Goal: Download file/media: Download file/media

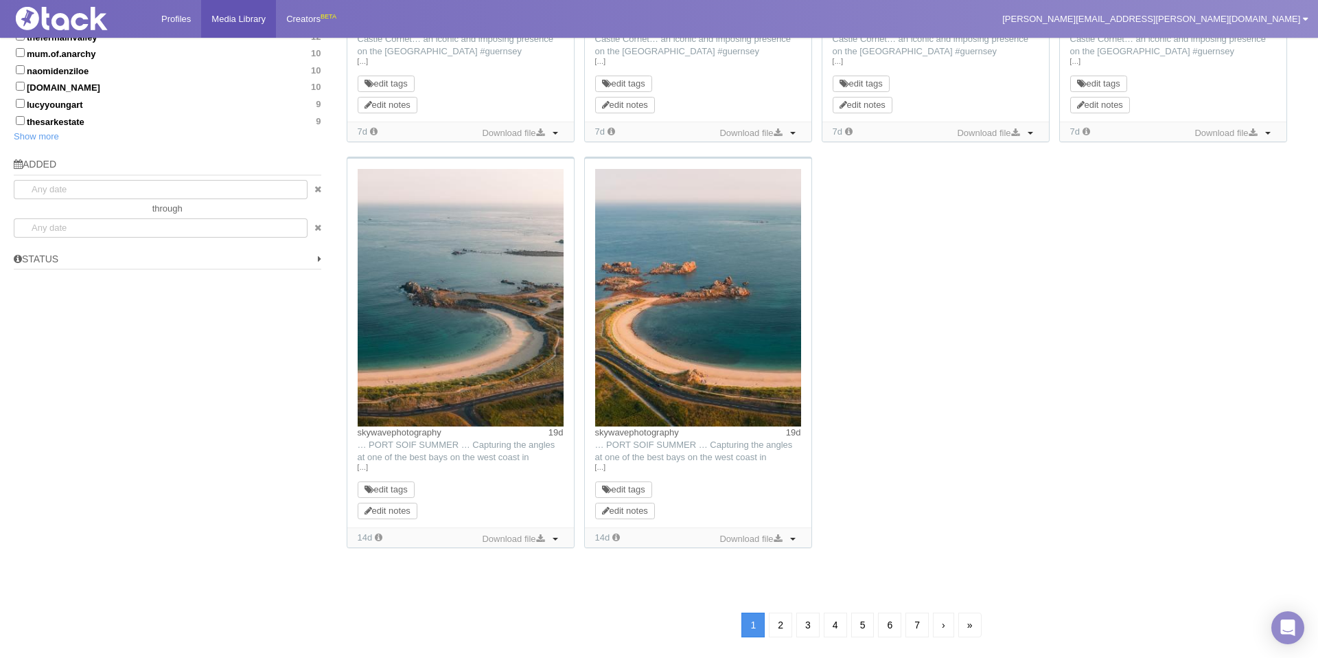
scroll to position [913, 0]
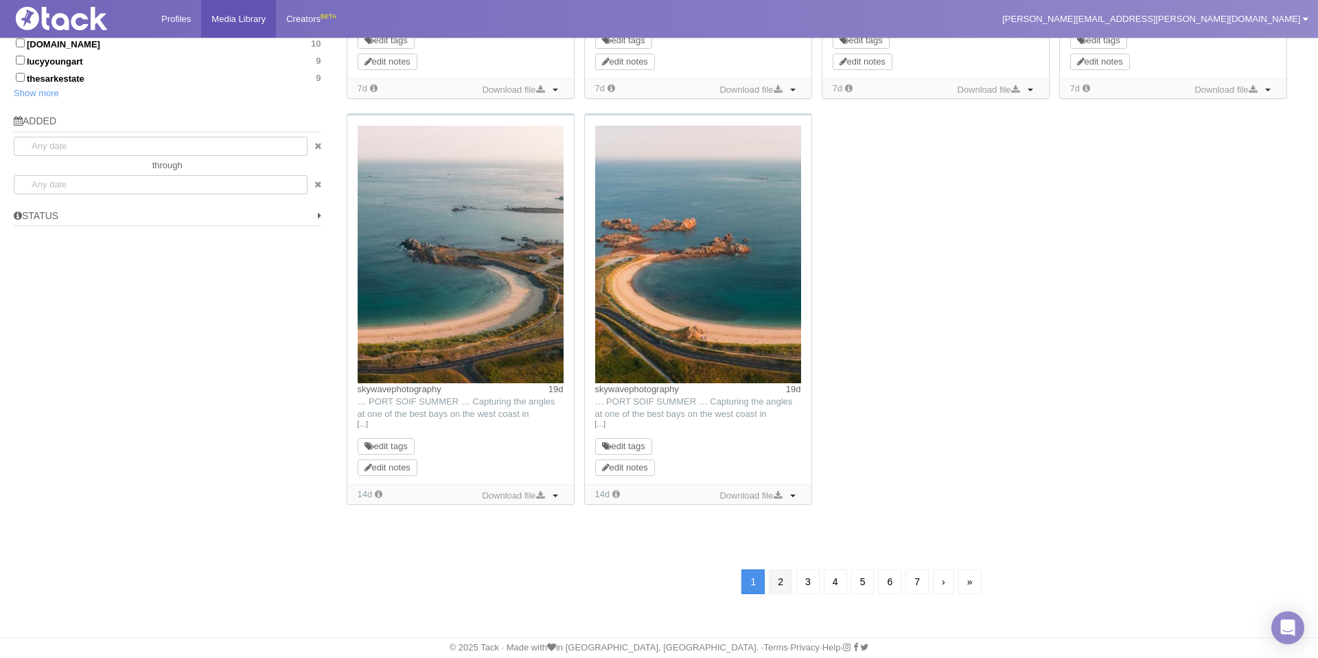
click at [777, 580] on link "2" at bounding box center [780, 581] width 23 height 25
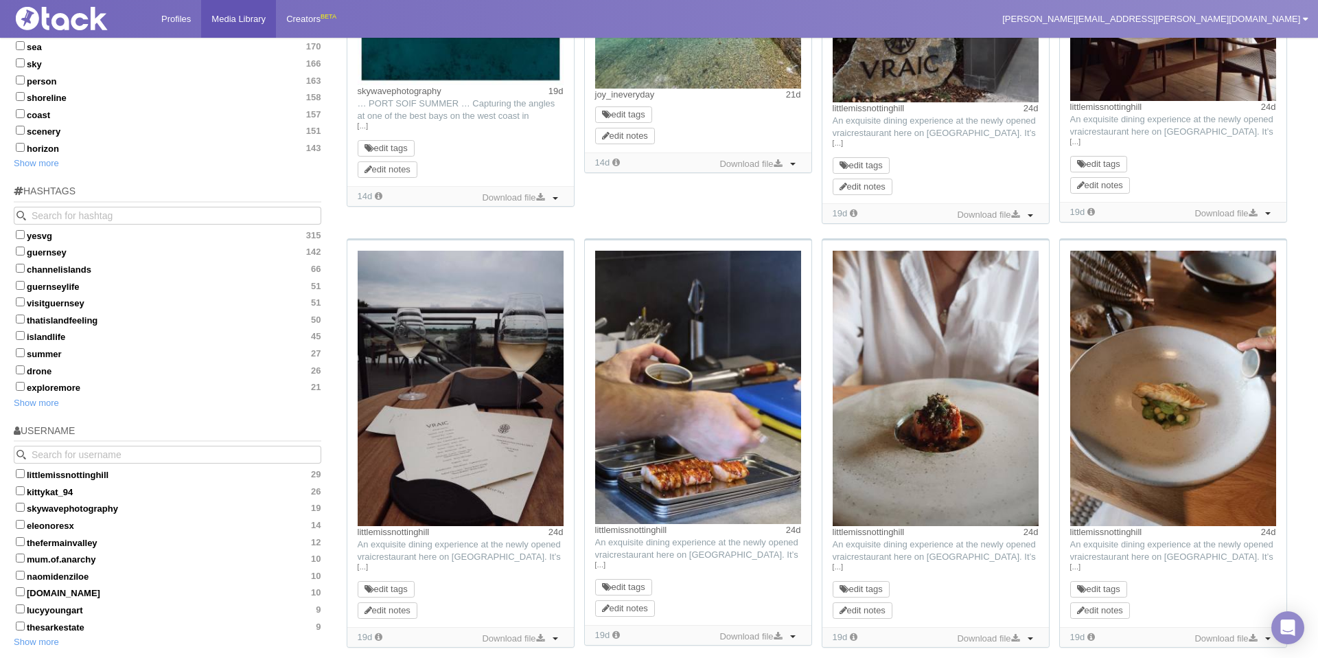
scroll to position [461, 0]
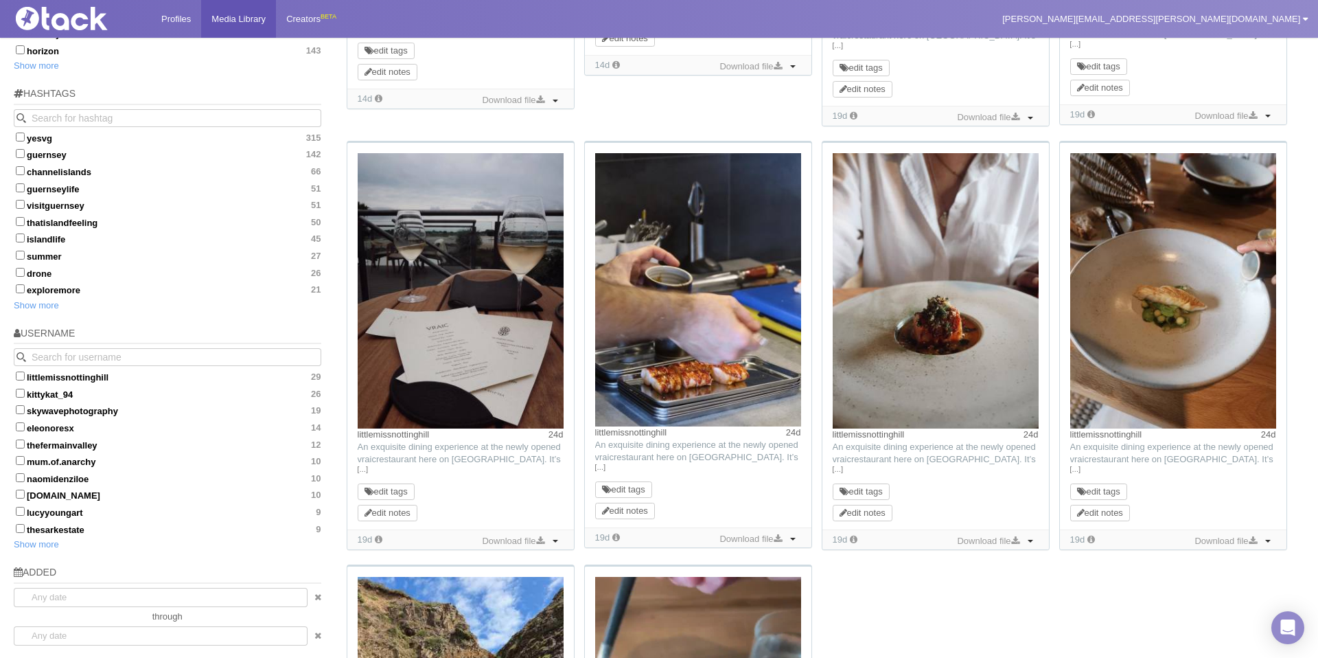
click at [564, 494] on div "littlemissnottinghill 24d TikTok: An exquisite dining experience at the newly o…" at bounding box center [460, 336] width 227 height 386
click at [546, 540] on link "Download file" at bounding box center [513, 541] width 69 height 15
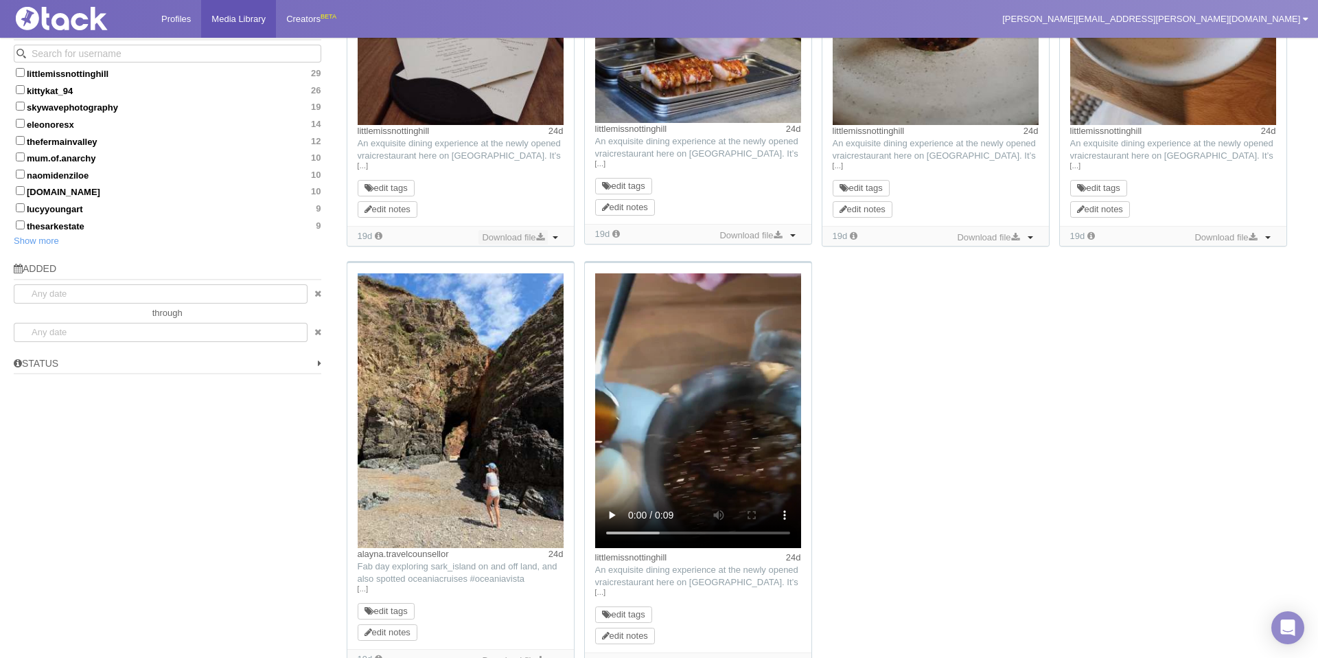
scroll to position [930, 0]
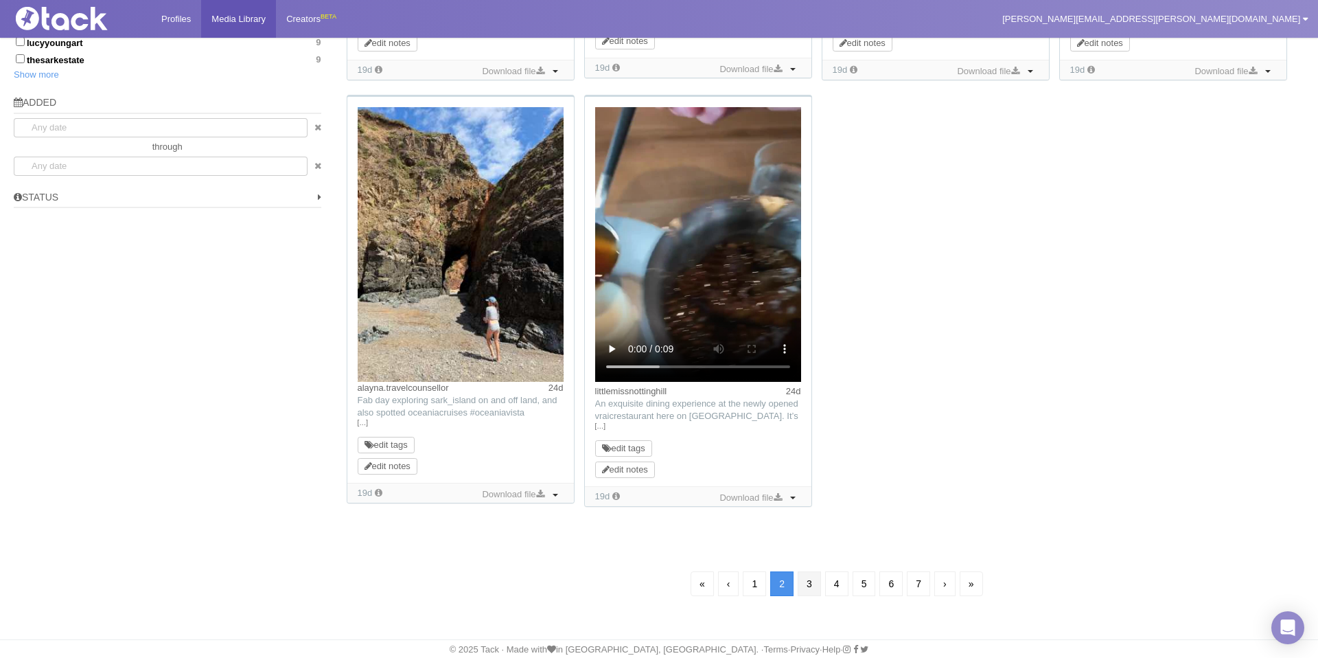
click at [810, 582] on link "3" at bounding box center [809, 583] width 23 height 25
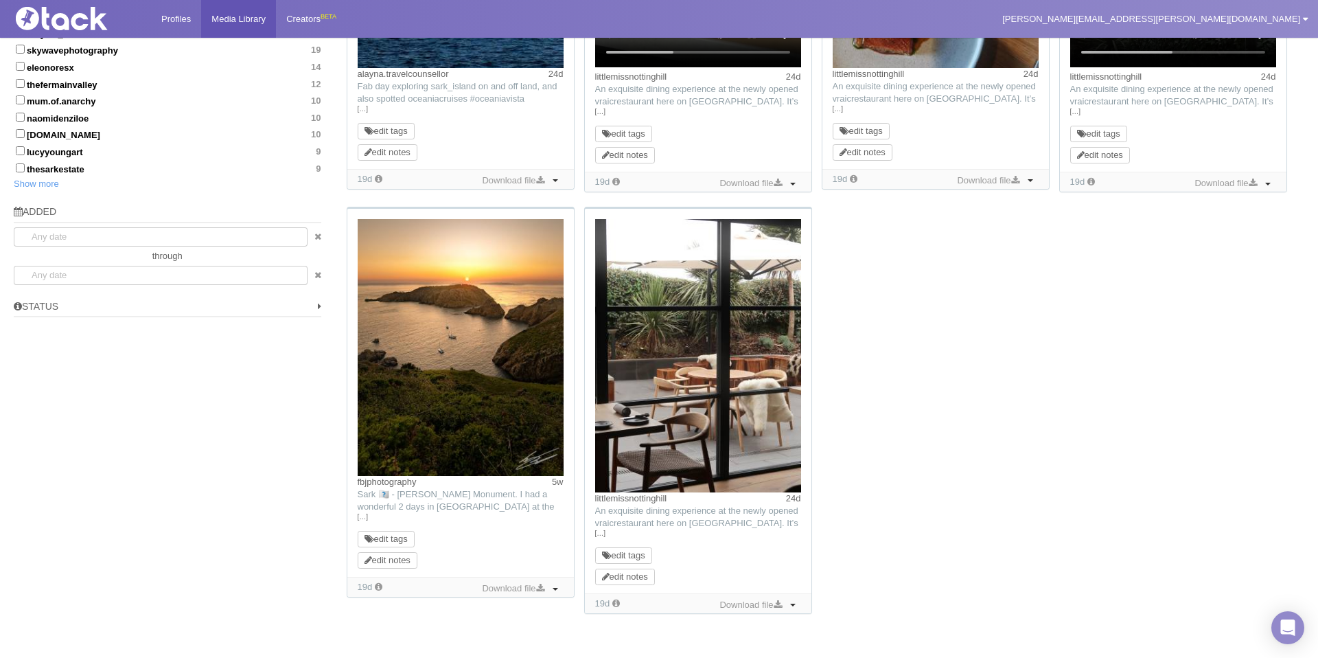
scroll to position [830, 0]
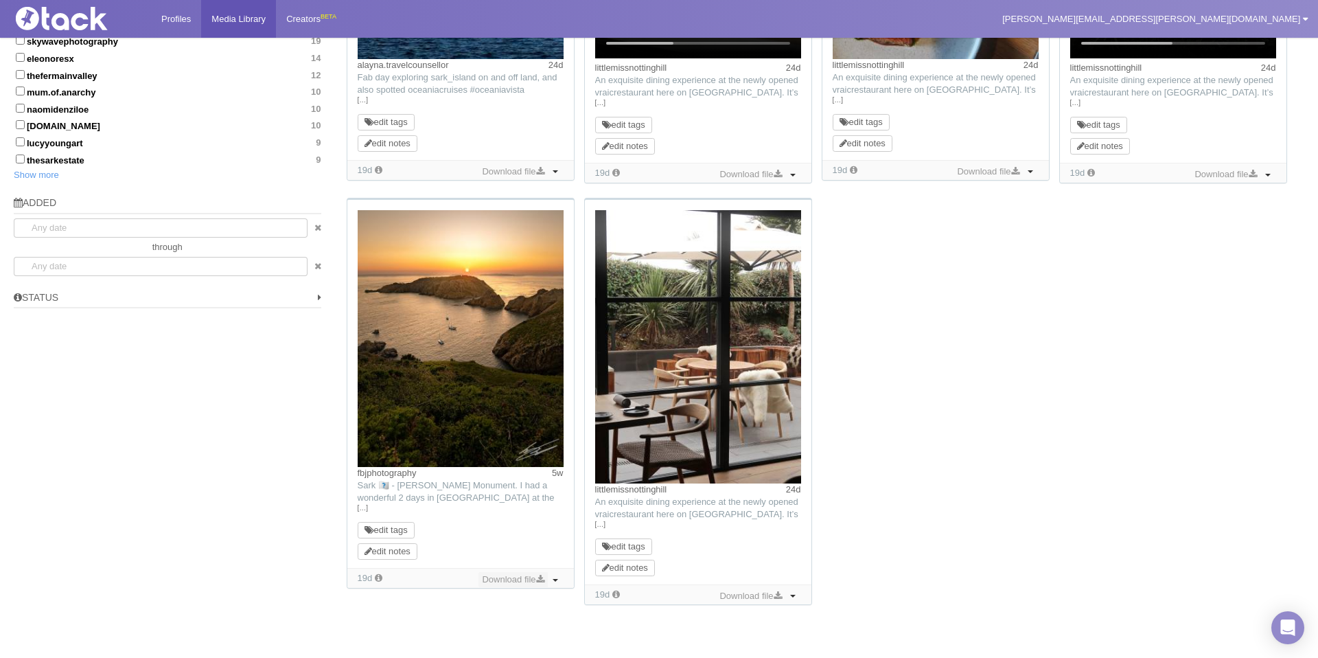
click at [528, 577] on link "Download file" at bounding box center [513, 579] width 69 height 15
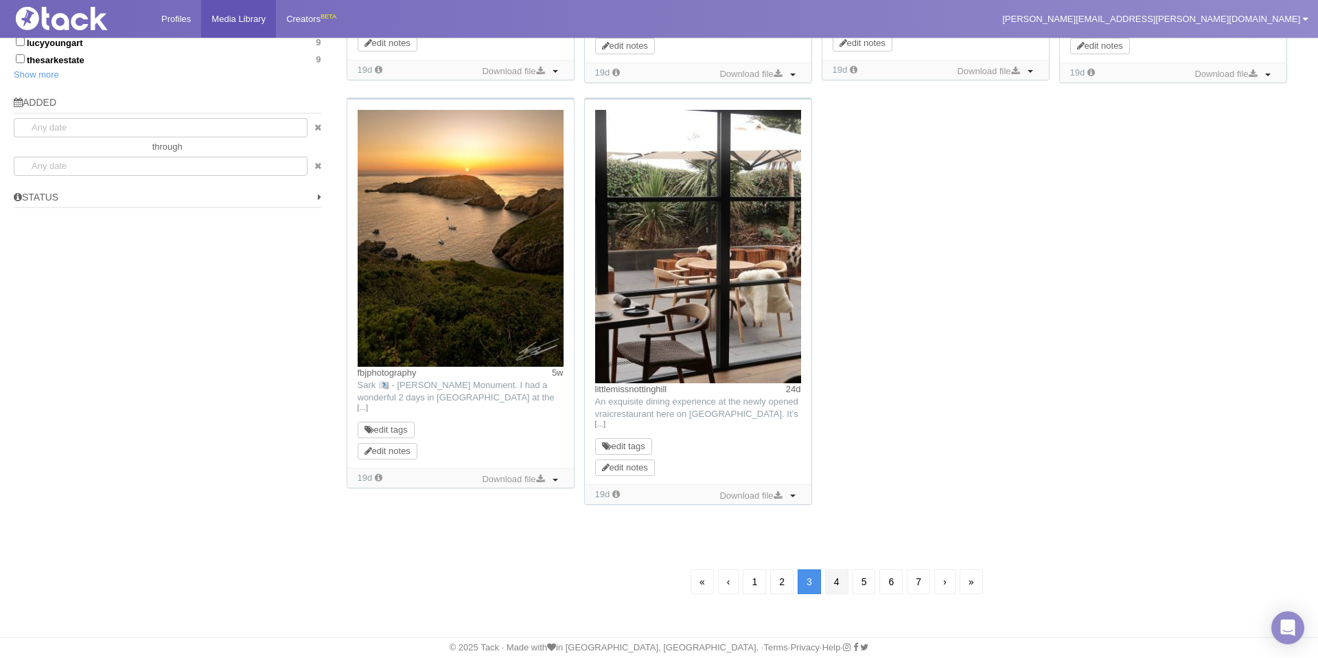
click at [846, 583] on link "4" at bounding box center [836, 581] width 23 height 25
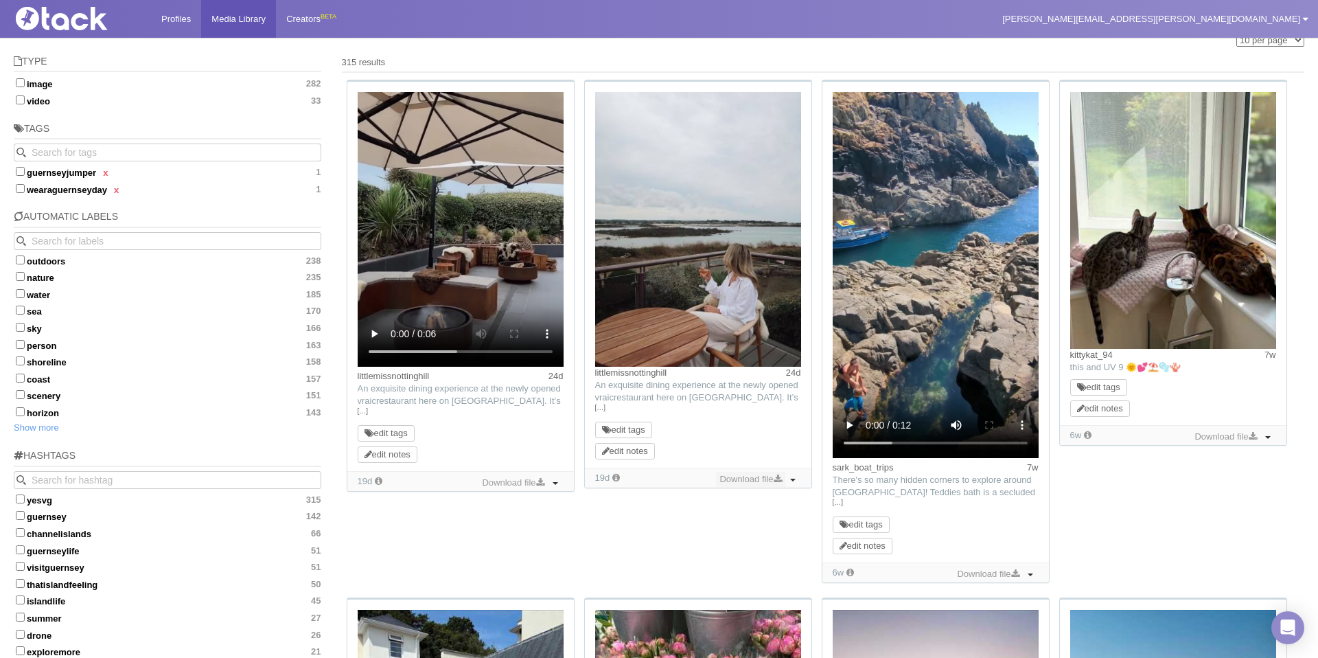
click at [777, 479] on icon at bounding box center [778, 478] width 8 height 9
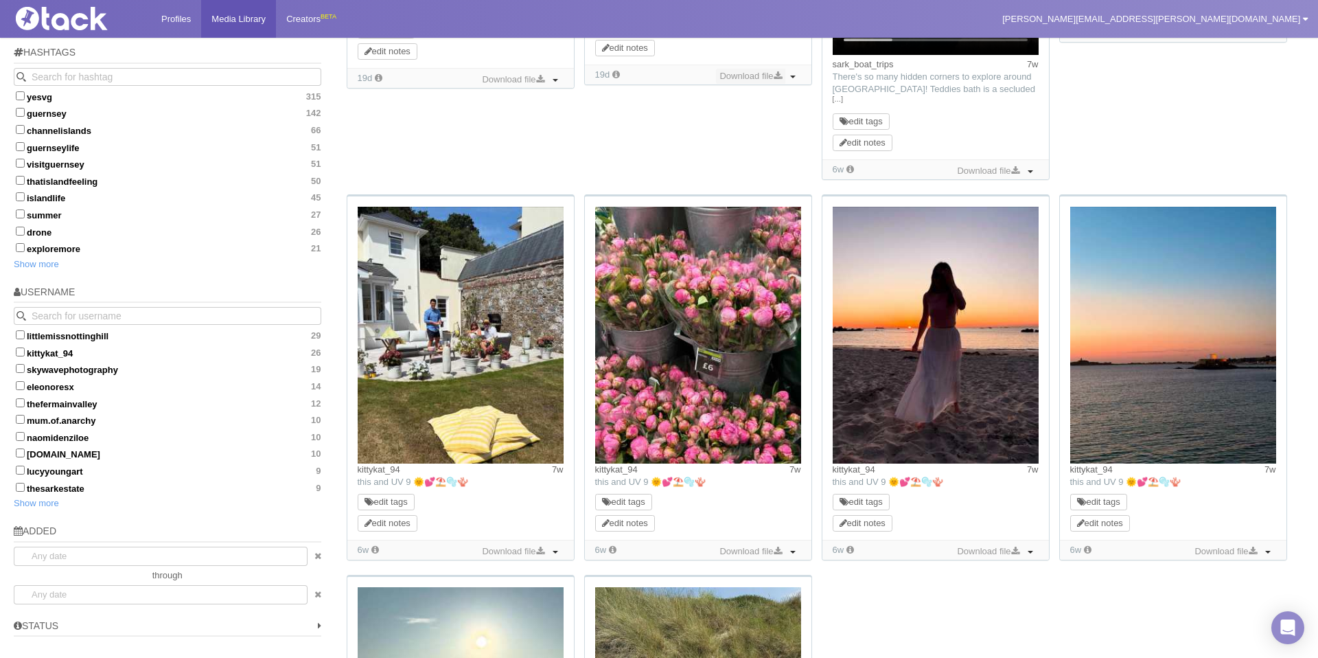
scroll to position [939, 0]
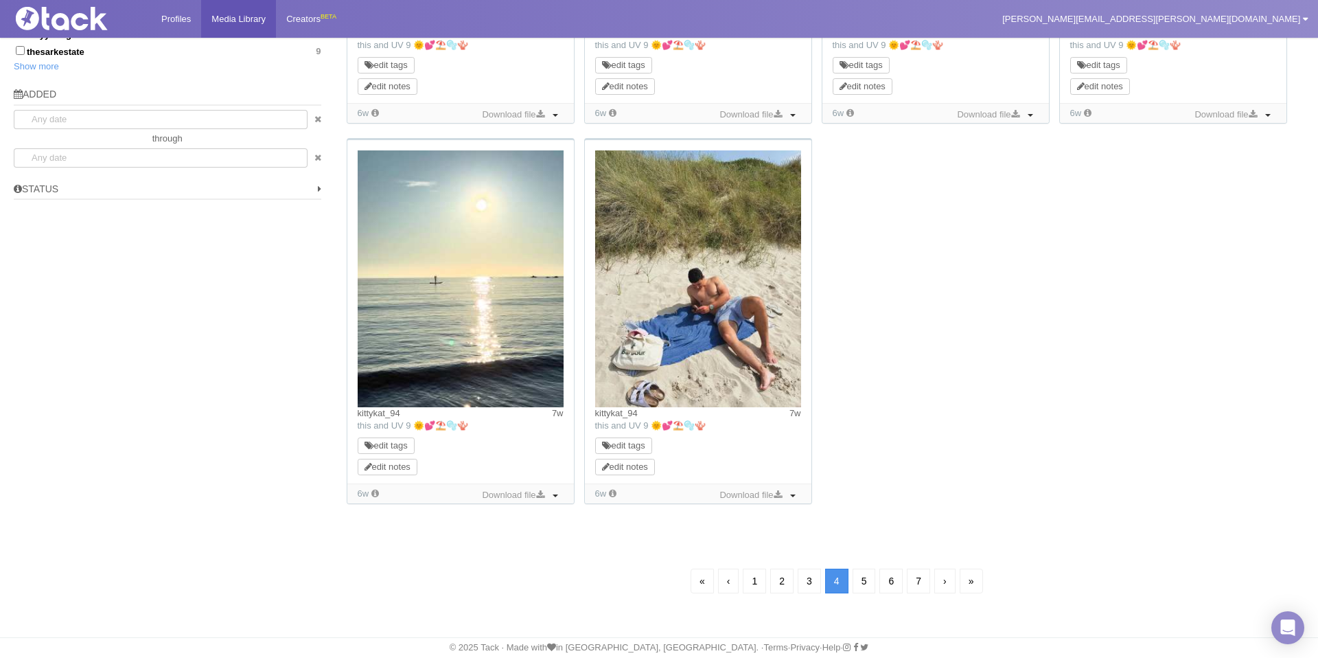
click at [860, 580] on link "5" at bounding box center [864, 581] width 23 height 25
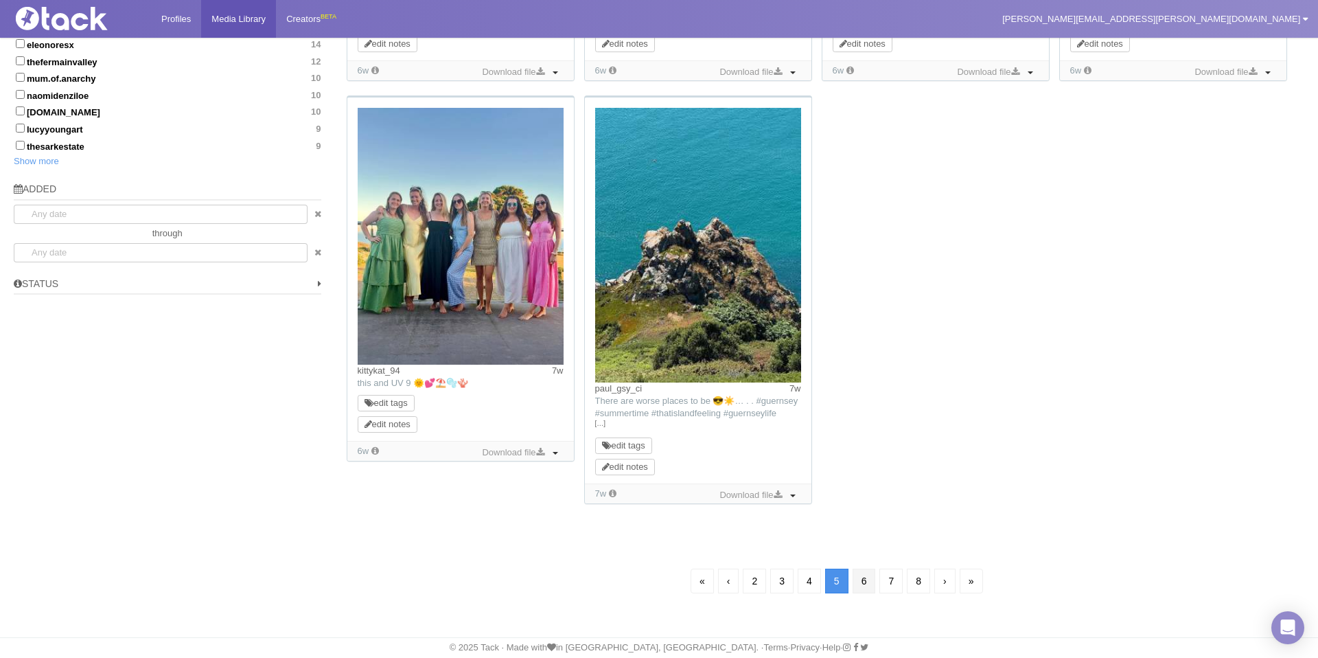
click at [865, 575] on link "6" at bounding box center [864, 581] width 23 height 25
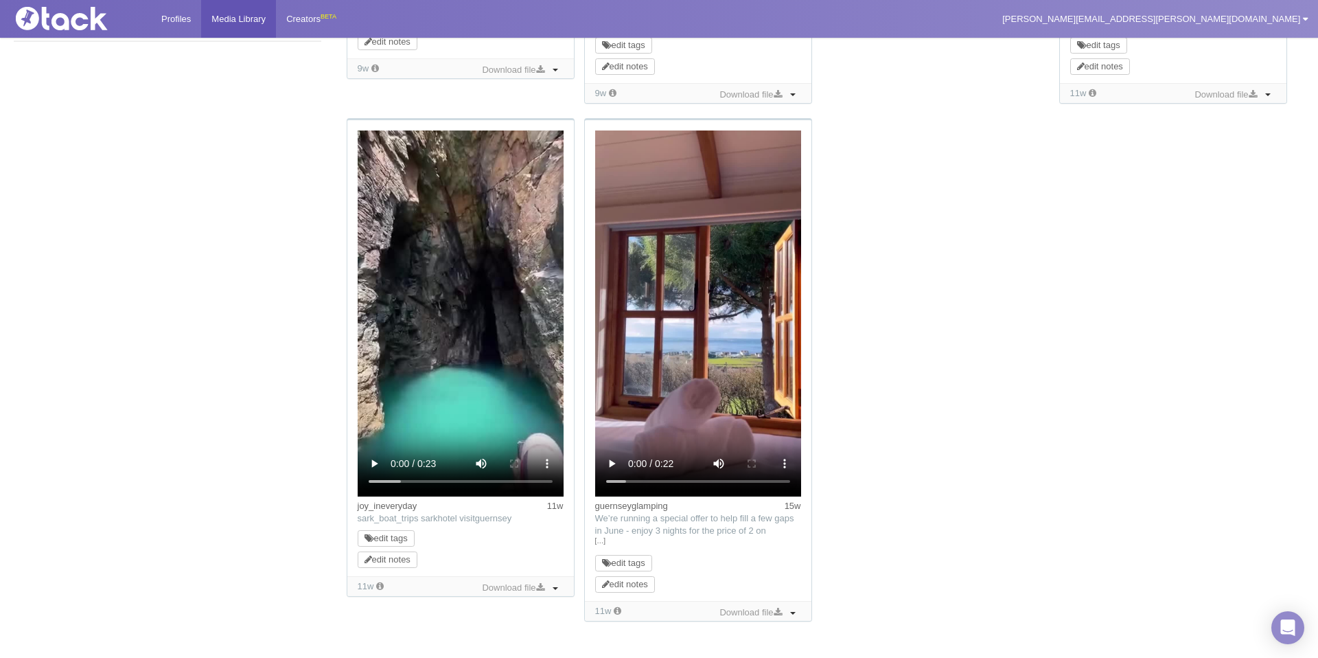
scroll to position [1212, 0]
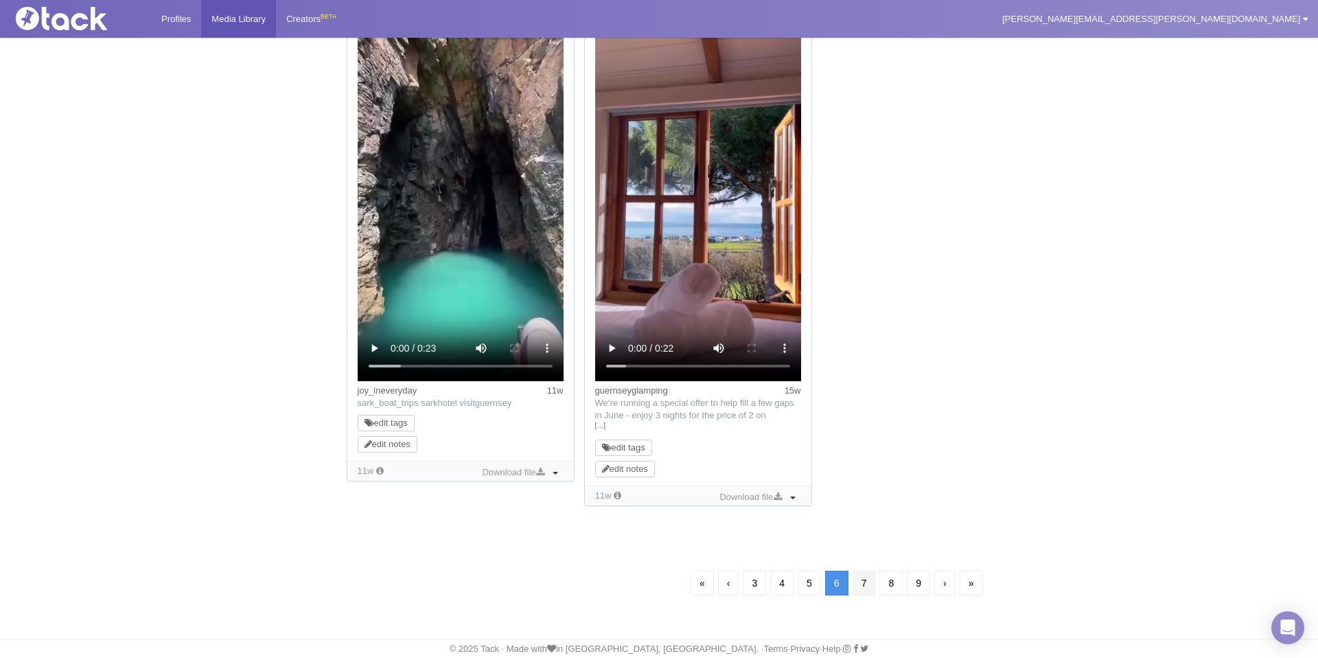
click at [867, 582] on link "7" at bounding box center [864, 583] width 23 height 25
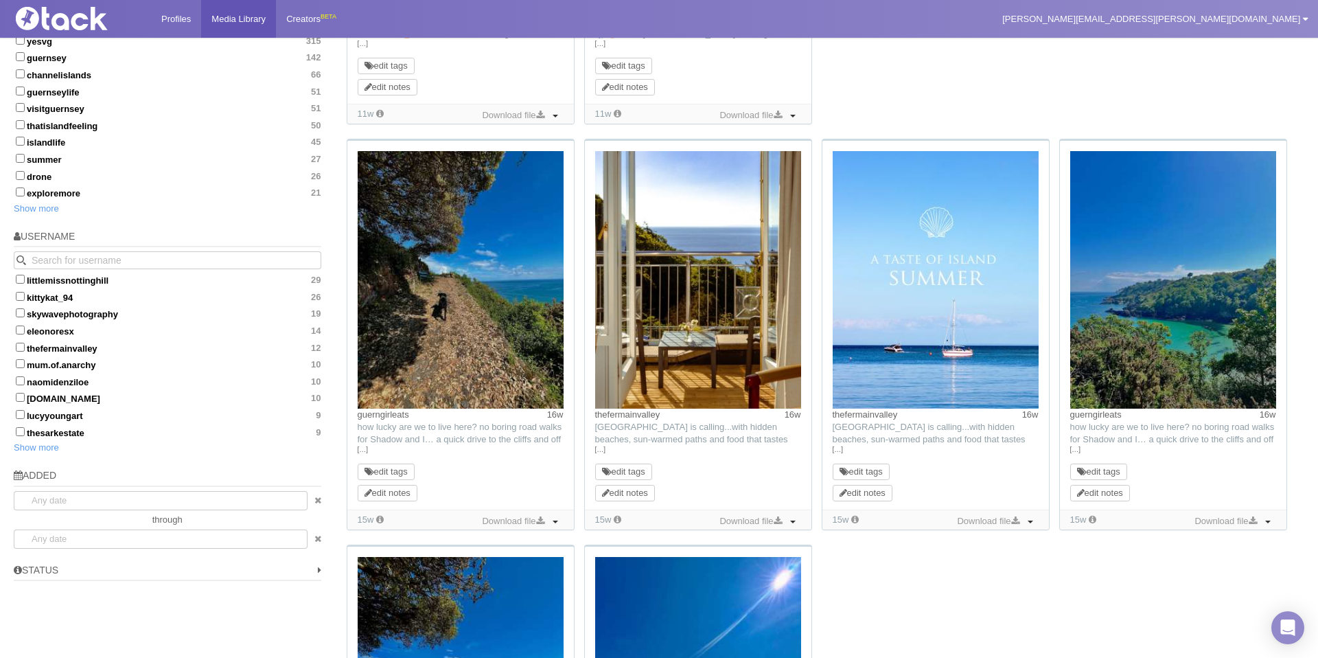
scroll to position [576, 0]
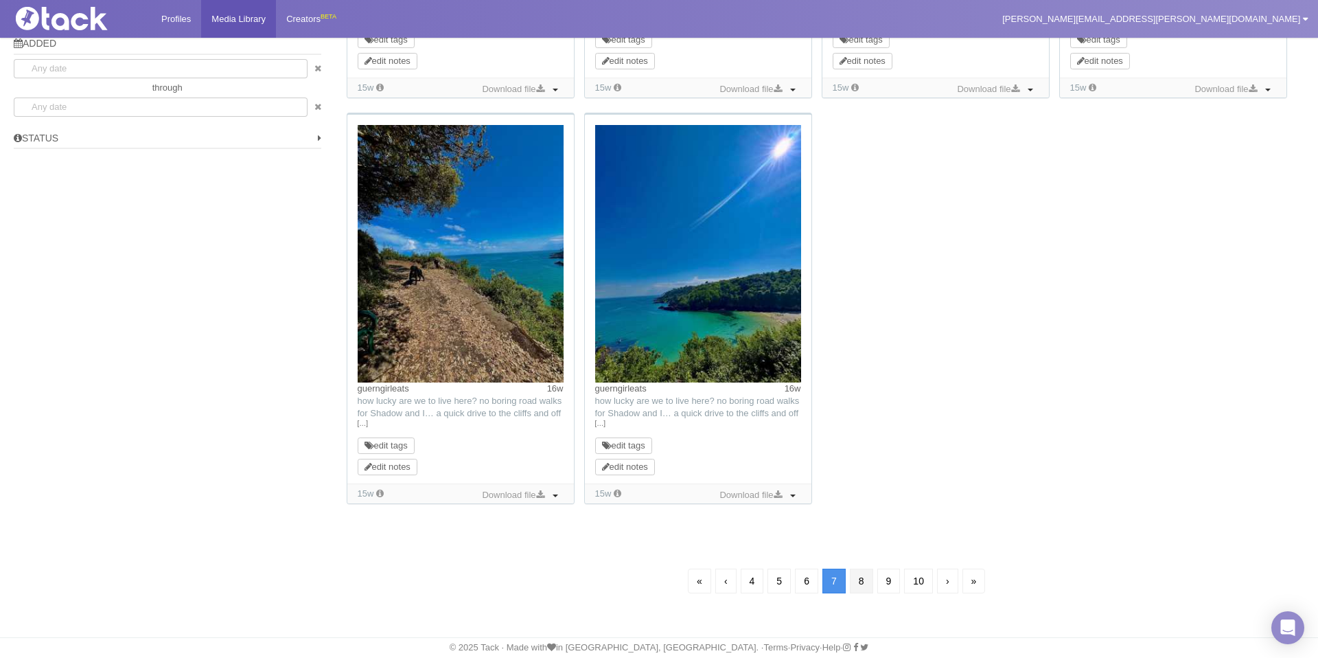
click at [865, 575] on link "8" at bounding box center [861, 581] width 23 height 25
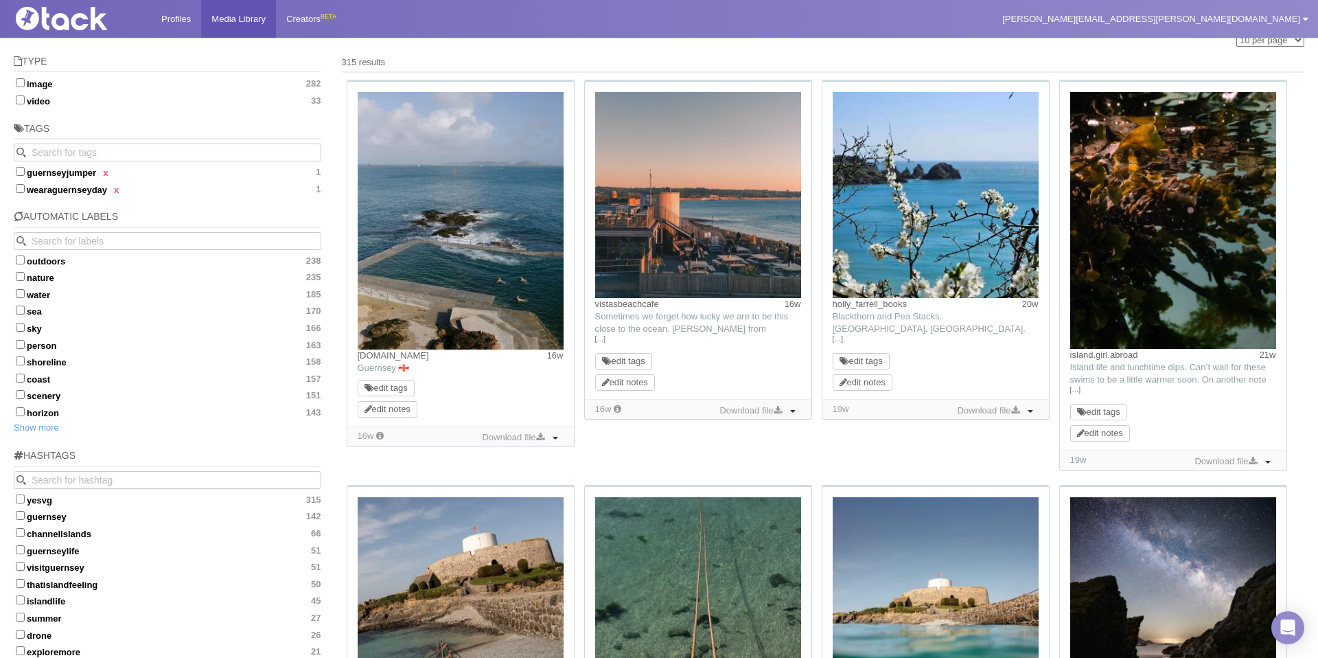
scroll to position [304, 0]
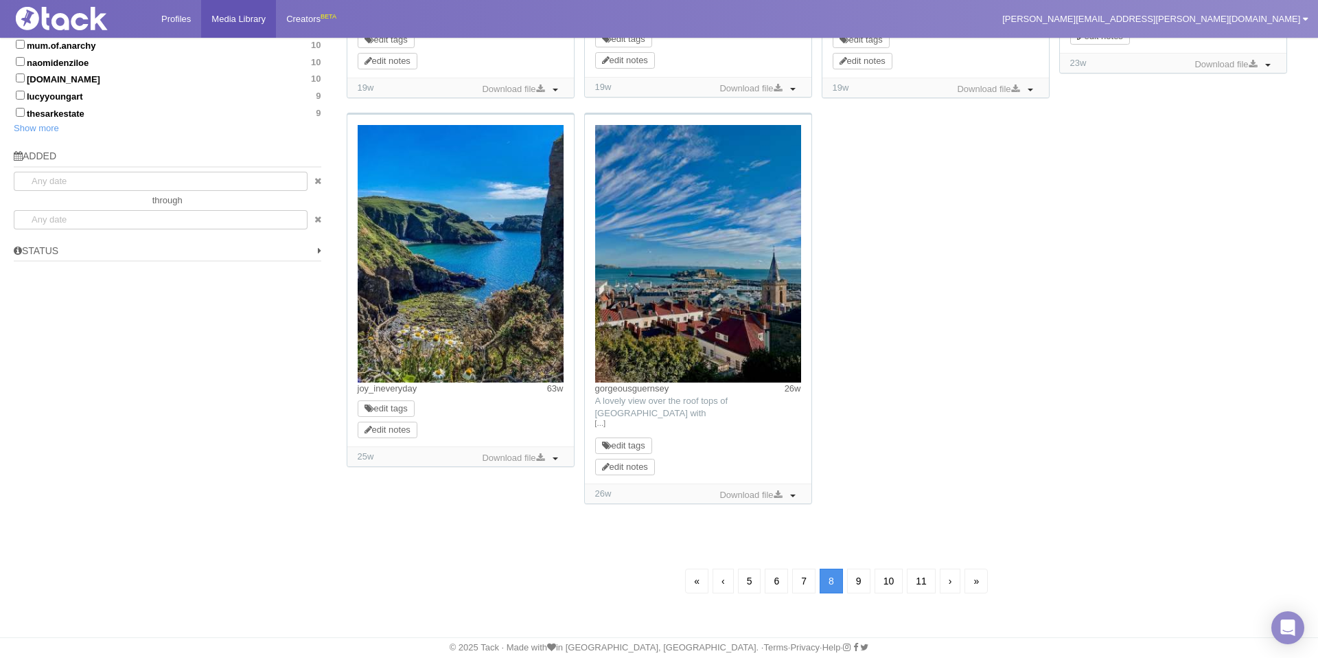
click at [865, 575] on link "9" at bounding box center [858, 581] width 23 height 25
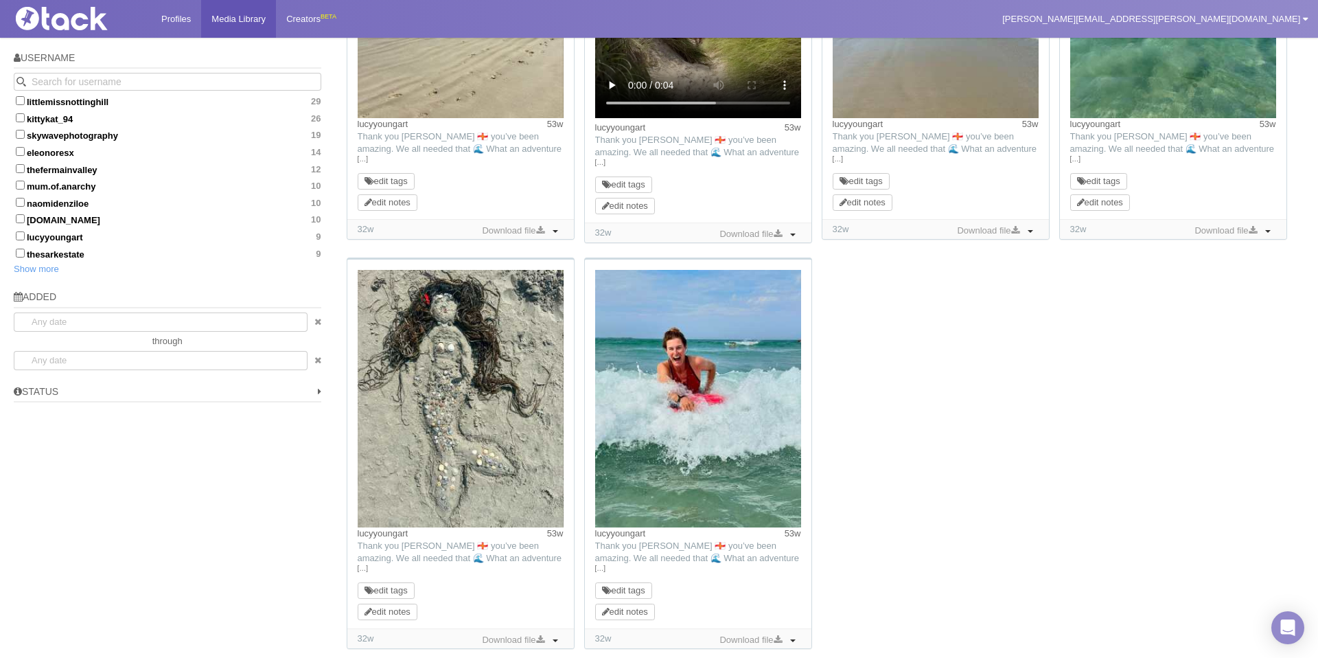
scroll to position [775, 0]
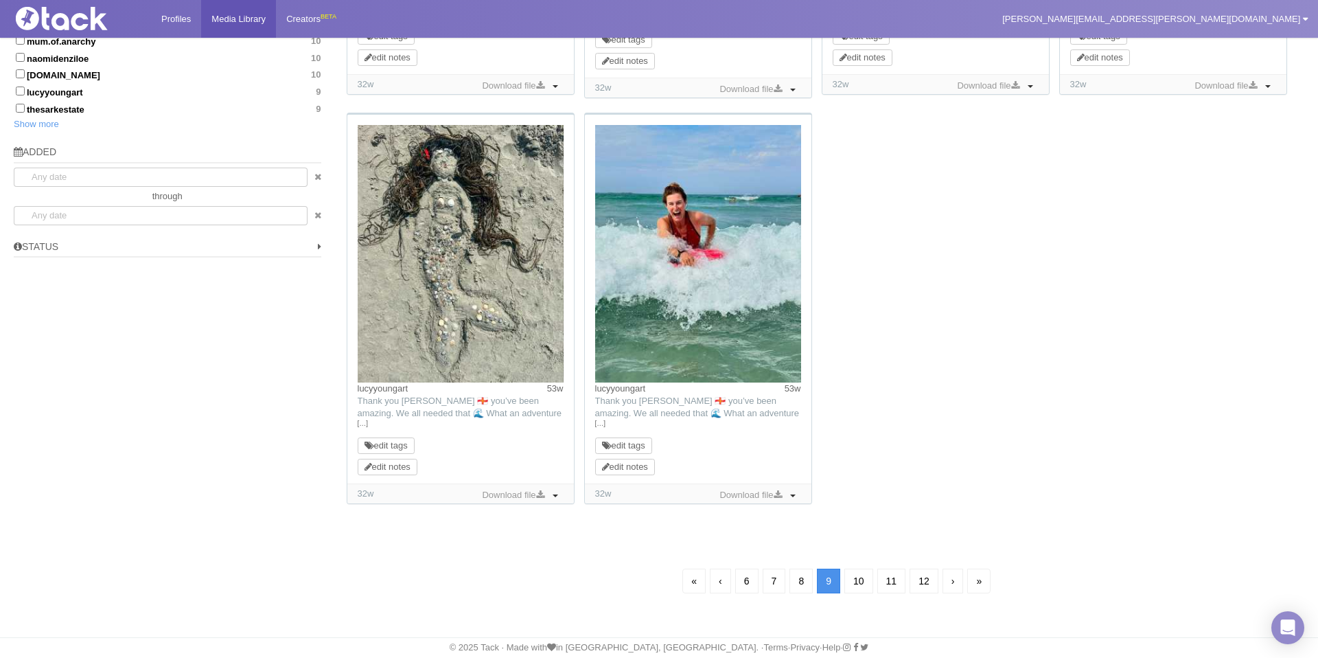
click at [865, 575] on link "10" at bounding box center [859, 581] width 29 height 25
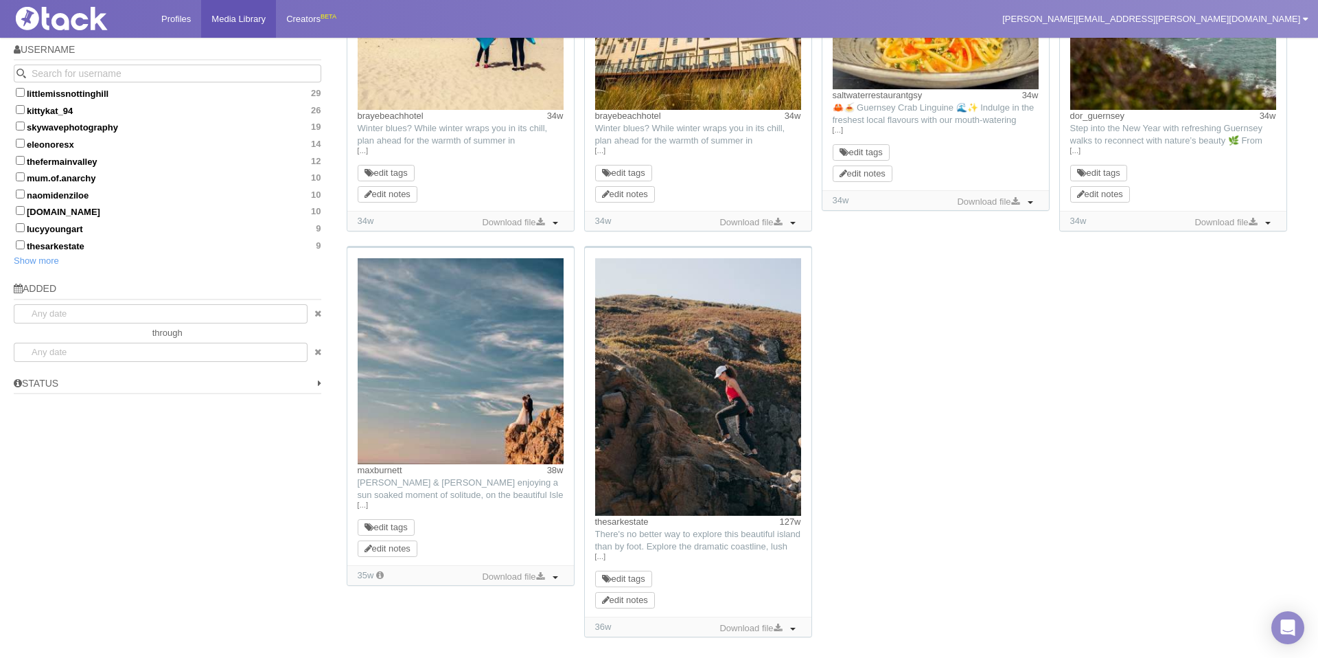
scroll to position [878, 0]
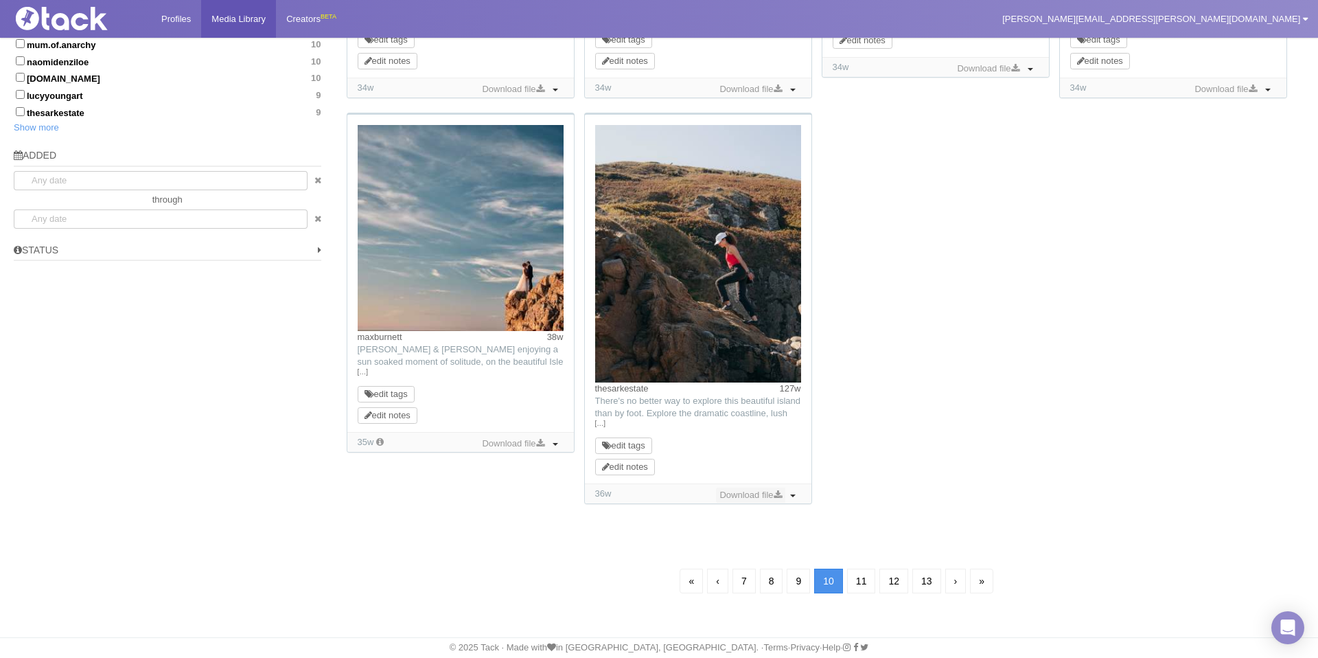
click at [766, 491] on link "Download file" at bounding box center [750, 495] width 69 height 15
click at [860, 576] on link "11" at bounding box center [861, 581] width 29 height 25
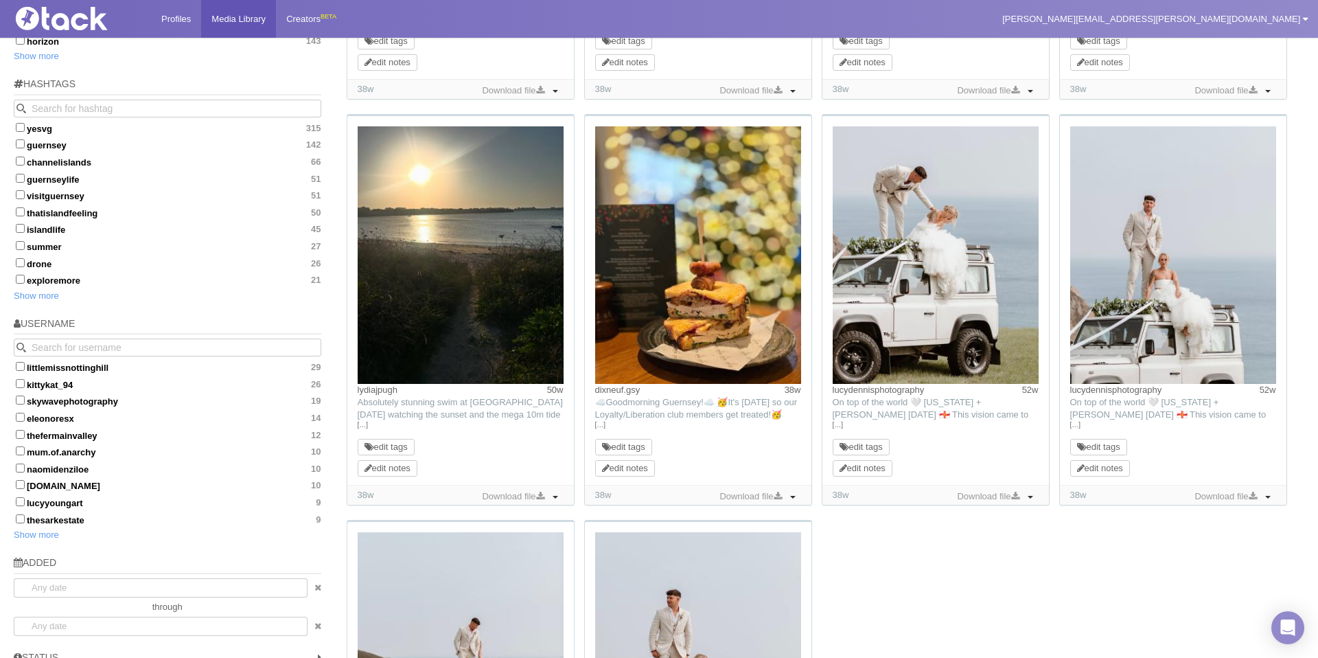
scroll to position [571, 0]
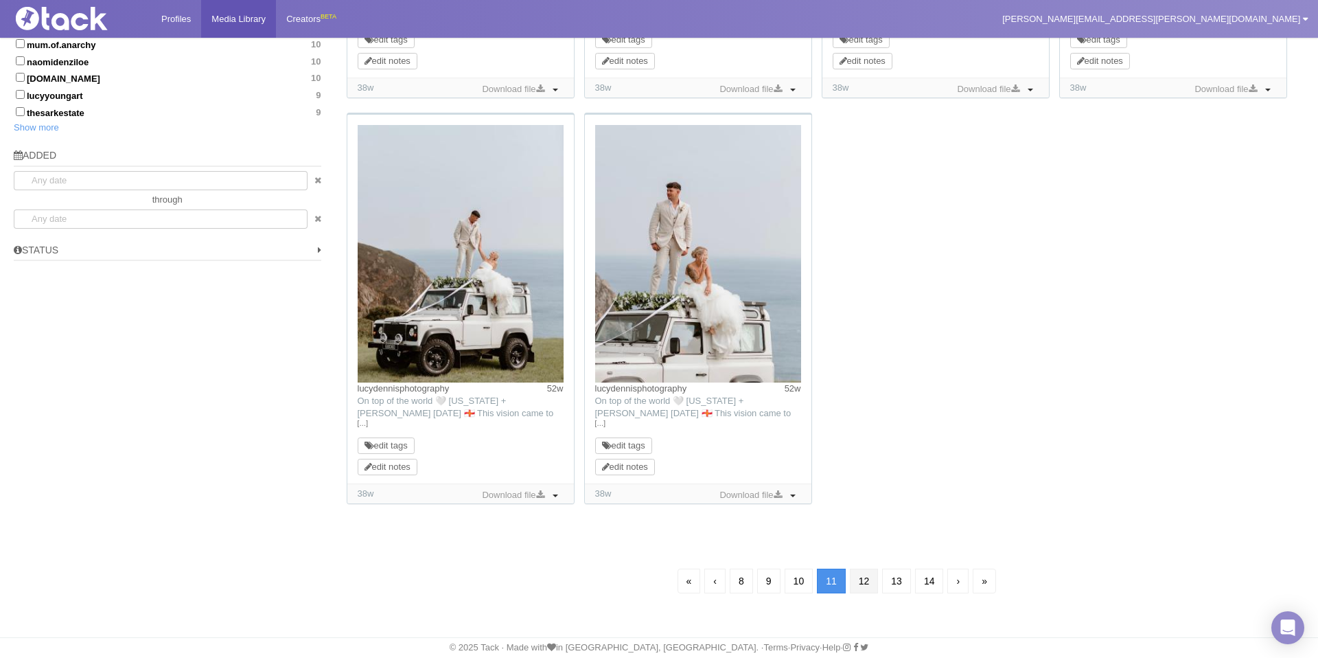
click at [862, 590] on link "12" at bounding box center [864, 581] width 29 height 25
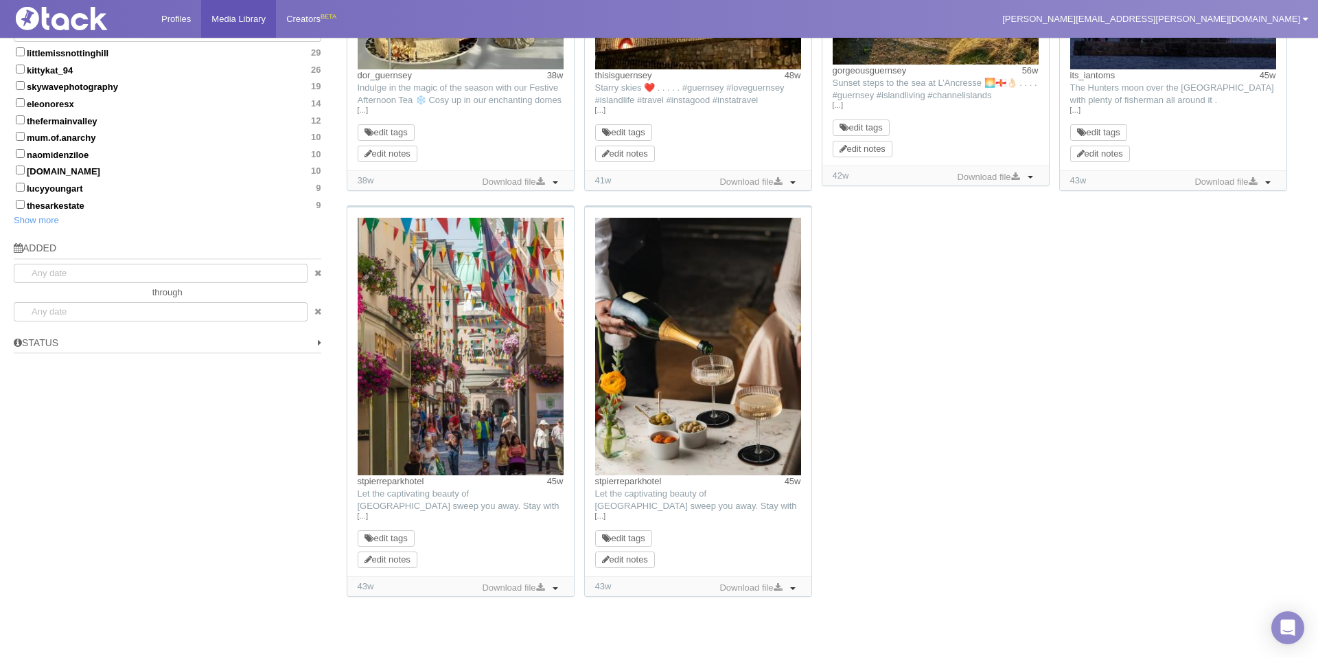
scroll to position [878, 0]
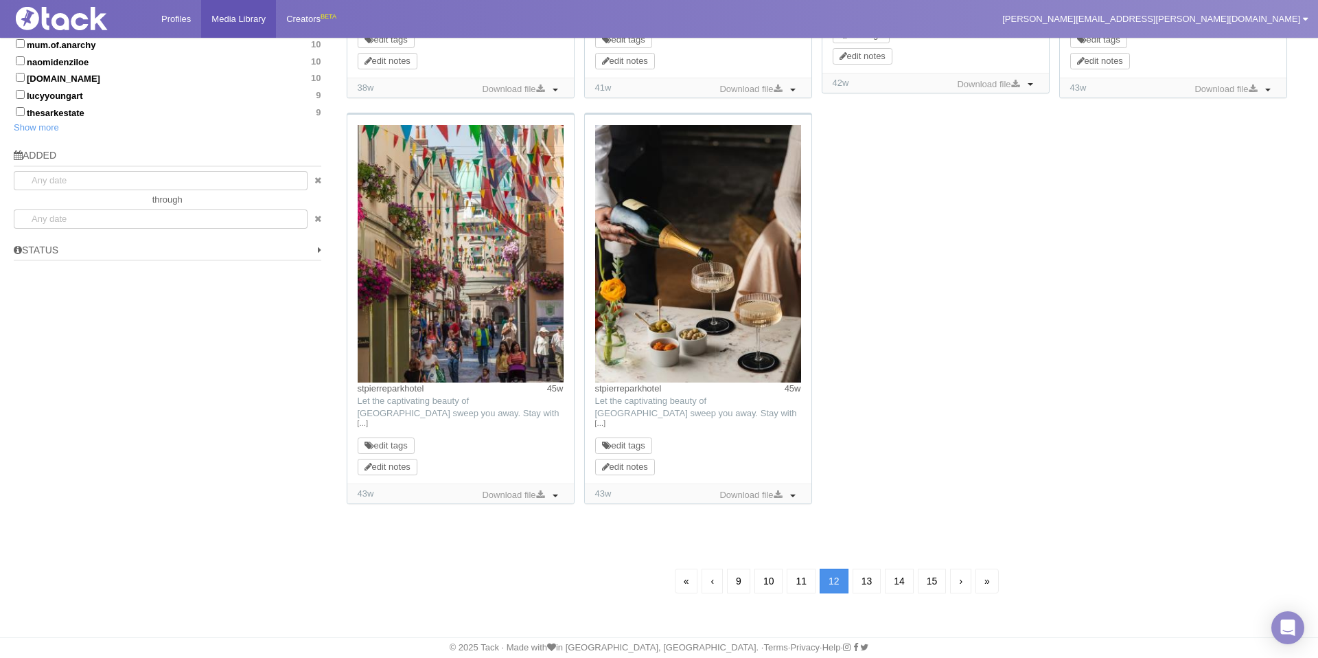
click at [871, 578] on link "13" at bounding box center [867, 581] width 29 height 25
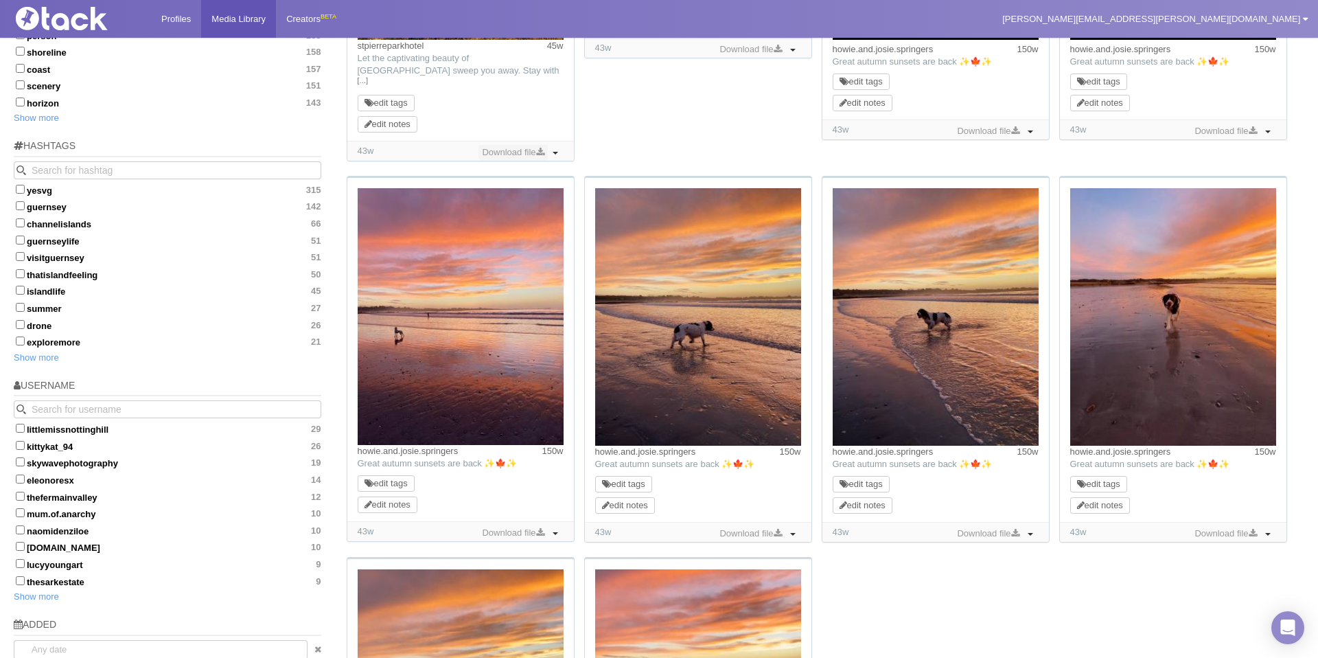
scroll to position [799, 0]
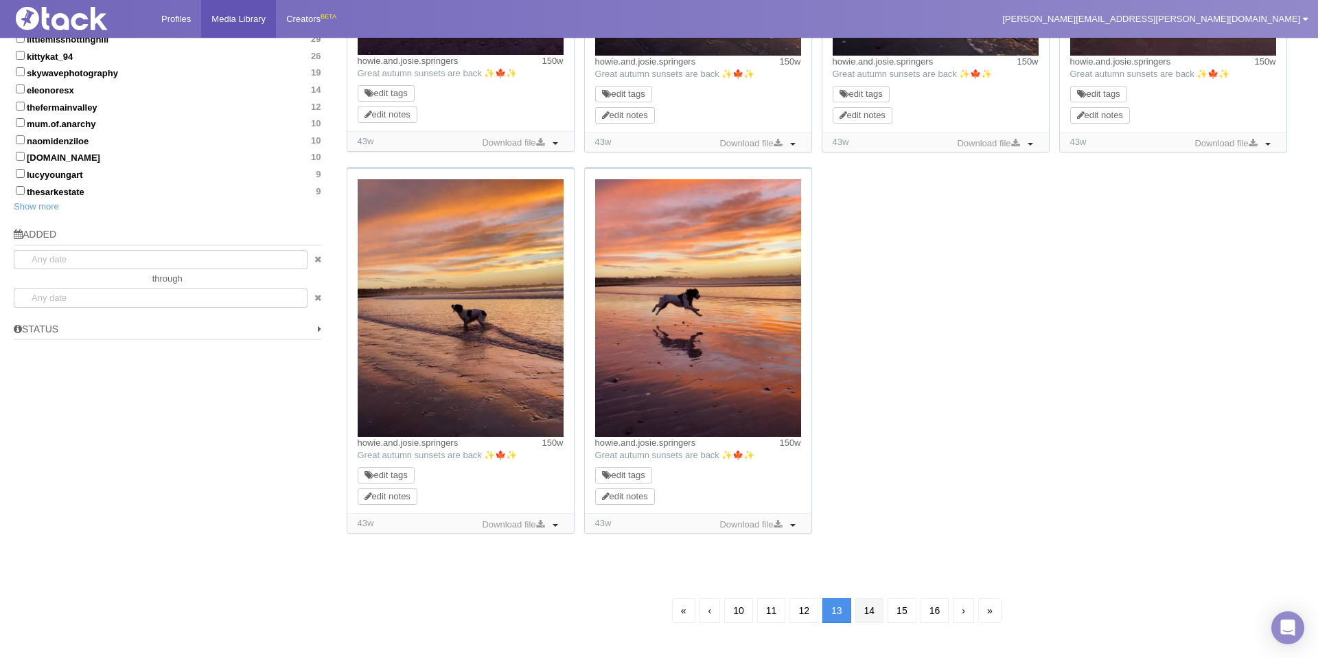
click at [866, 608] on link "14" at bounding box center [870, 610] width 29 height 25
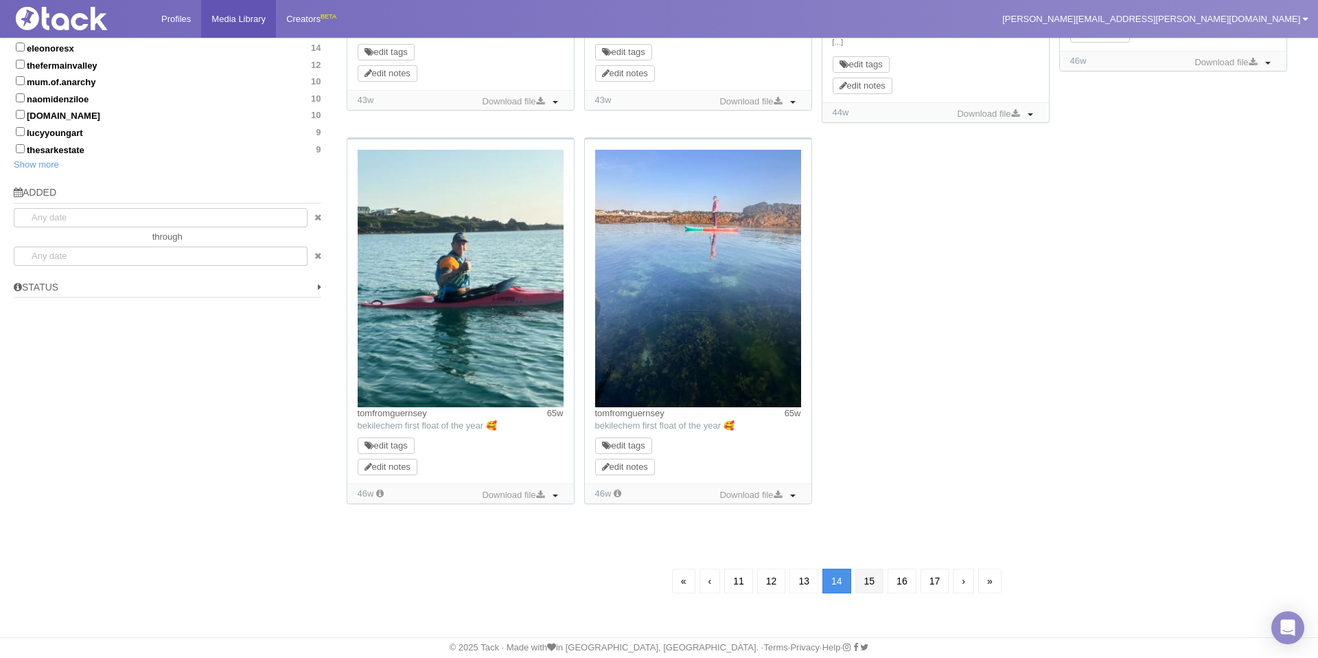
click at [871, 588] on link "15" at bounding box center [870, 581] width 29 height 25
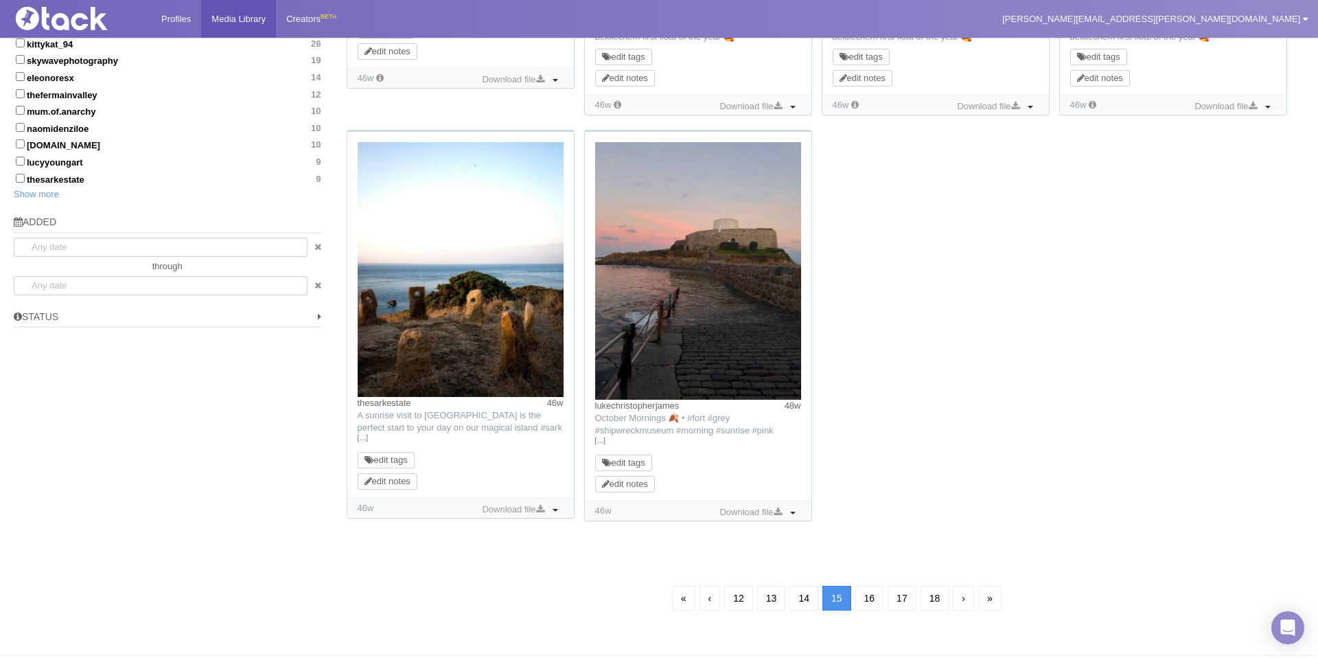
scroll to position [813, 0]
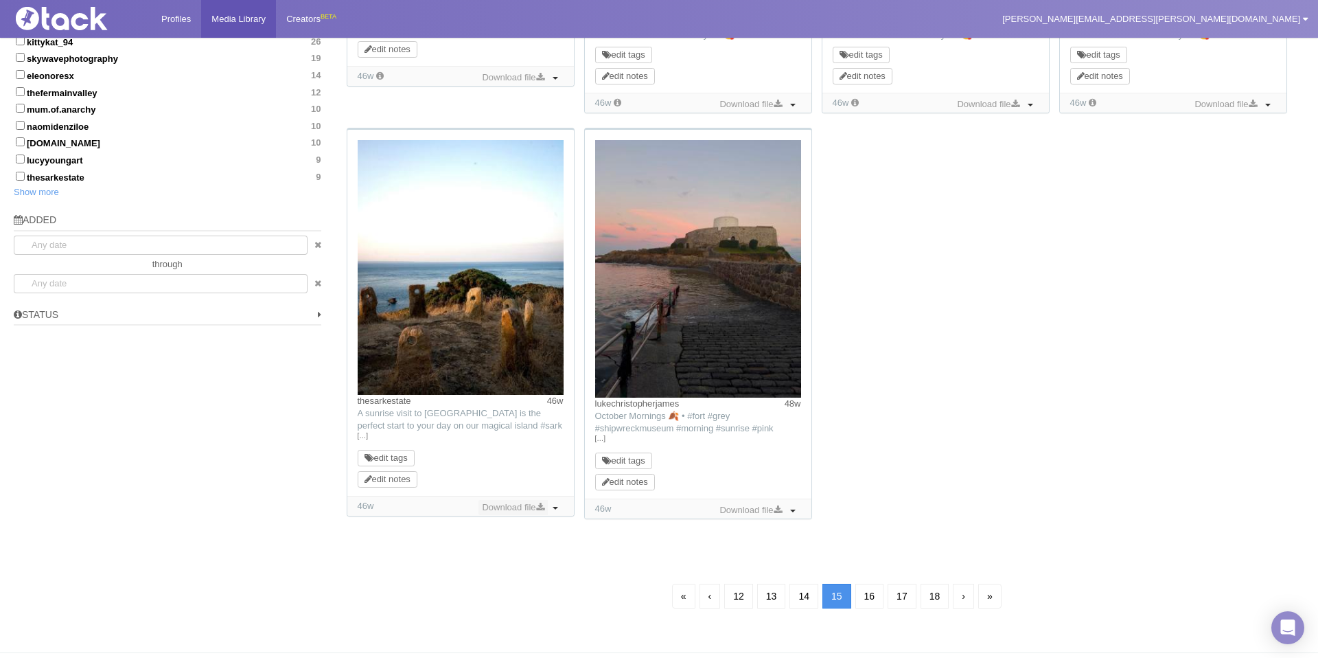
click at [525, 508] on link "Download file" at bounding box center [513, 507] width 69 height 15
click at [866, 598] on link "16" at bounding box center [870, 596] width 29 height 25
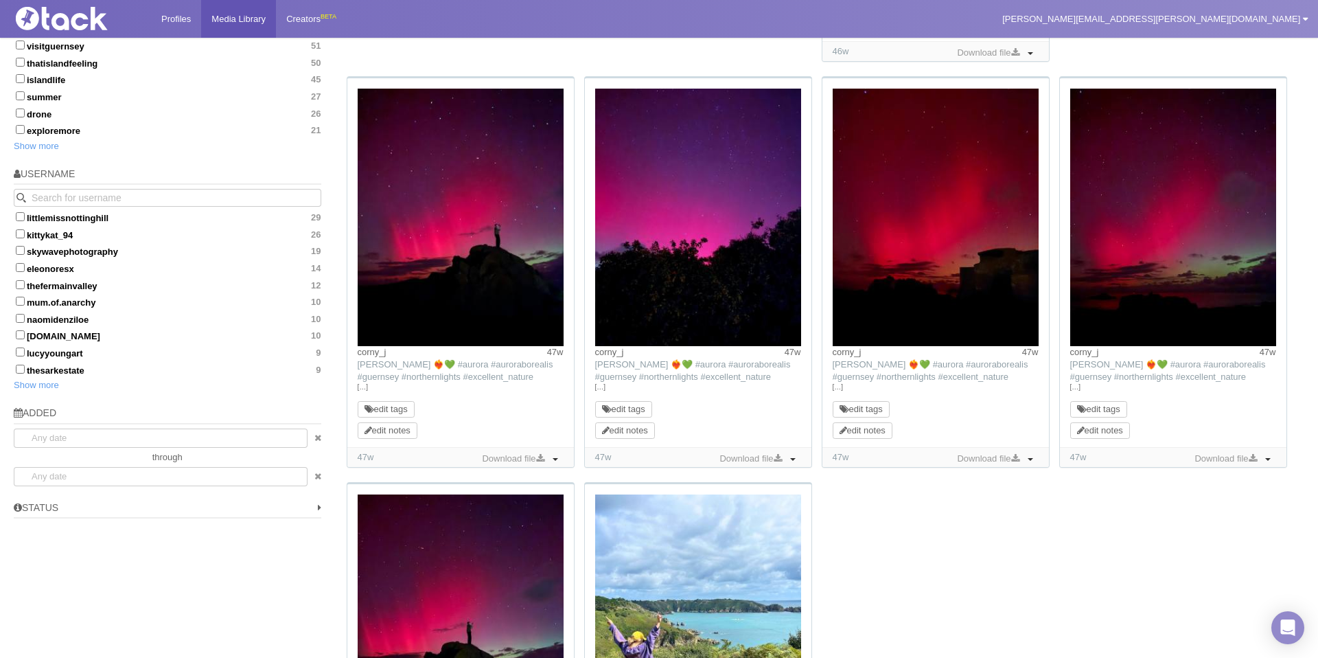
scroll to position [964, 0]
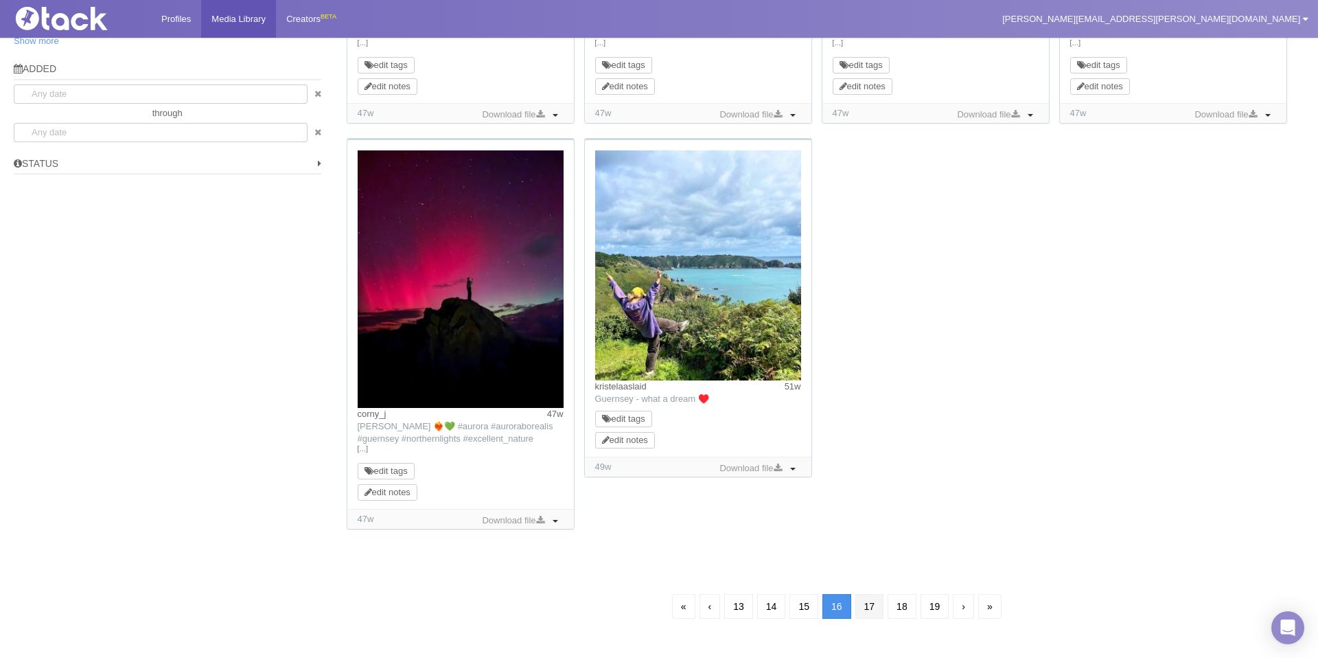
click at [873, 613] on link "17" at bounding box center [870, 606] width 29 height 25
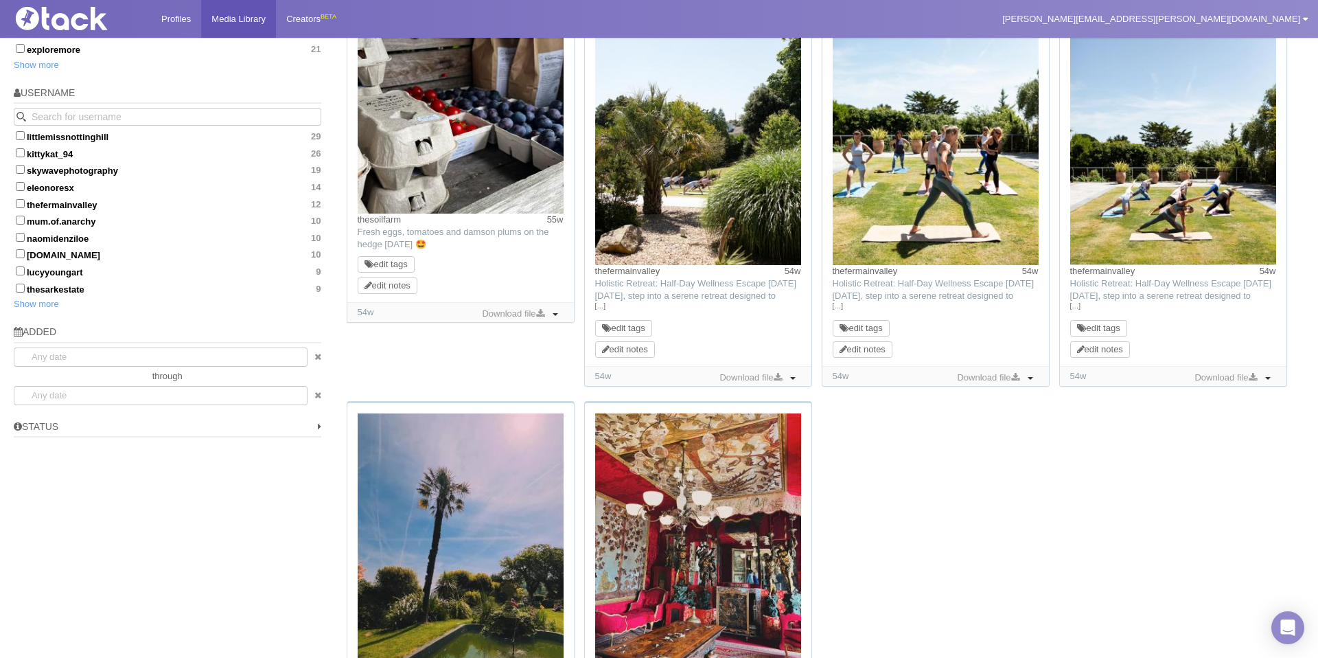
scroll to position [751, 0]
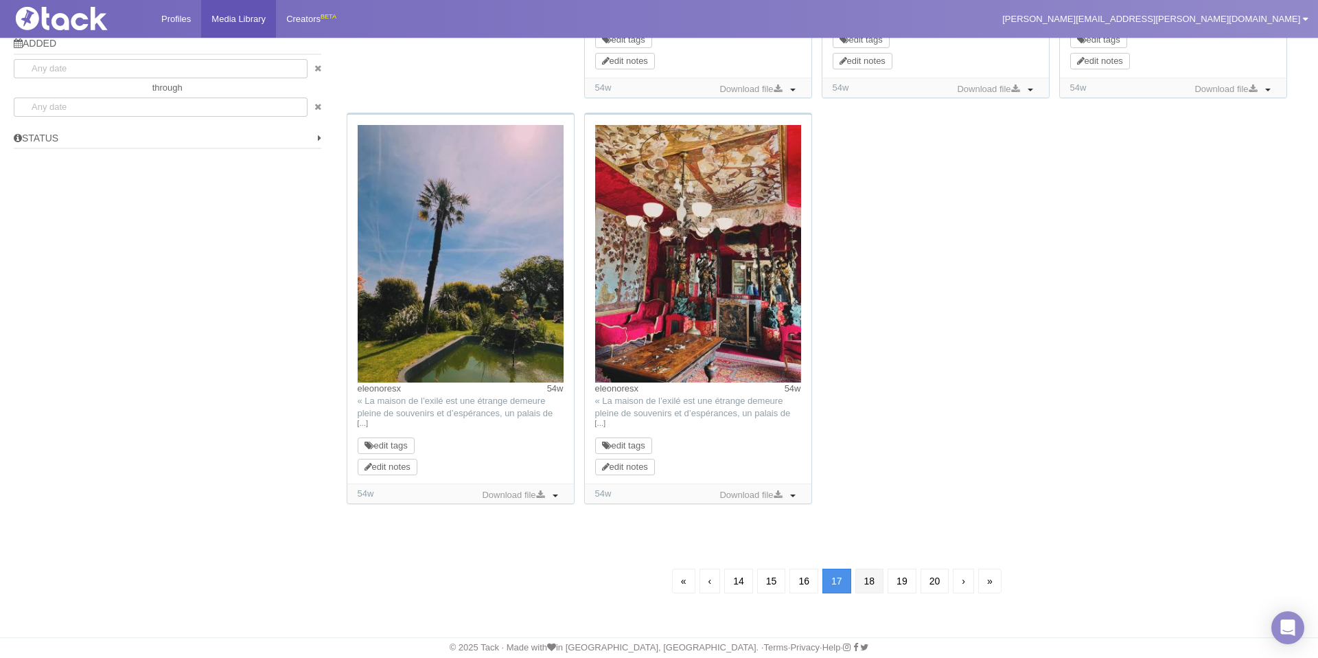
click at [874, 584] on link "18" at bounding box center [870, 581] width 29 height 25
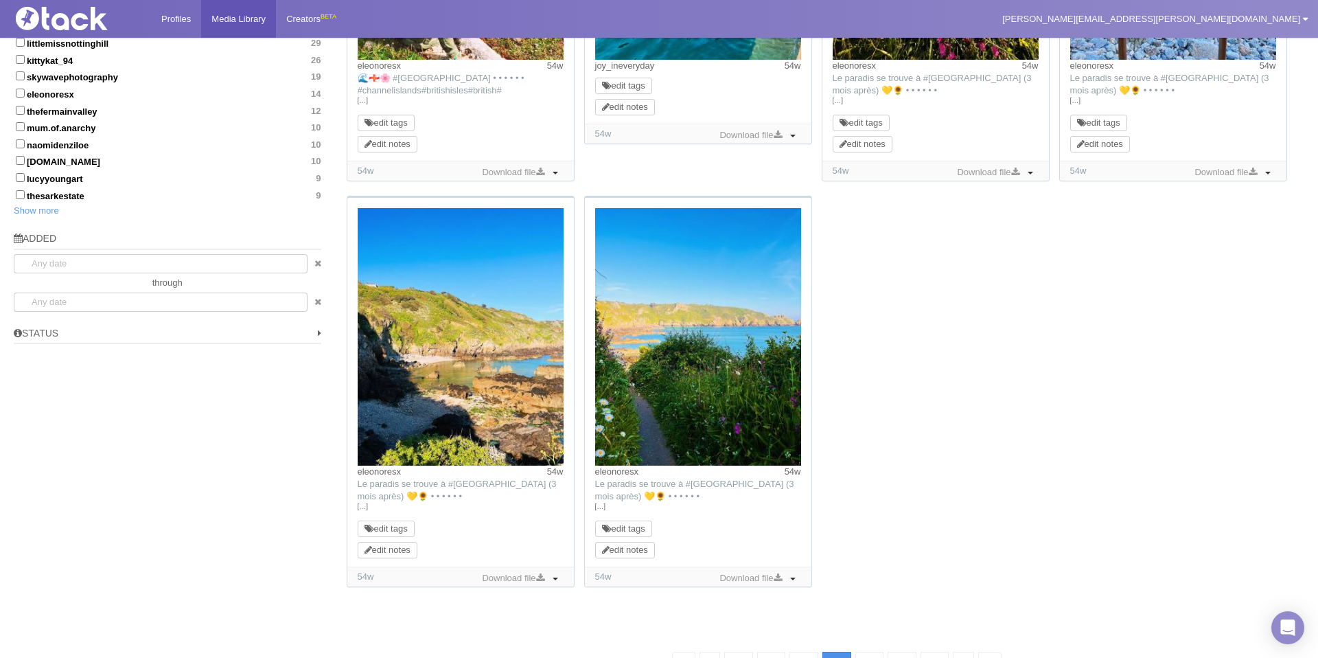
scroll to position [855, 0]
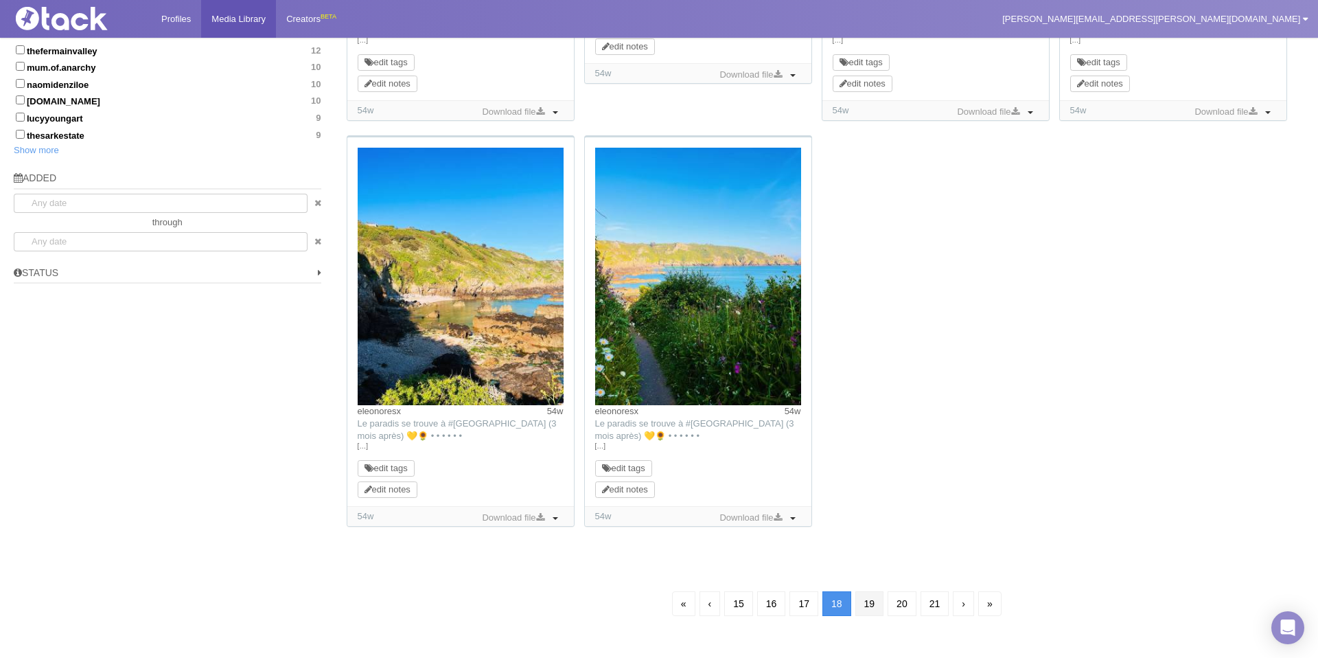
click at [871, 602] on link "19" at bounding box center [870, 603] width 29 height 25
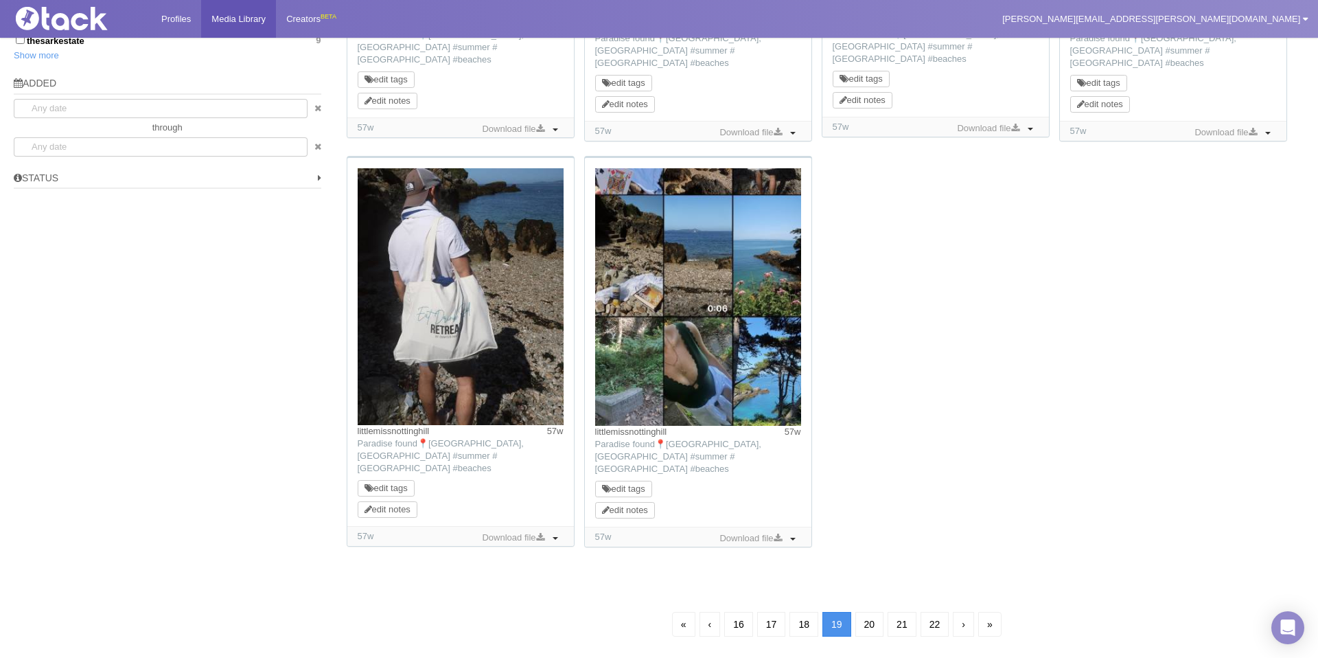
scroll to position [968, 0]
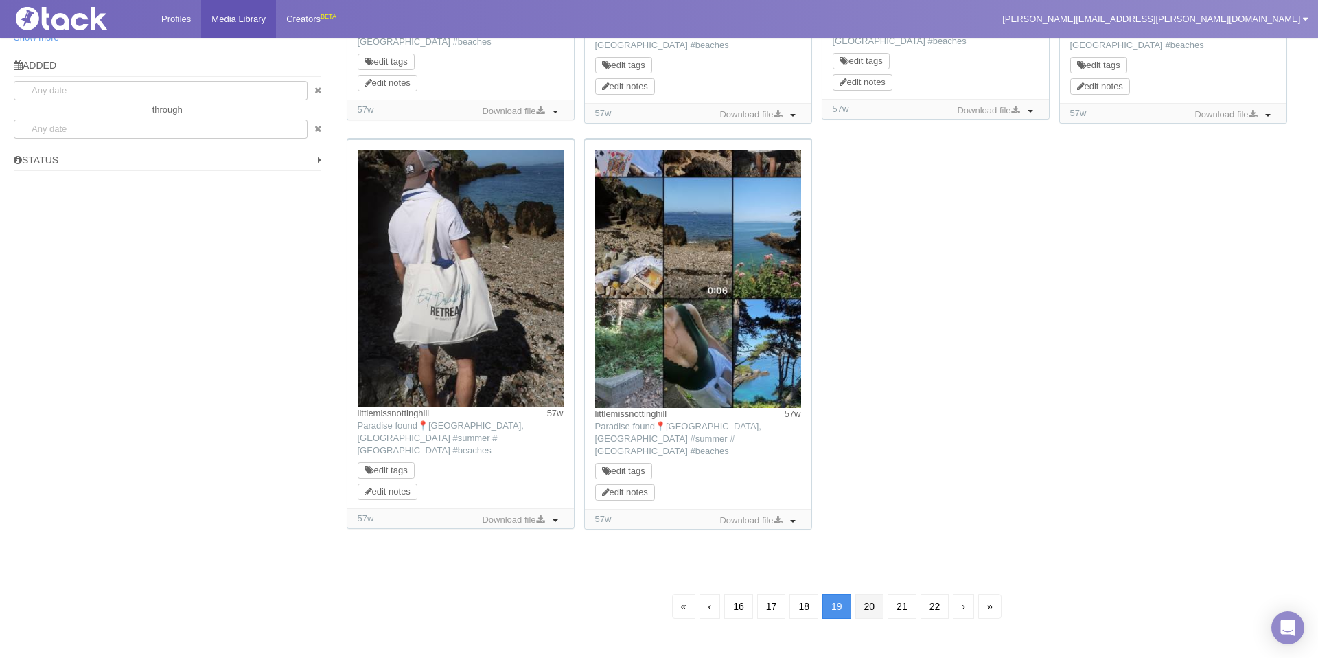
click at [867, 594] on link "20" at bounding box center [870, 606] width 29 height 25
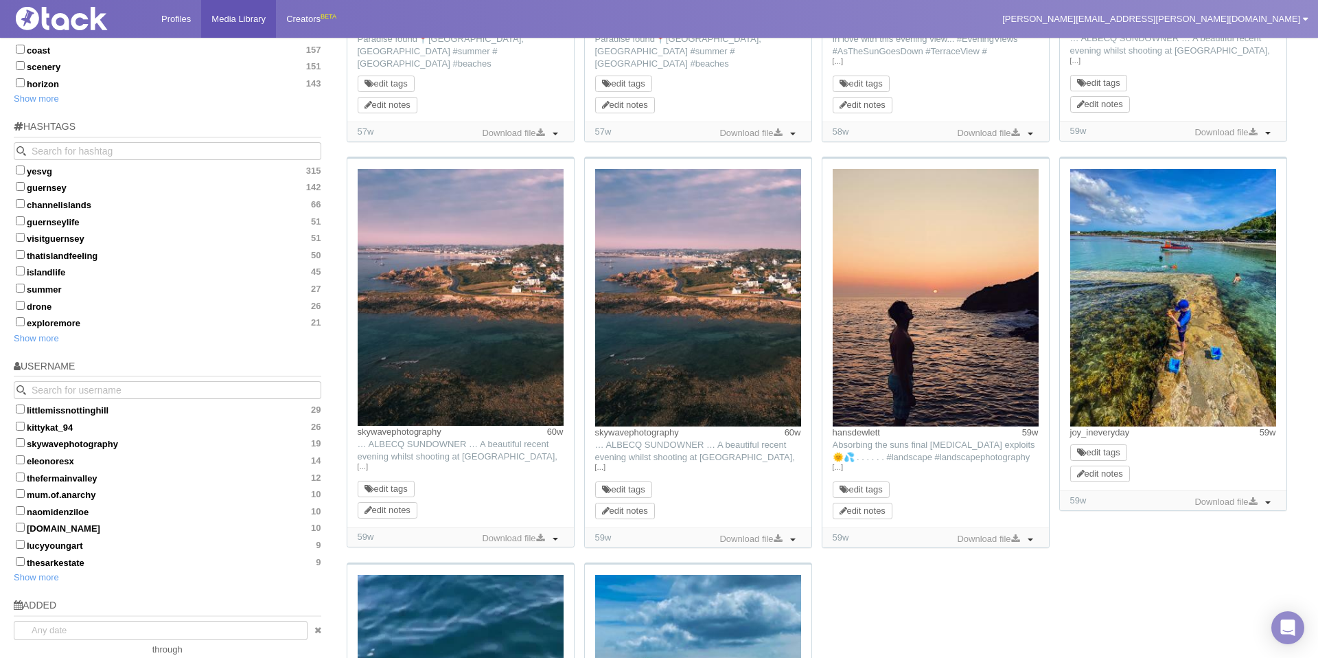
scroll to position [548, 0]
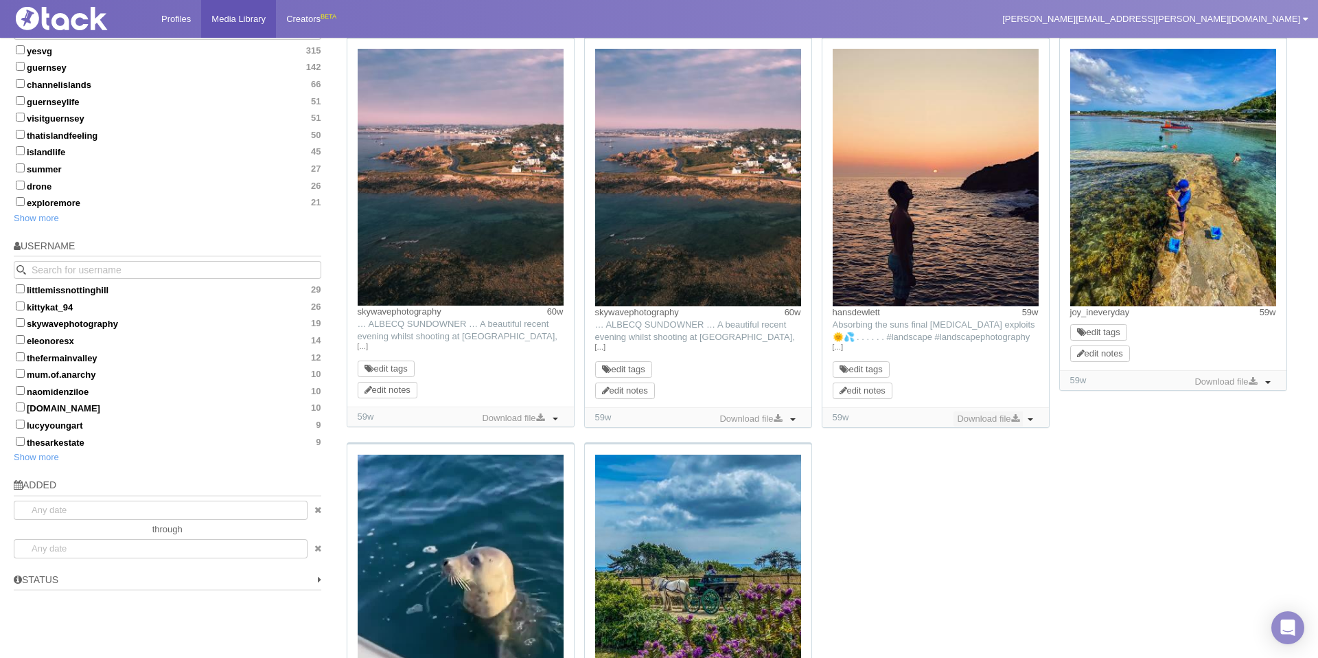
click at [993, 415] on link "Download file" at bounding box center [988, 418] width 69 height 15
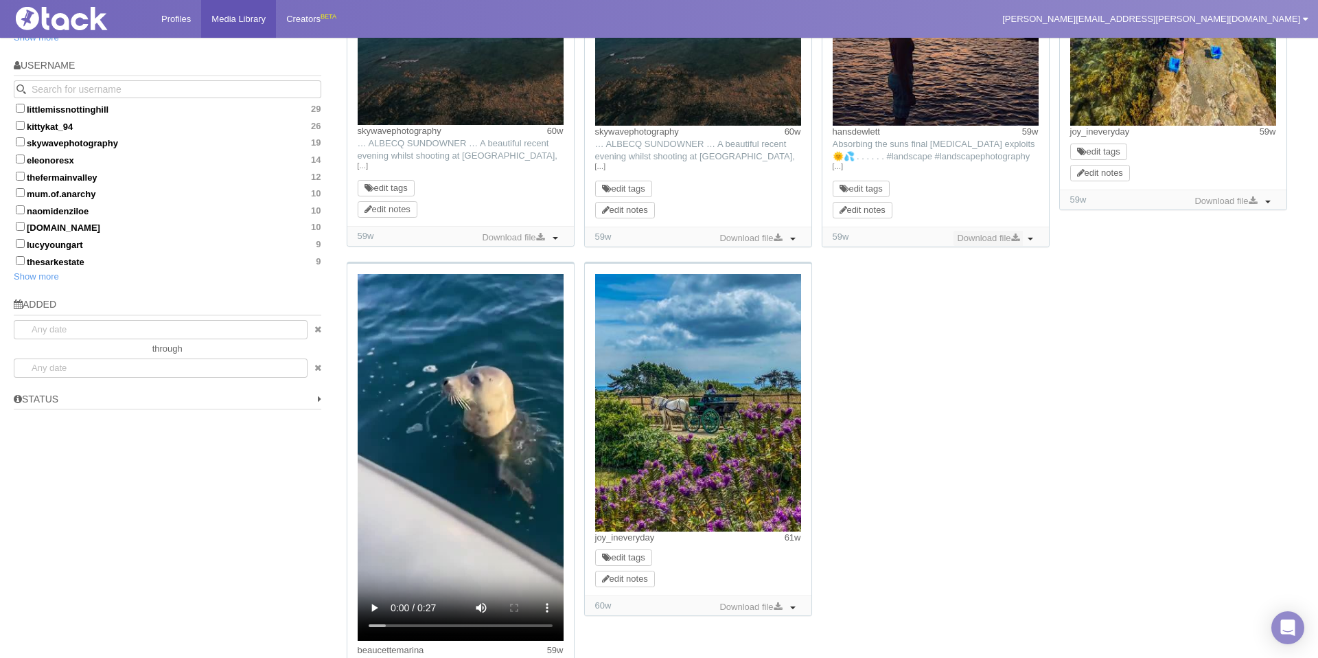
scroll to position [882, 0]
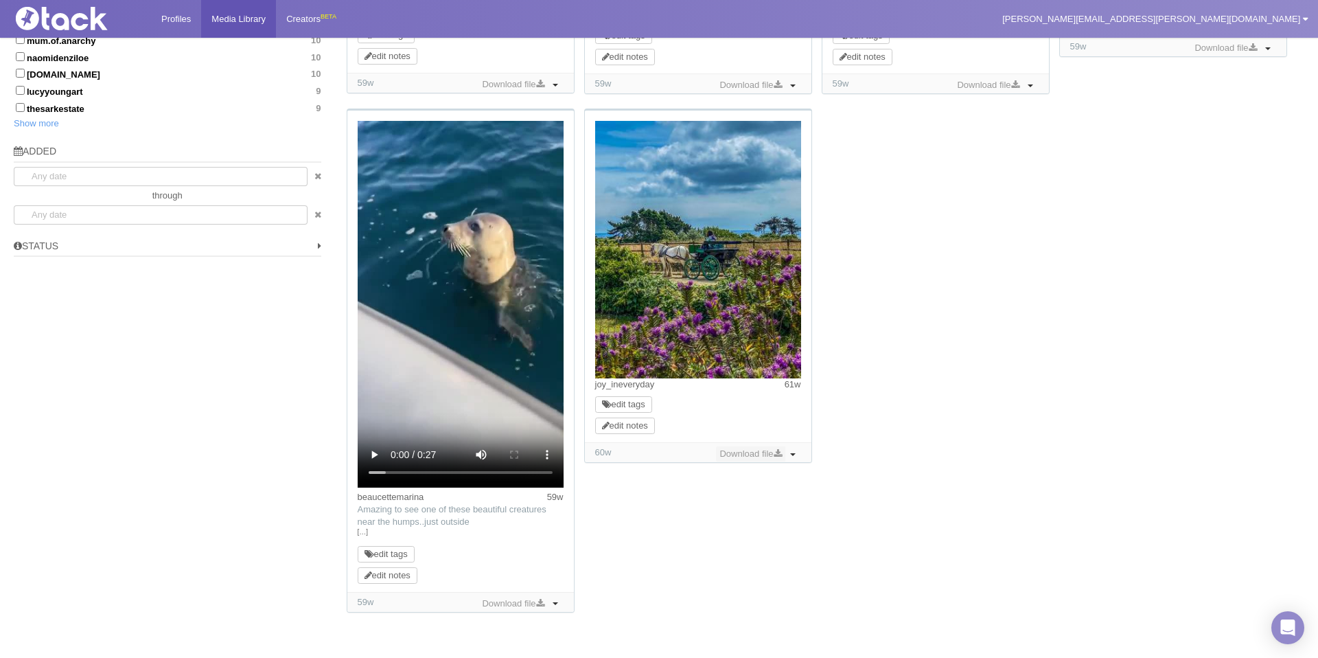
click at [755, 457] on link "Download file" at bounding box center [750, 453] width 69 height 15
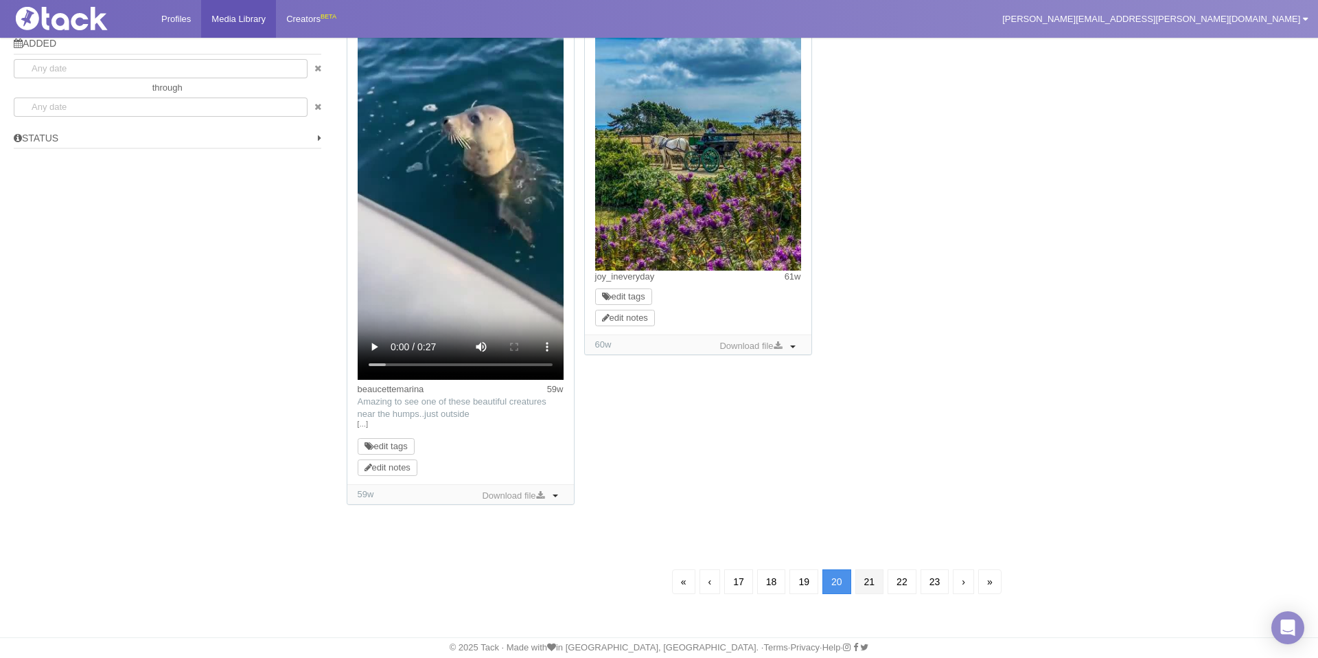
click at [872, 580] on link "21" at bounding box center [870, 581] width 29 height 25
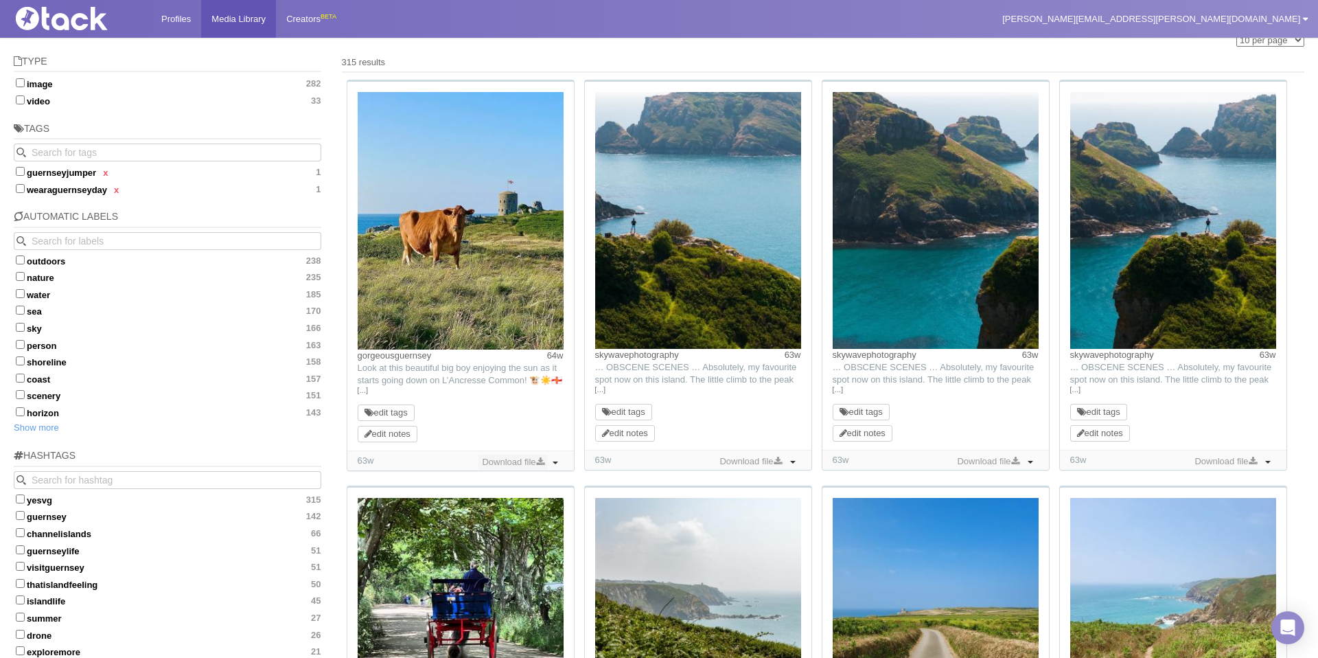
click at [526, 459] on link "Download file" at bounding box center [513, 462] width 69 height 15
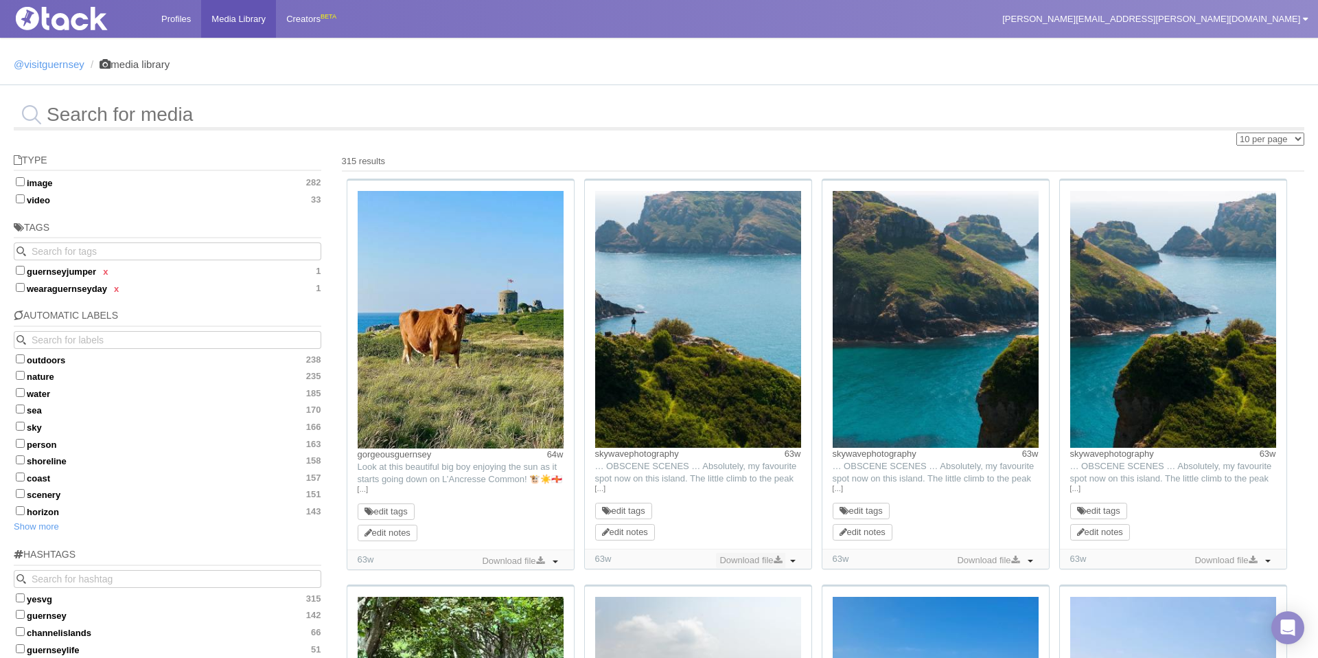
click at [769, 560] on link "Download file" at bounding box center [750, 560] width 69 height 15
click at [601, 486] on link "[…]" at bounding box center [698, 489] width 206 height 12
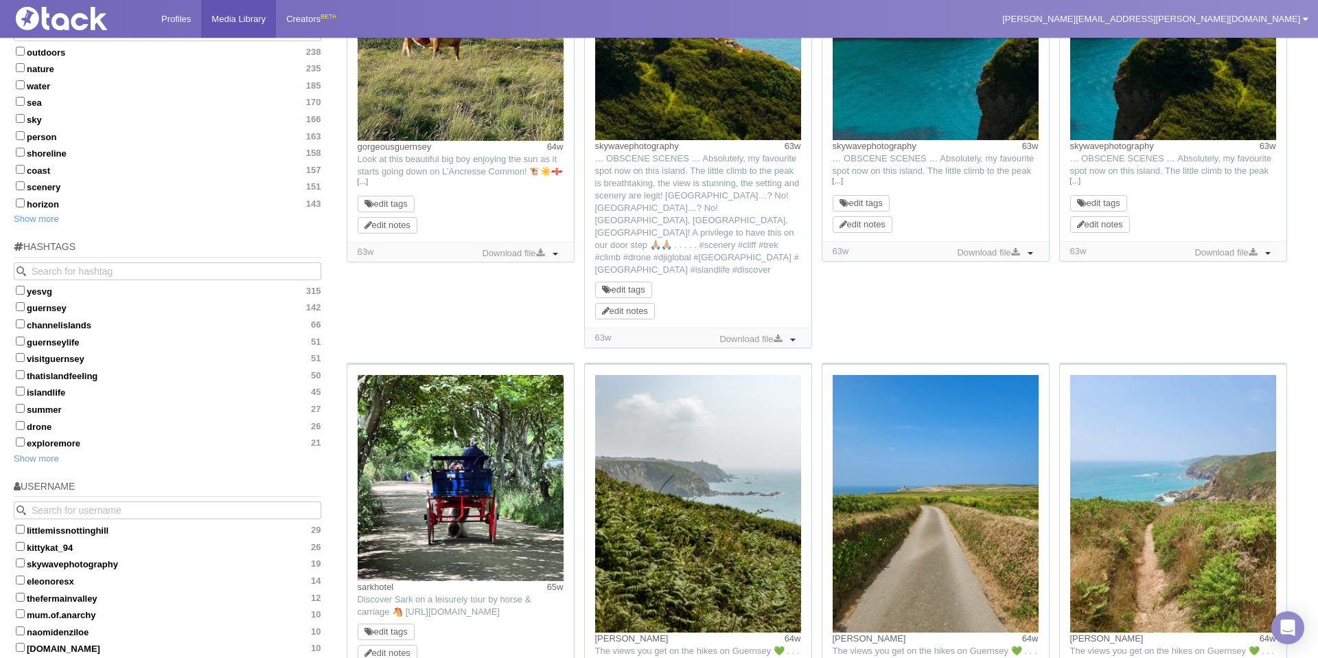
scroll to position [596, 0]
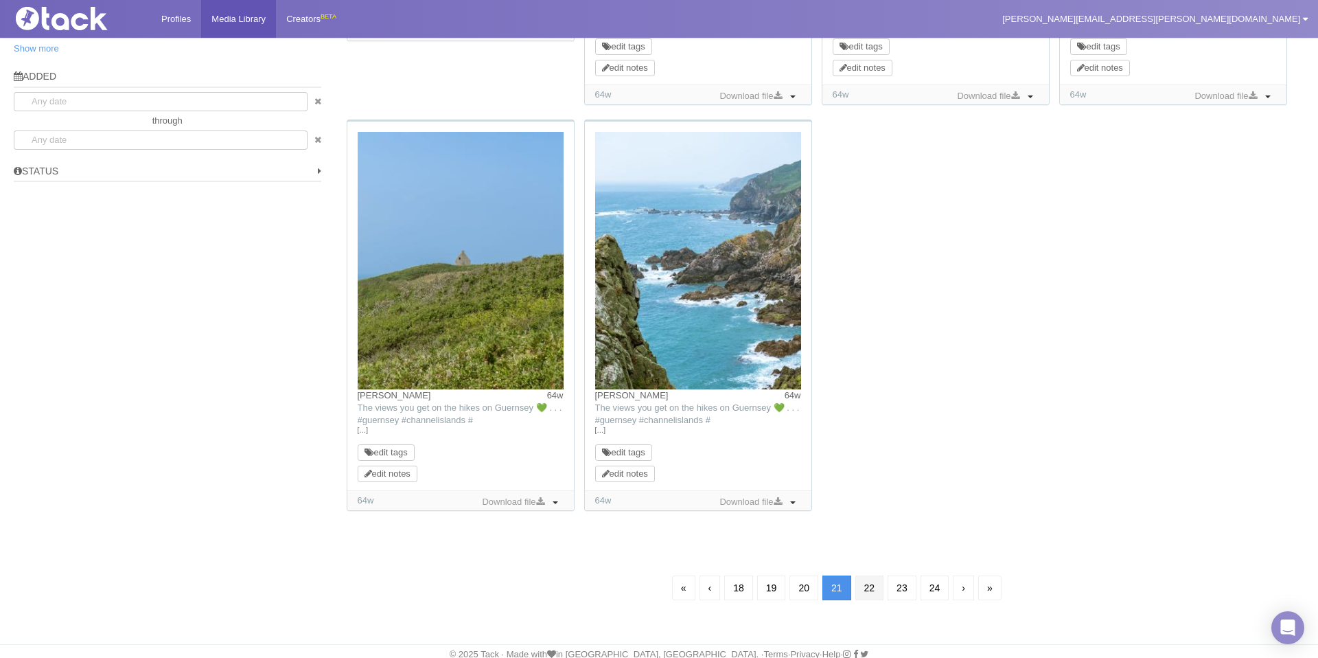
click at [871, 589] on link "22" at bounding box center [870, 587] width 29 height 25
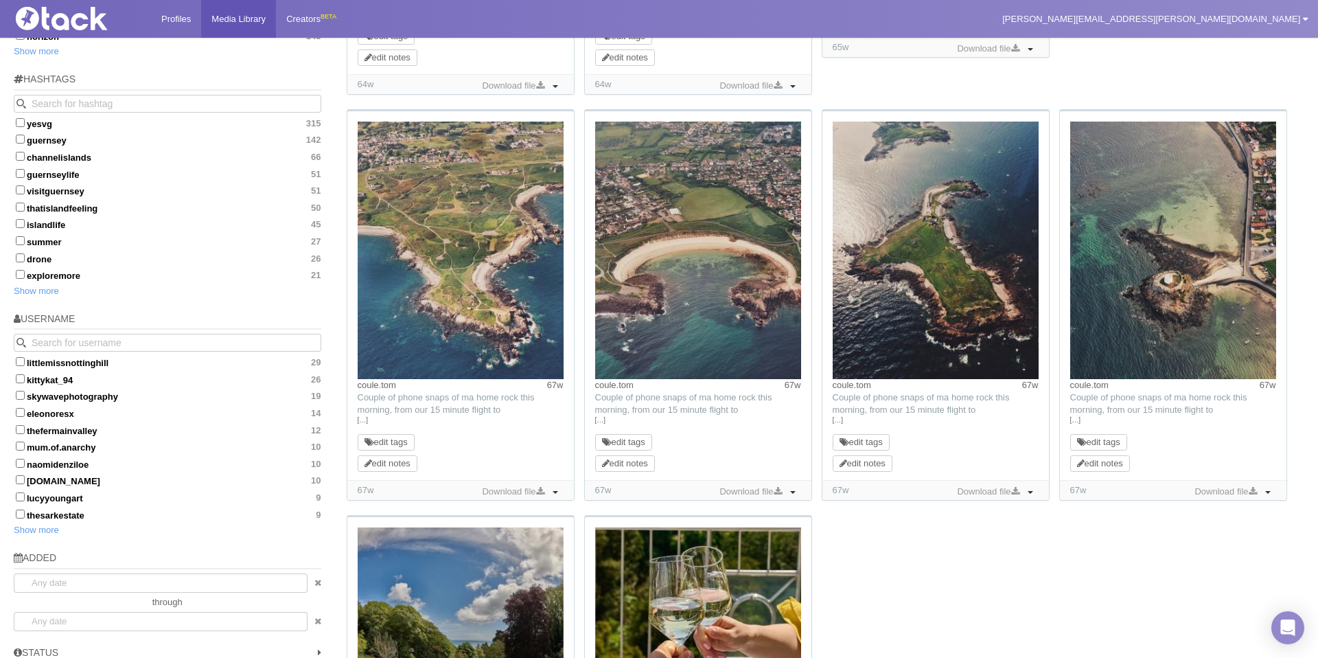
scroll to position [828, 0]
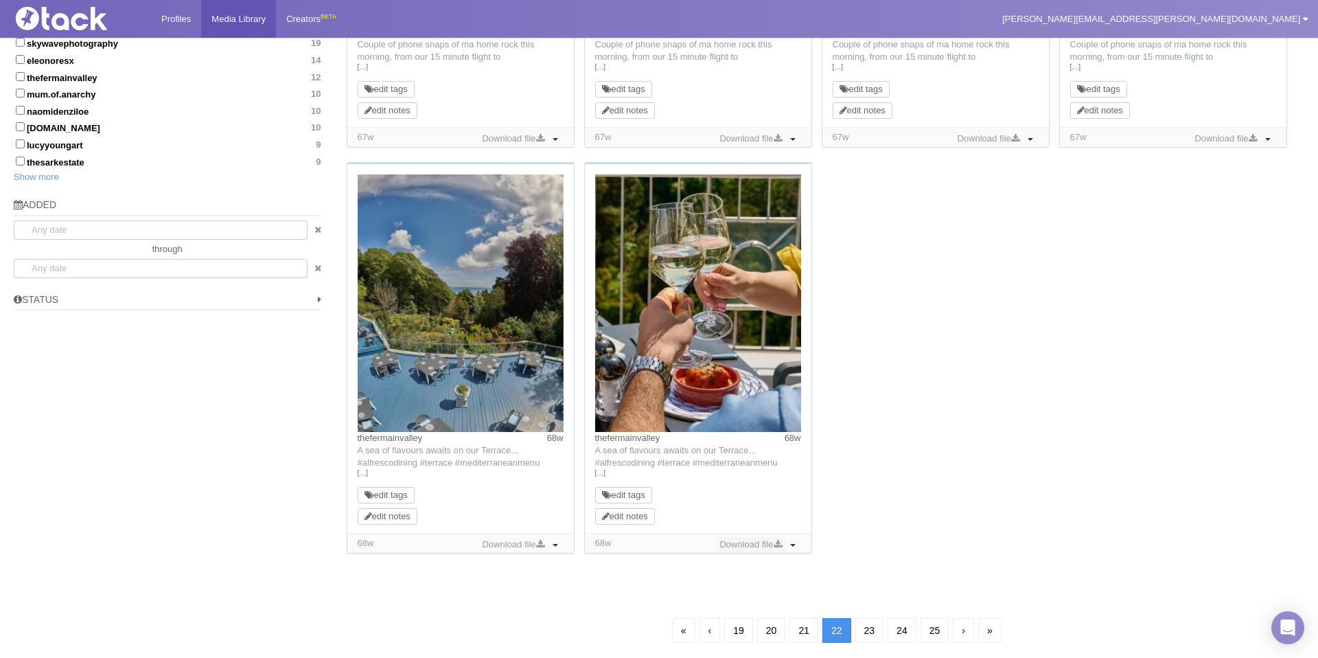
click at [750, 545] on link "Download file" at bounding box center [750, 544] width 69 height 15
click at [877, 635] on link "23" at bounding box center [870, 630] width 29 height 25
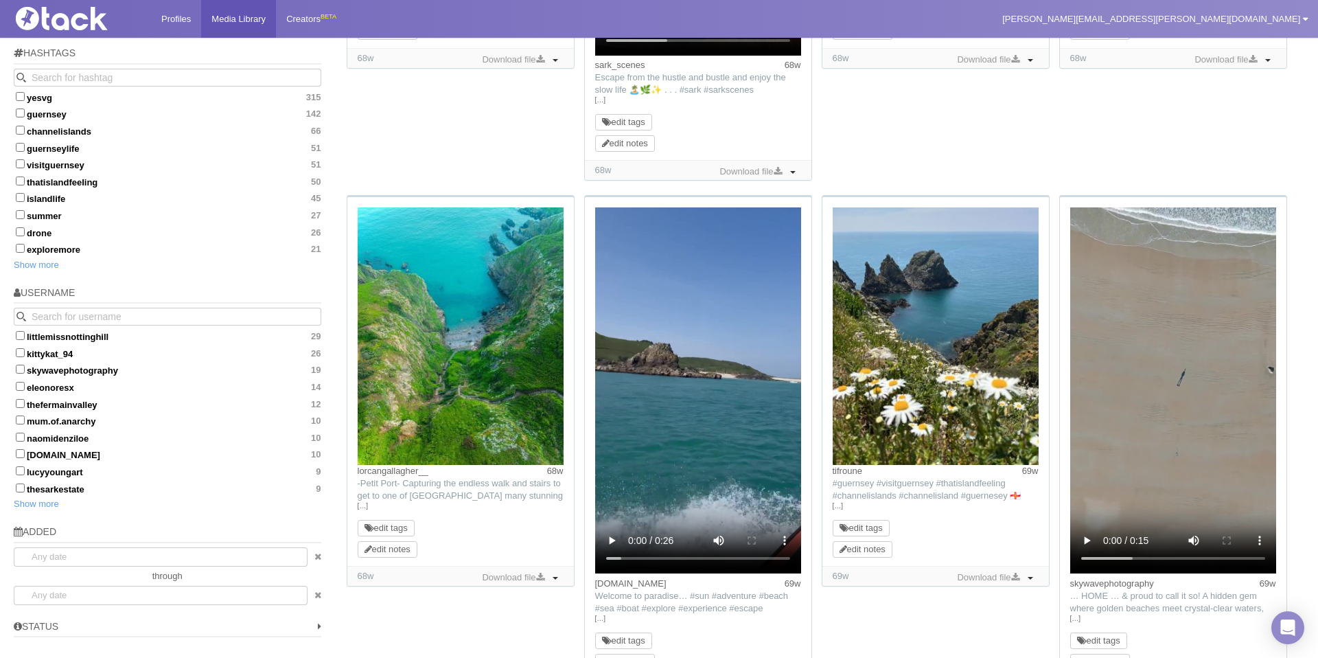
scroll to position [1031, 0]
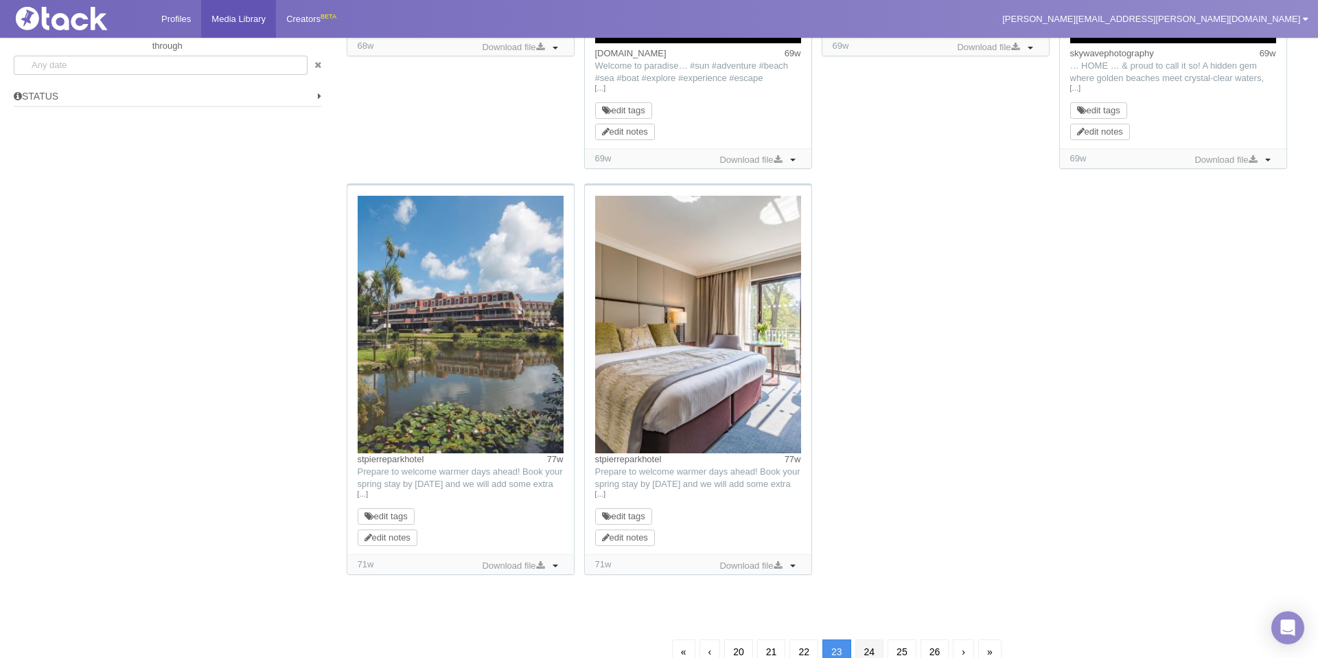
click at [872, 644] on link "24" at bounding box center [870, 651] width 29 height 25
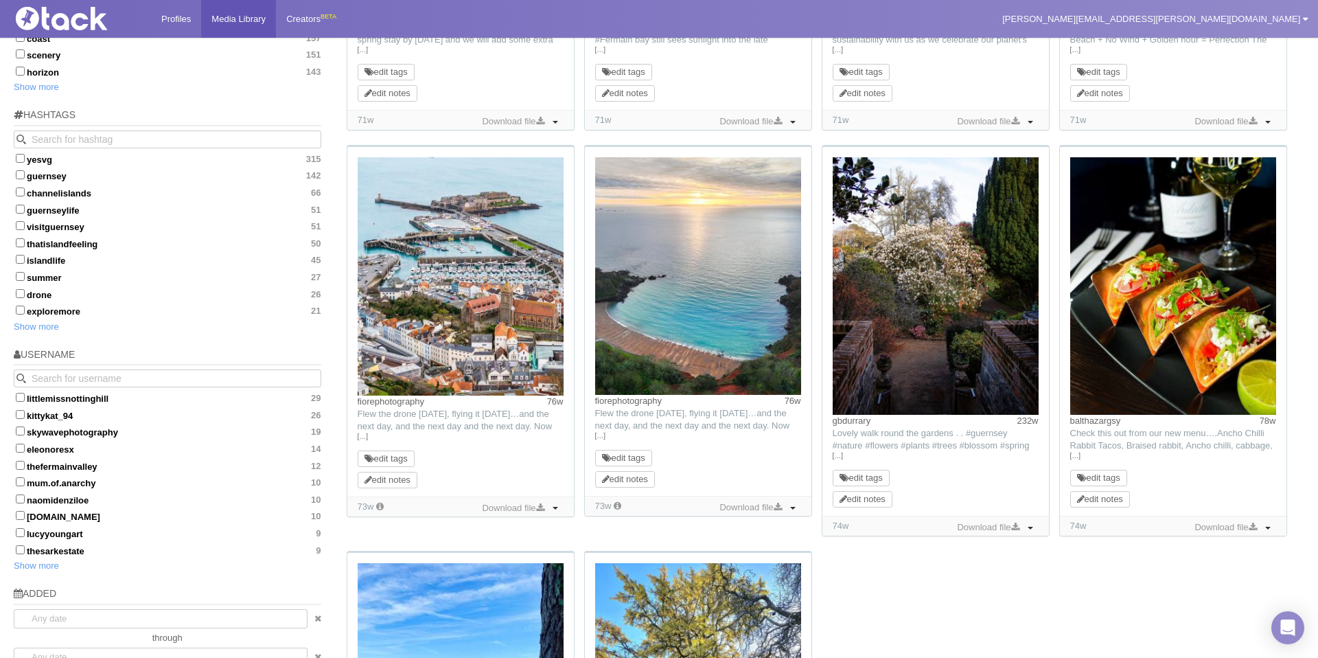
scroll to position [819, 0]
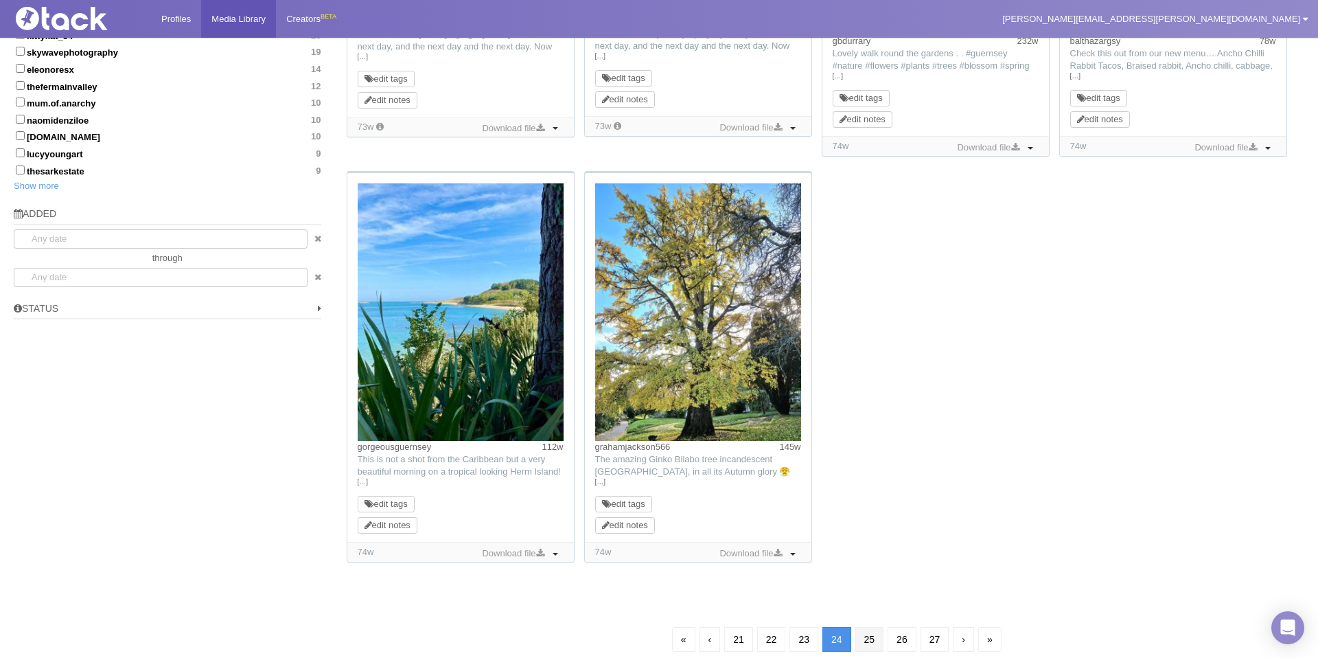
click at [872, 638] on link "25" at bounding box center [870, 639] width 29 height 25
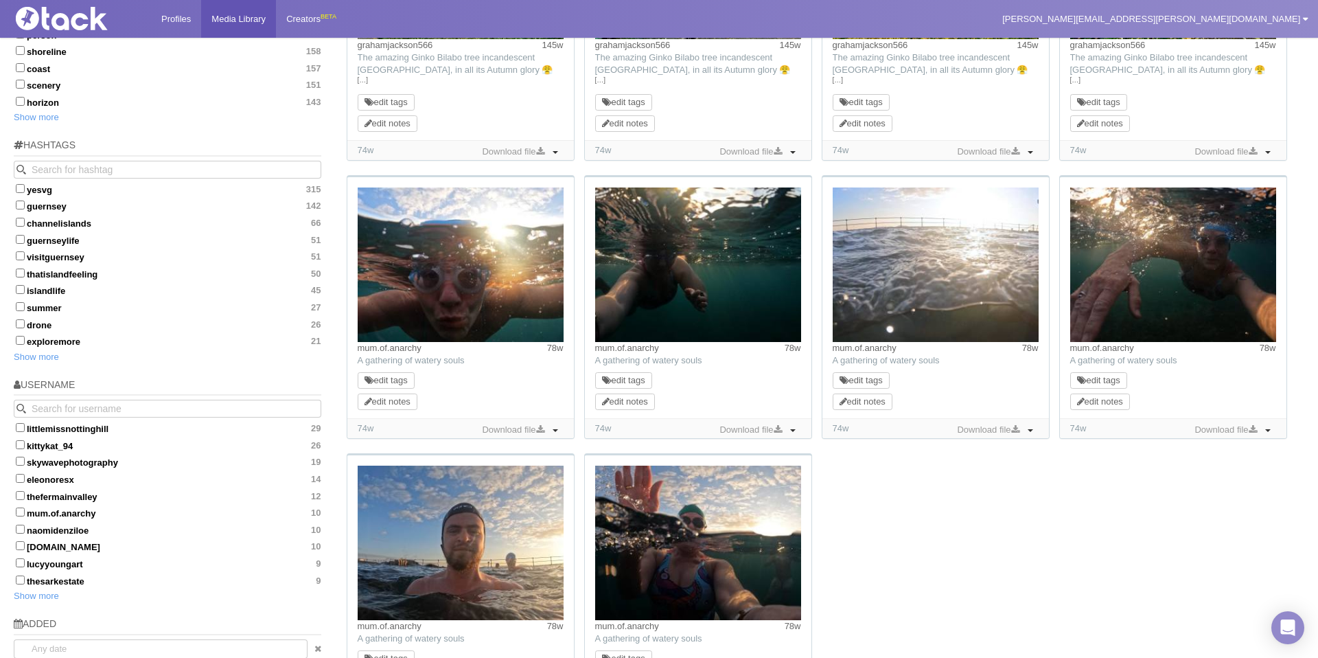
scroll to position [567, 0]
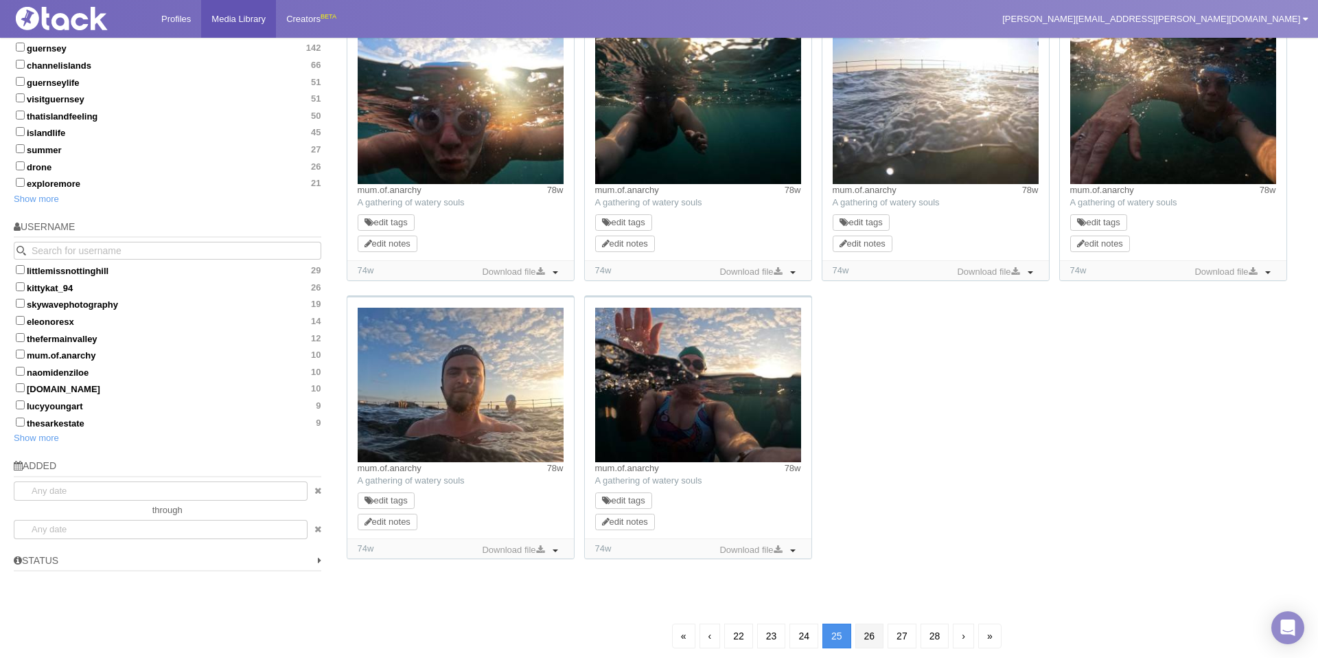
click at [871, 638] on link "26" at bounding box center [870, 636] width 29 height 25
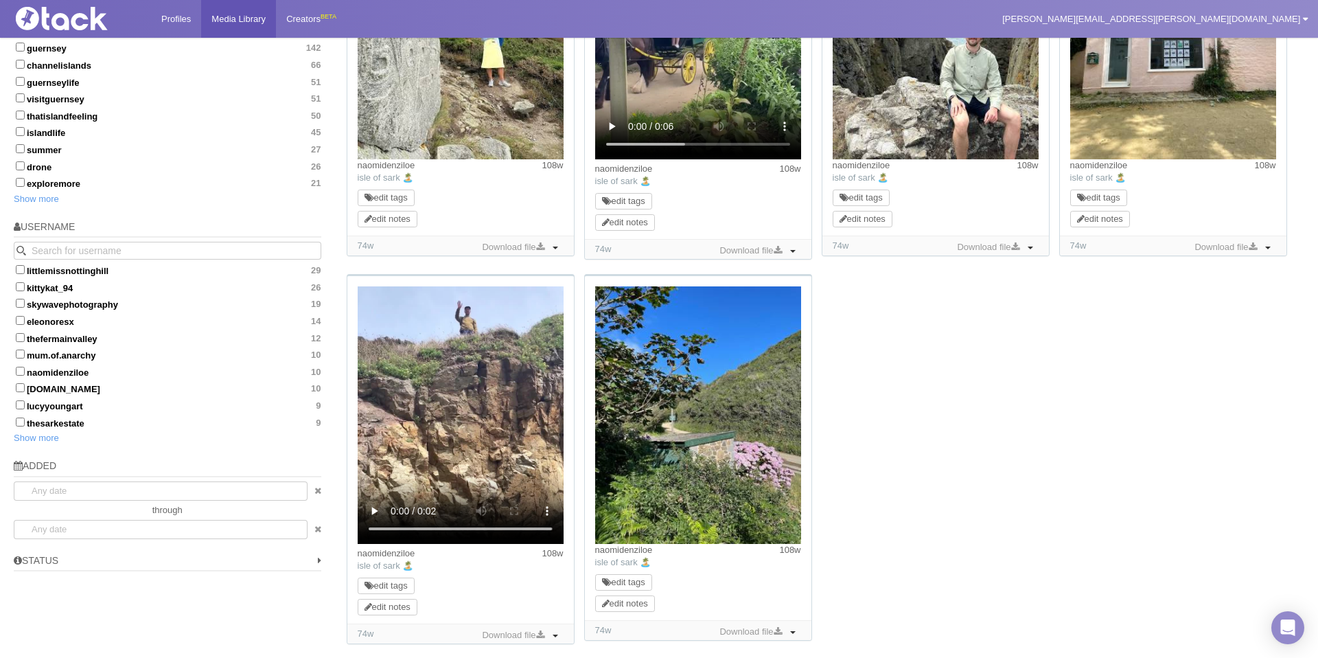
scroll to position [99, 0]
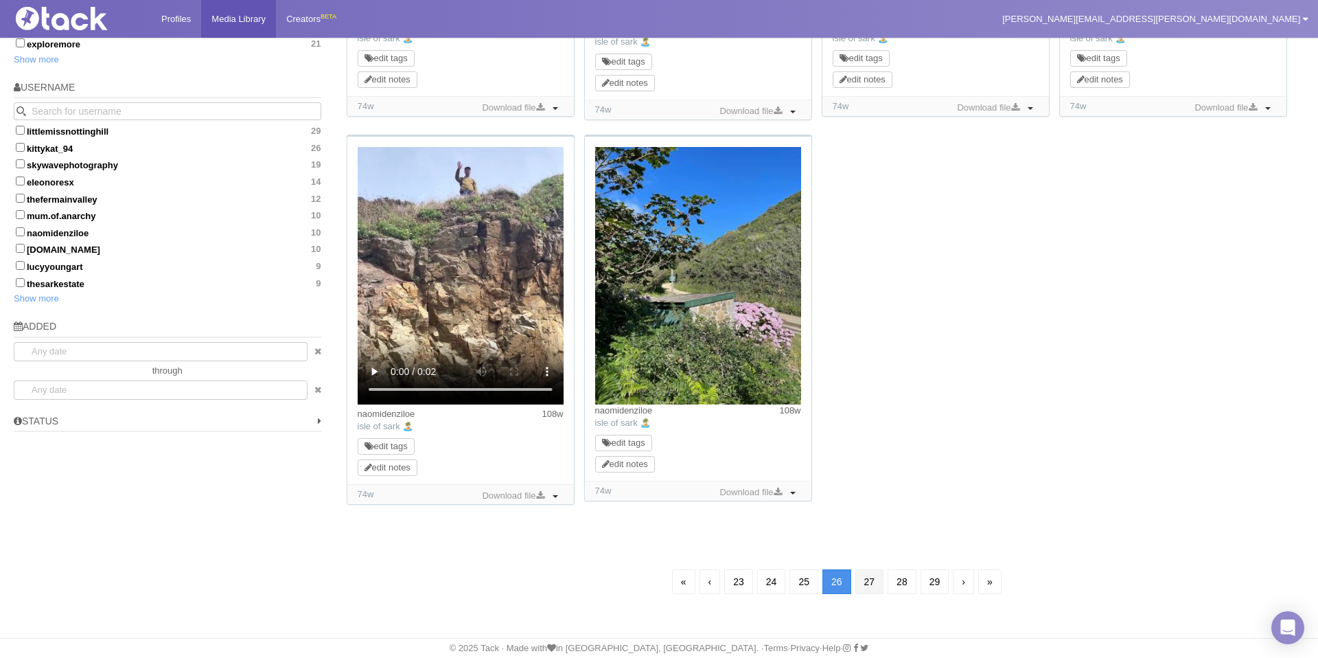
click at [874, 577] on link "27" at bounding box center [870, 581] width 29 height 25
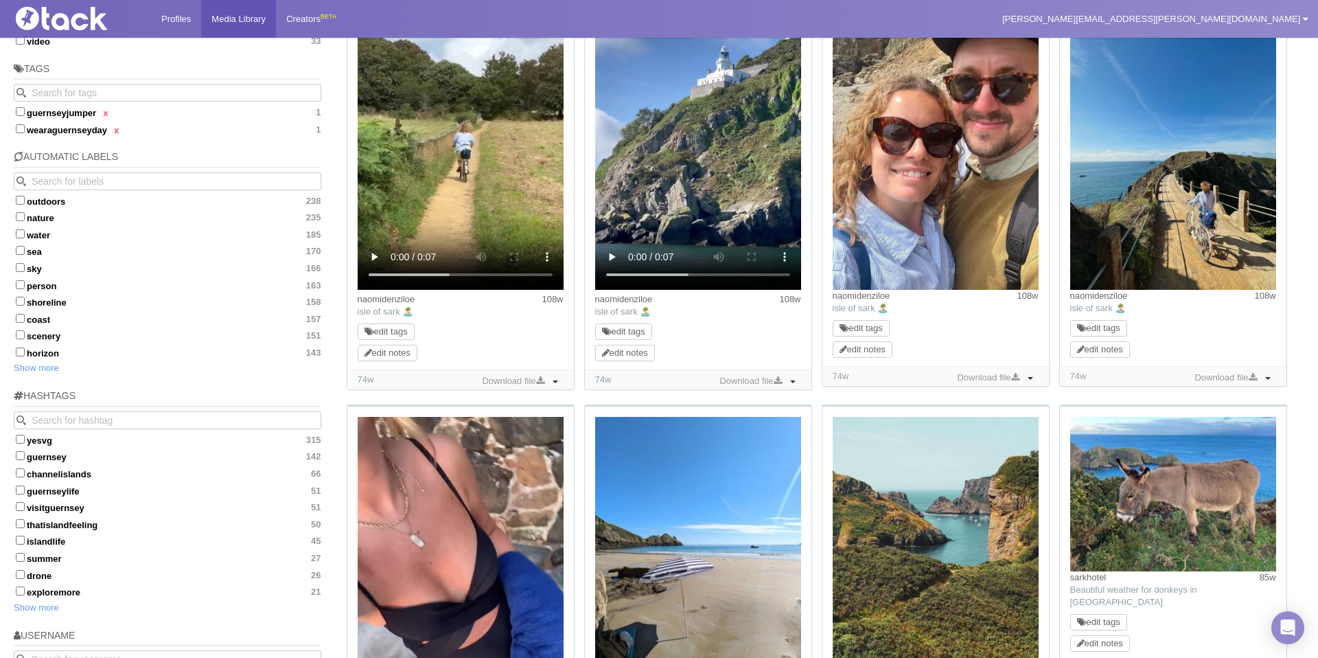
scroll to position [198, 0]
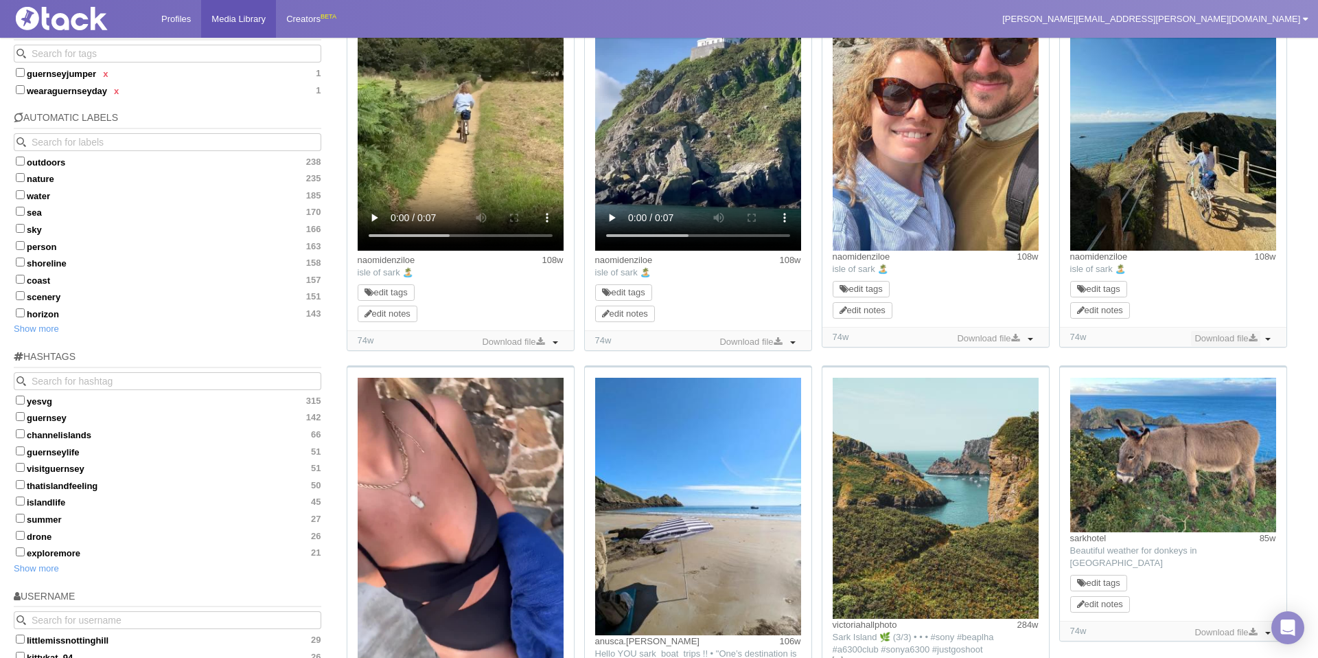
click at [1242, 341] on link "Download file" at bounding box center [1225, 338] width 69 height 15
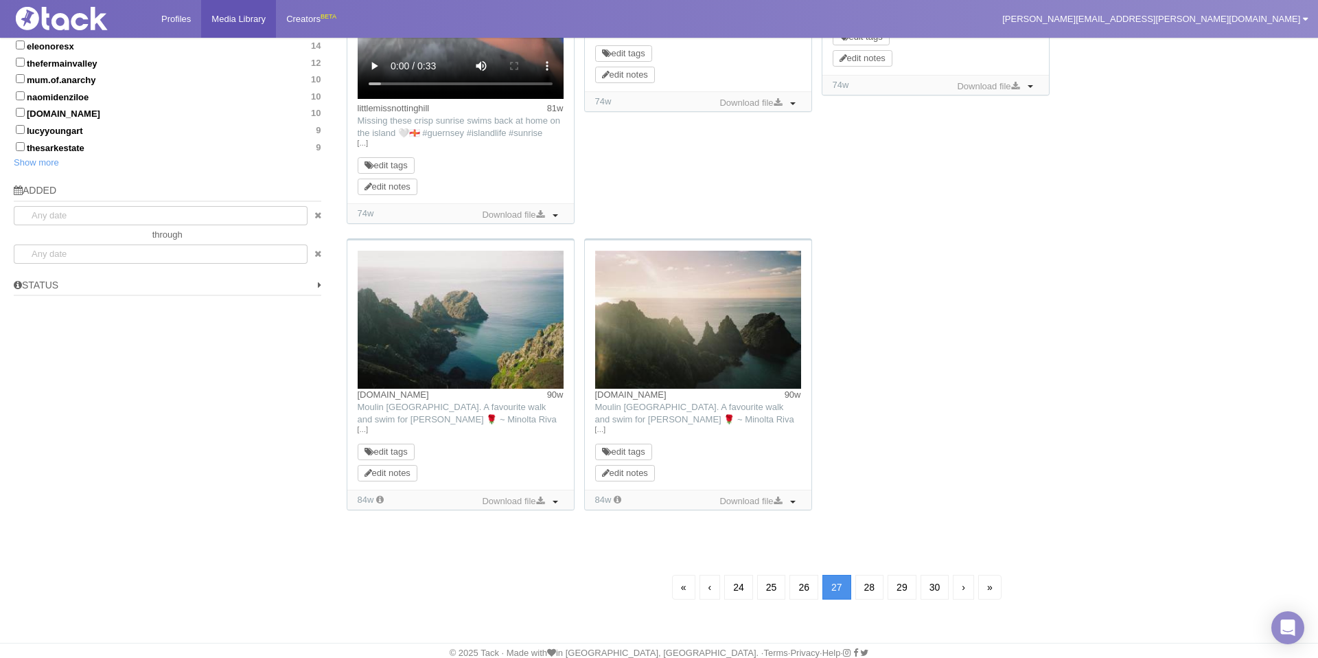
scroll to position [847, 0]
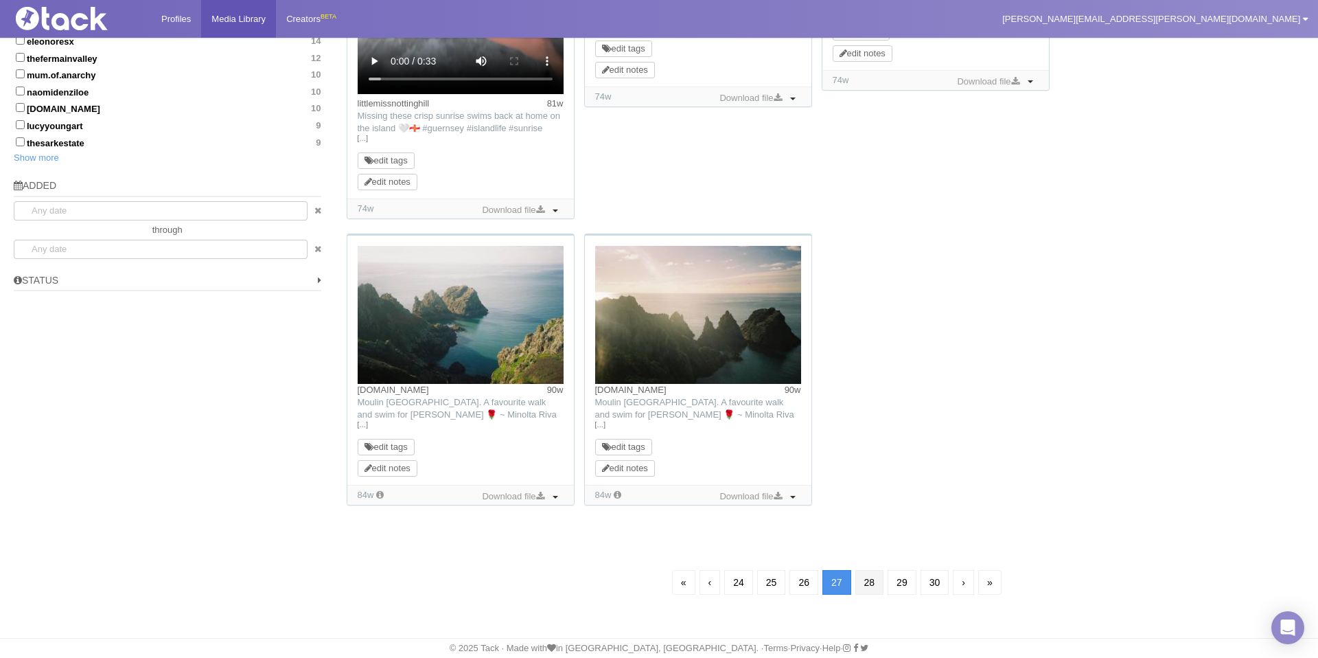
click at [874, 584] on link "28" at bounding box center [870, 582] width 29 height 25
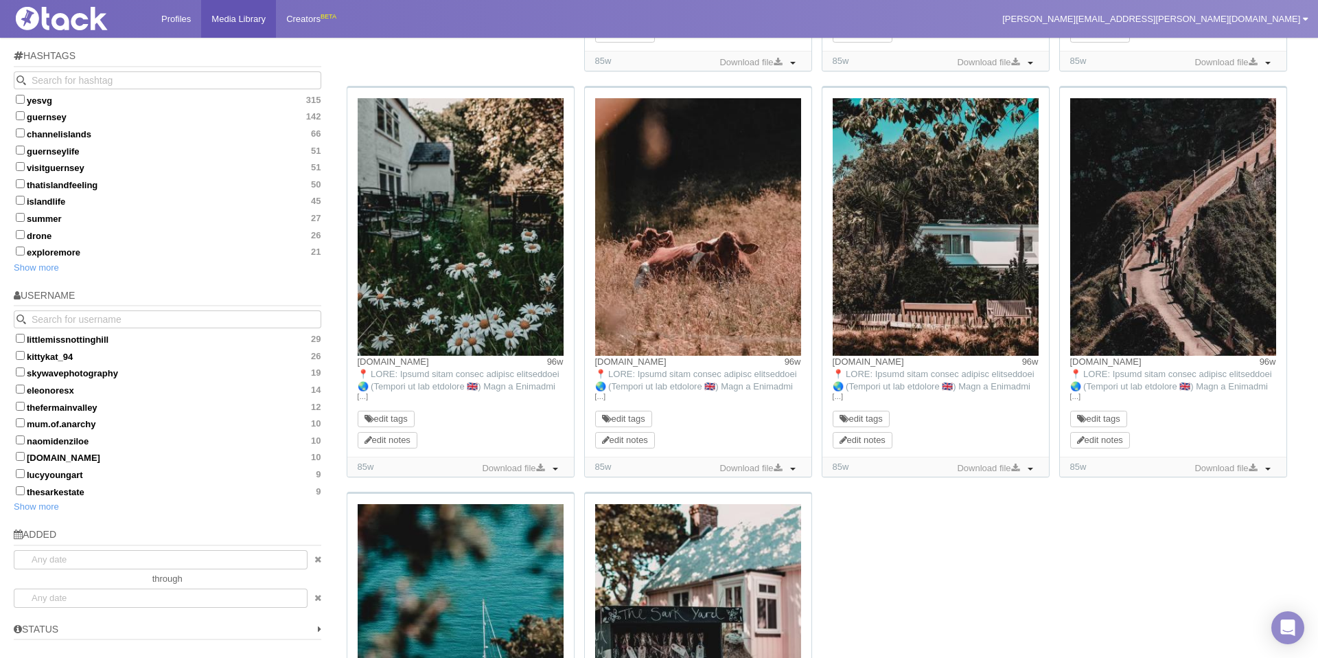
scroll to position [499, 0]
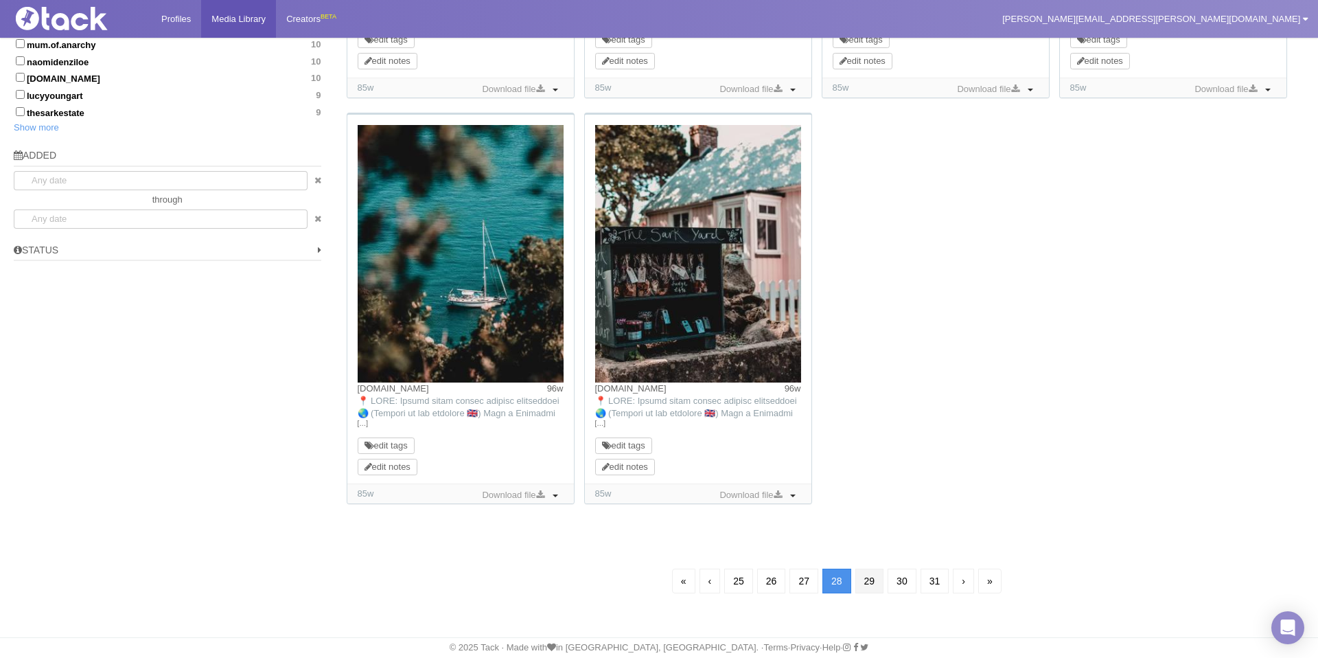
click at [869, 577] on link "29" at bounding box center [870, 581] width 29 height 25
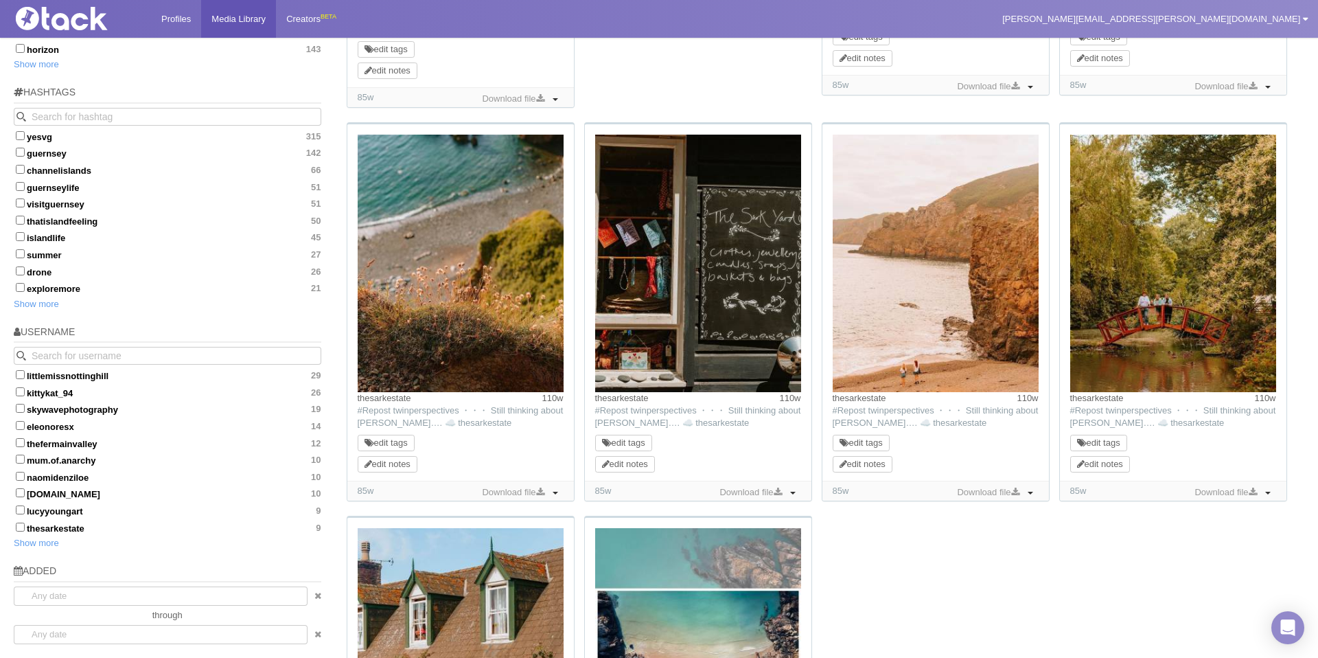
scroll to position [433, 0]
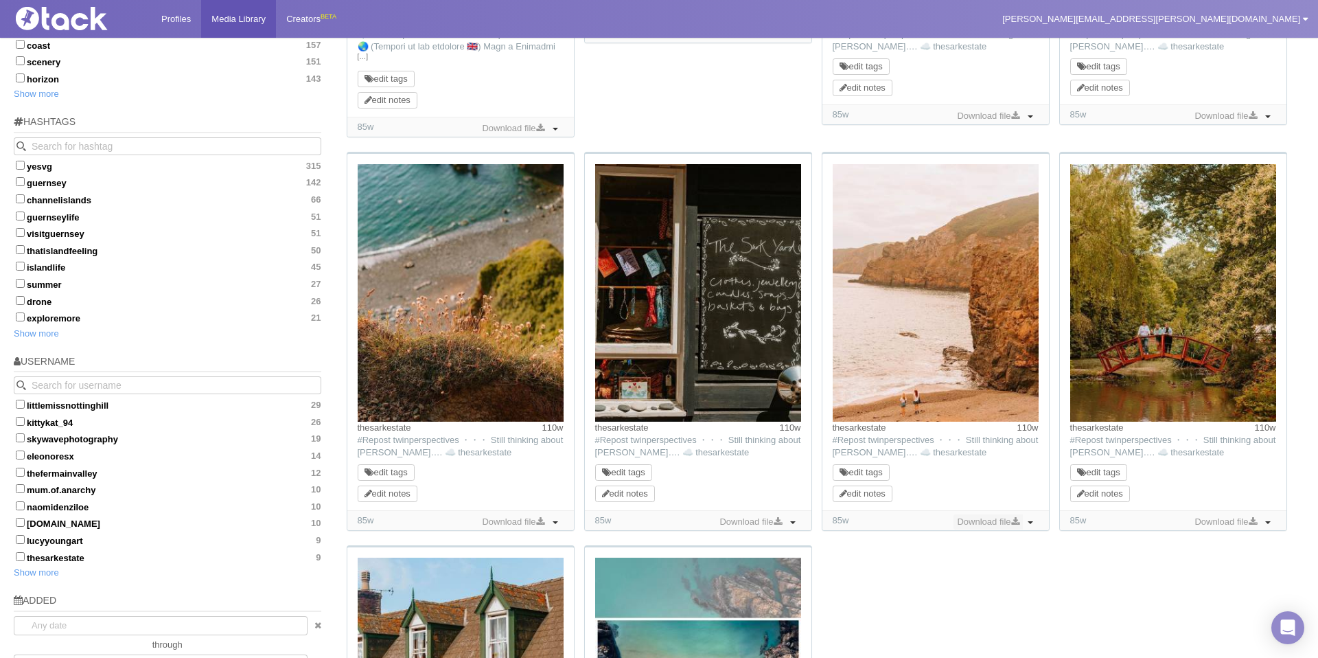
click at [983, 520] on link "Download file" at bounding box center [988, 521] width 69 height 15
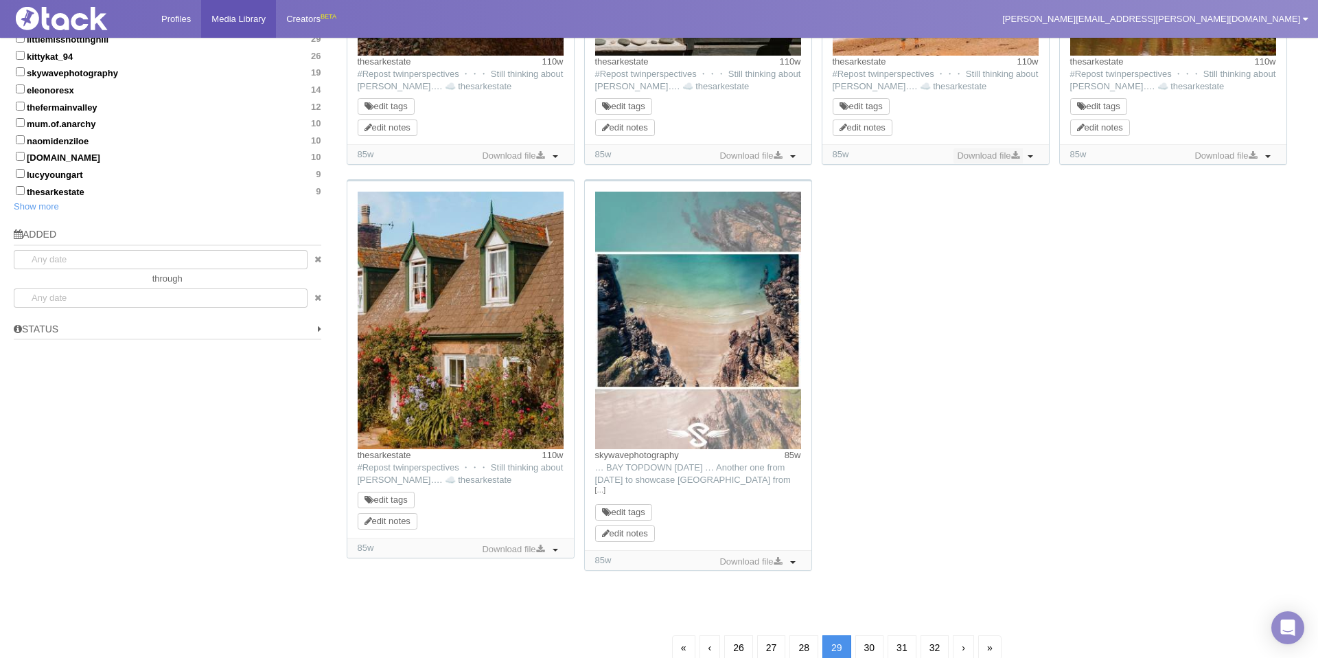
scroll to position [866, 0]
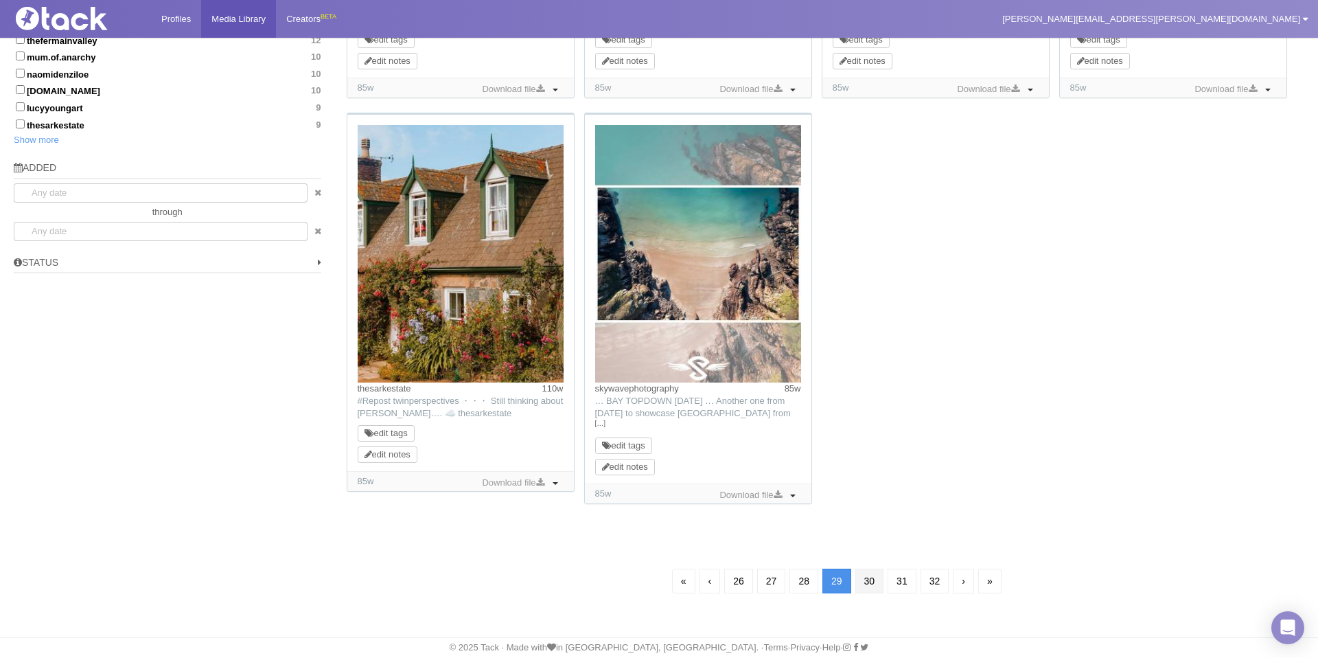
click at [868, 585] on link "30" at bounding box center [870, 581] width 29 height 25
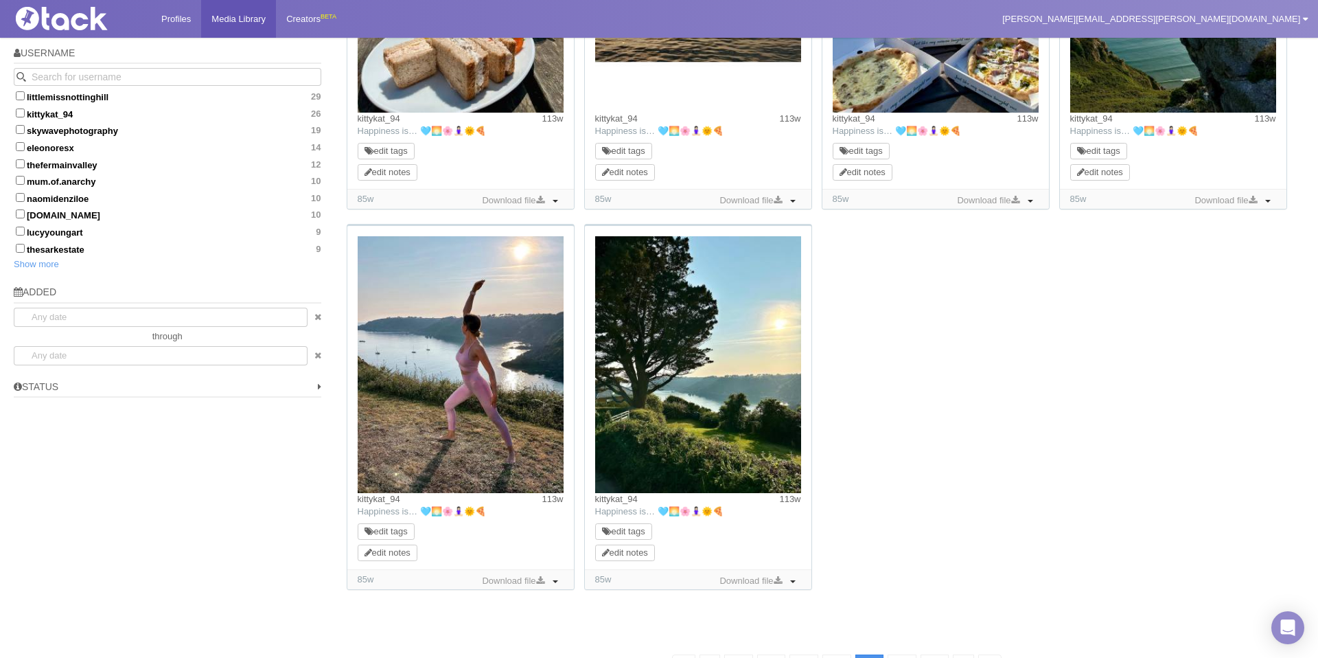
scroll to position [827, 0]
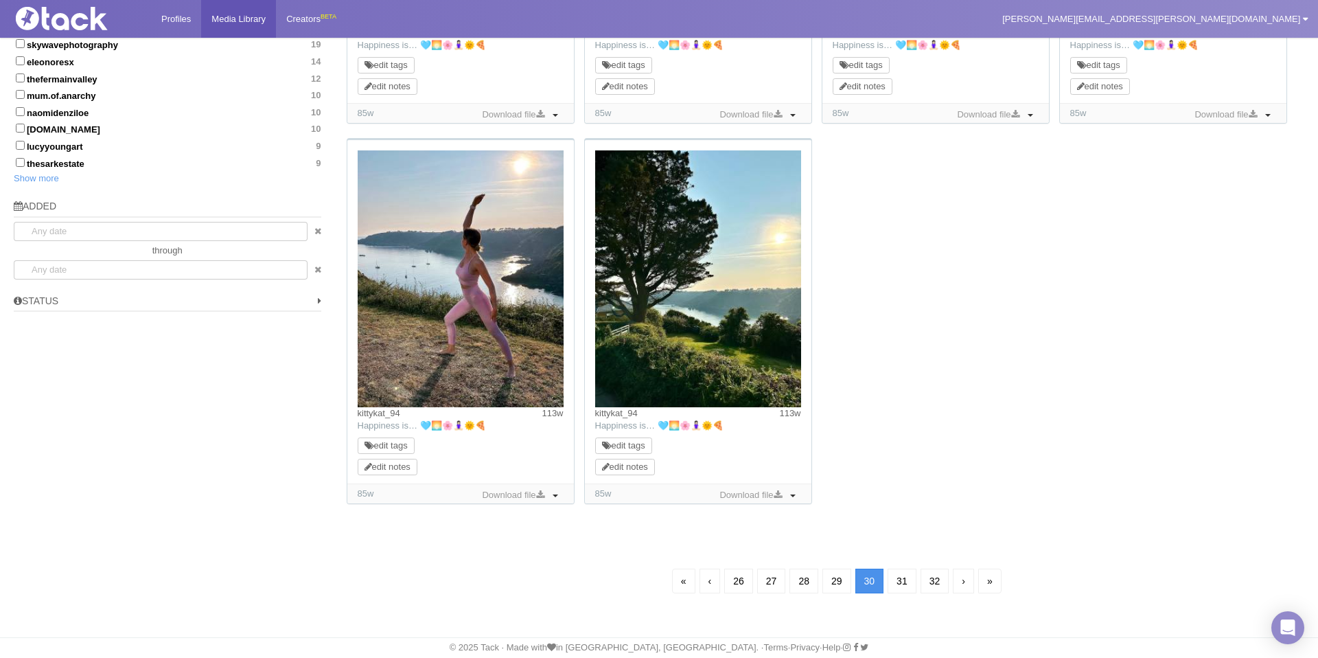
click at [907, 580] on link "31" at bounding box center [902, 581] width 29 height 25
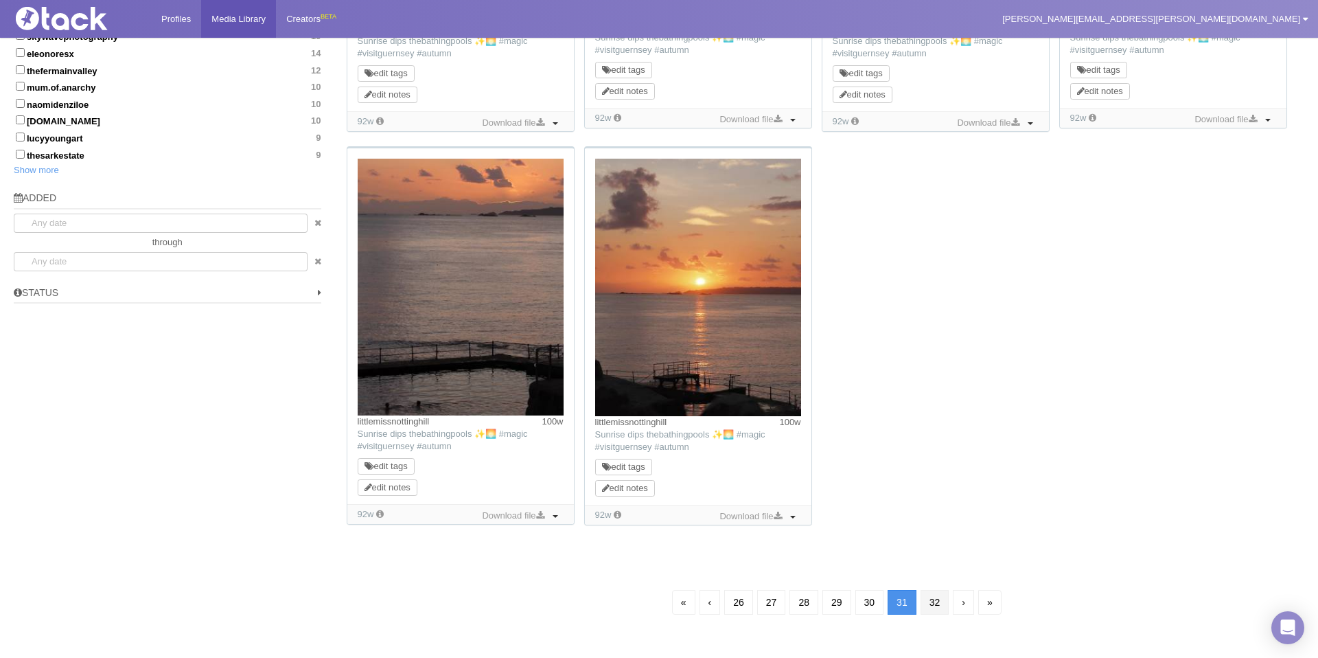
click at [935, 600] on link "32" at bounding box center [935, 602] width 29 height 25
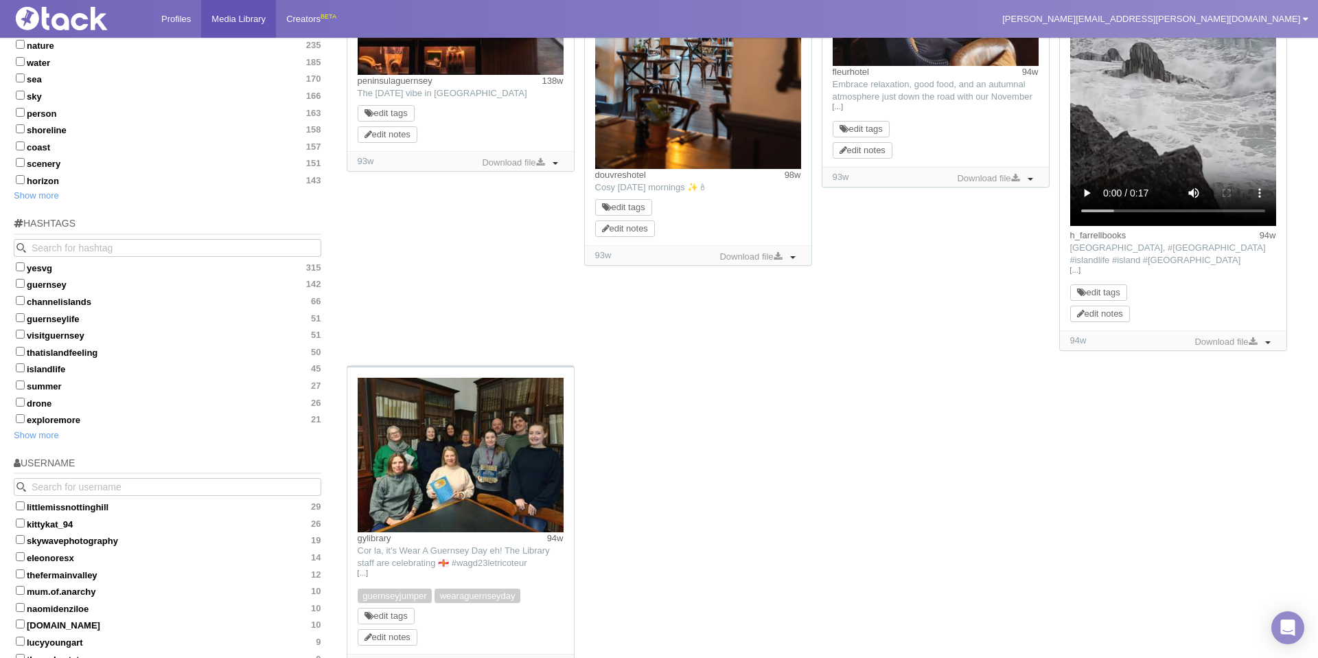
scroll to position [553, 0]
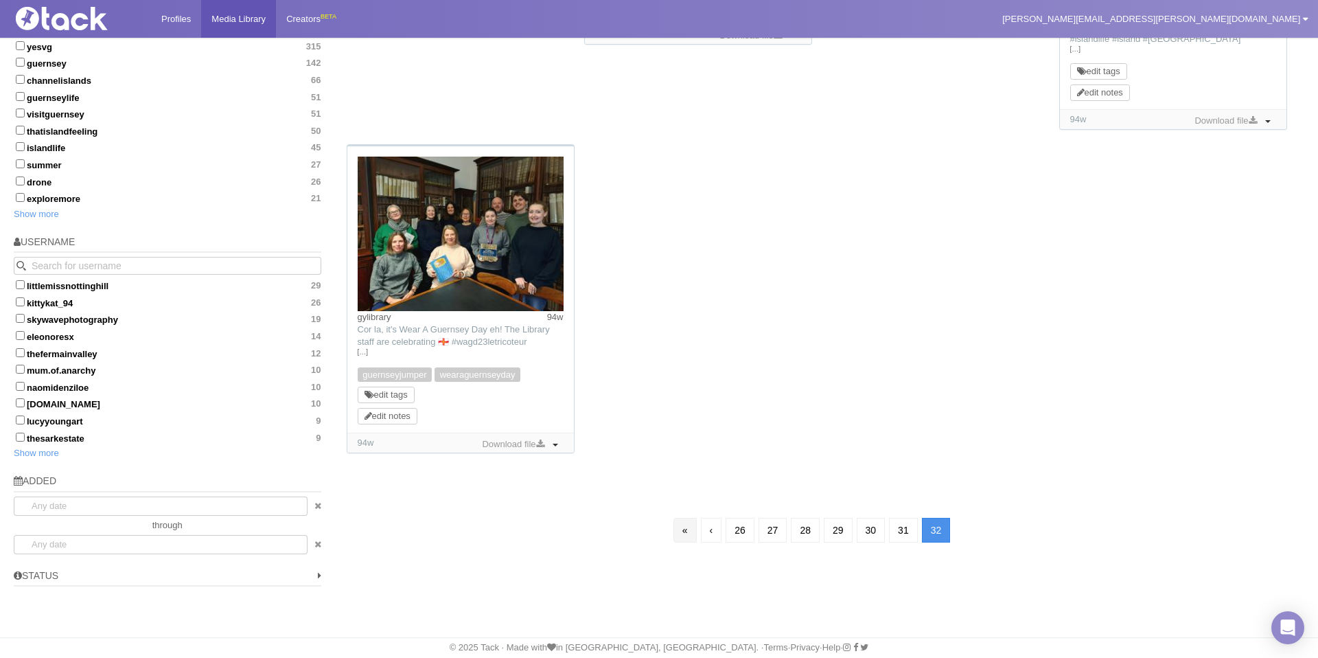
click at [679, 533] on link "«" at bounding box center [685, 530] width 23 height 25
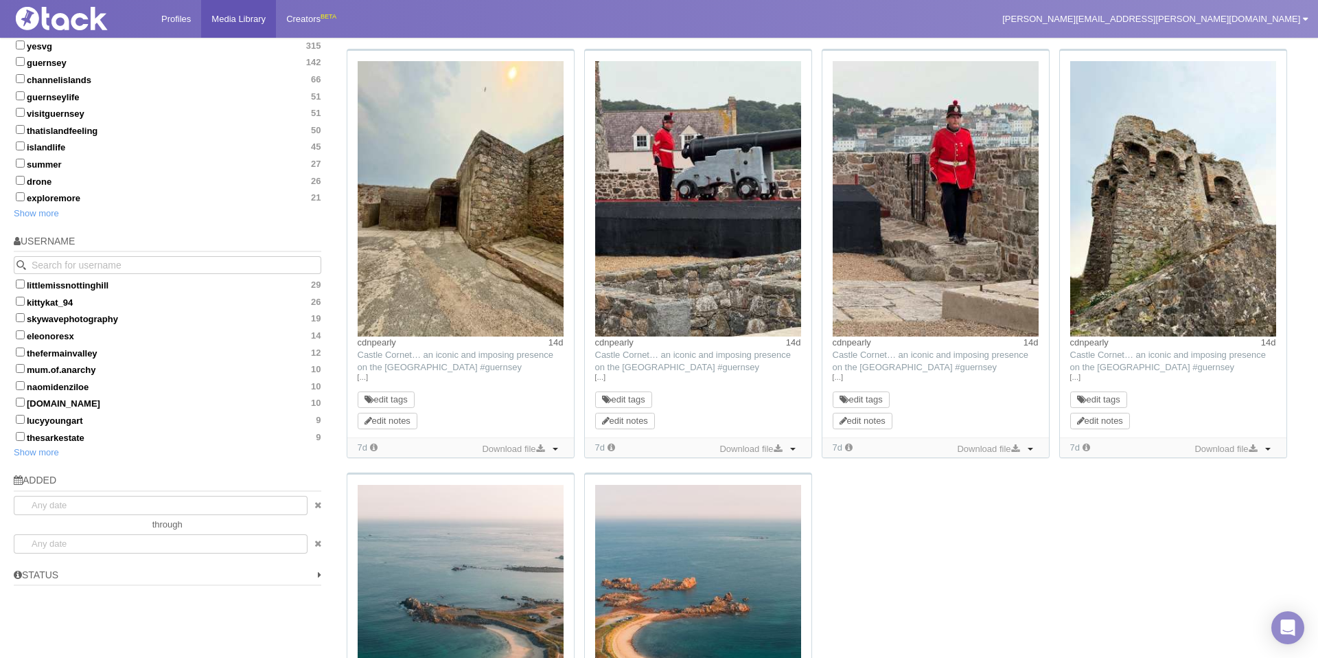
scroll to position [99, 0]
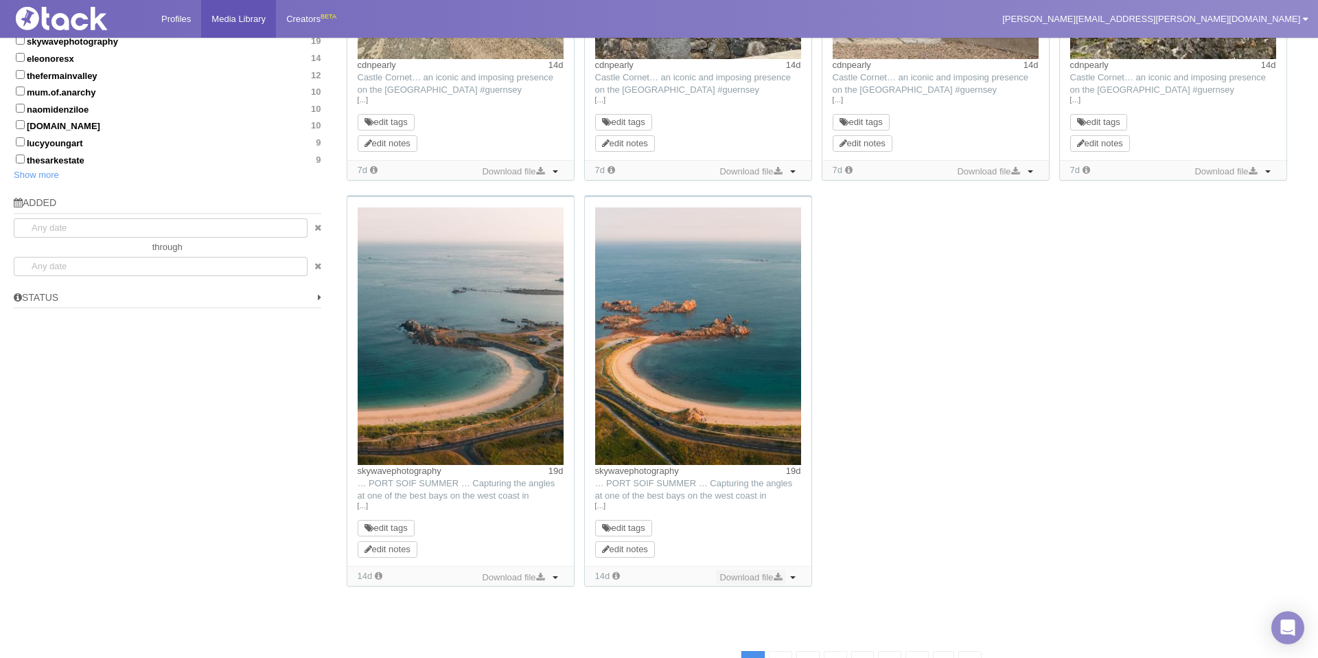
scroll to position [913, 0]
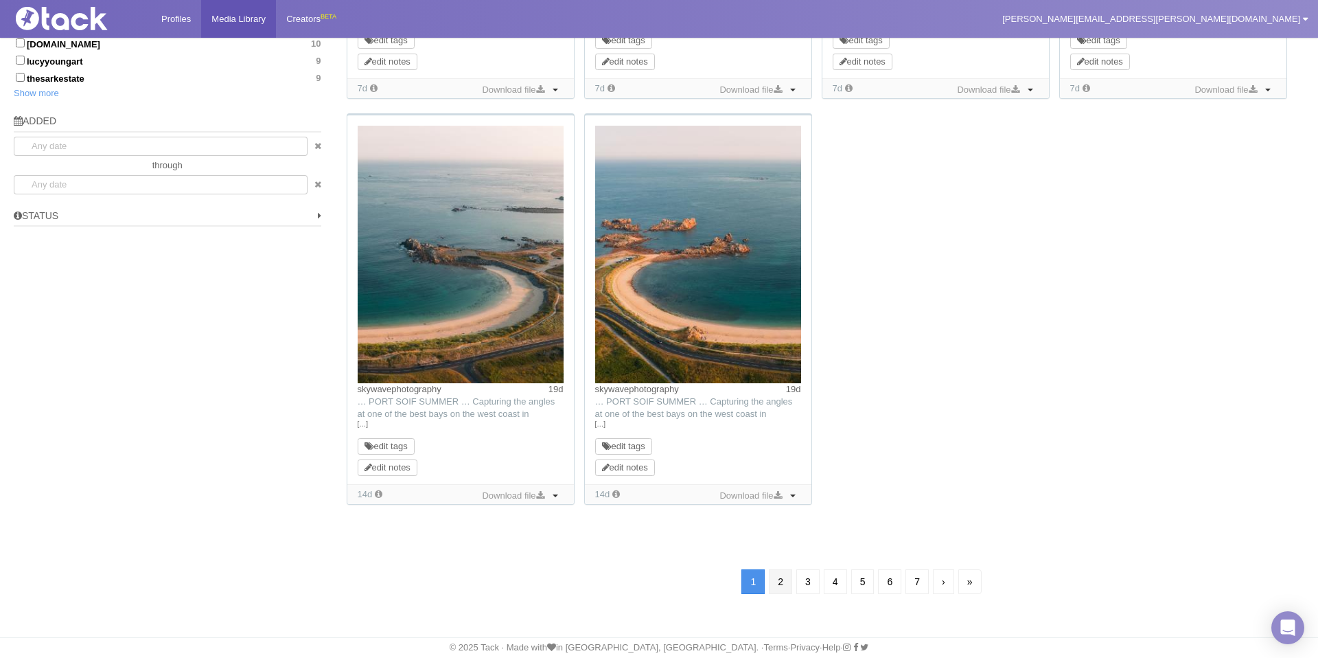
click at [779, 585] on link "2" at bounding box center [780, 581] width 23 height 25
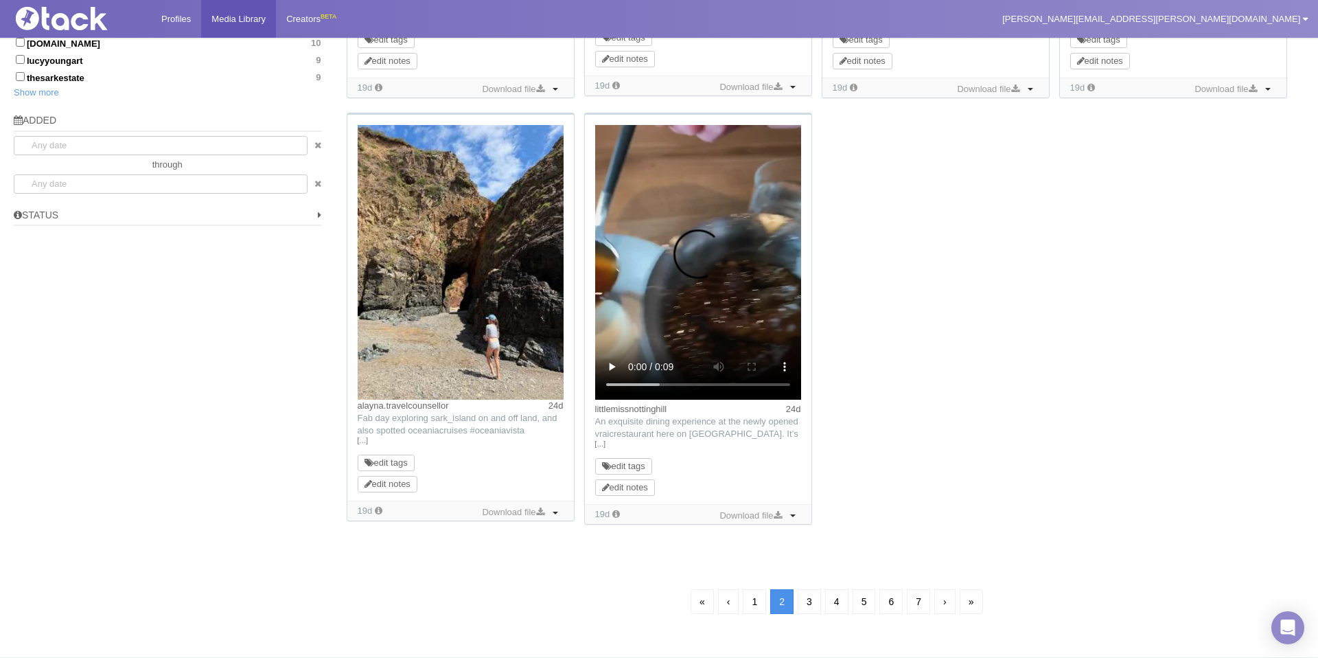
scroll to position [99, 0]
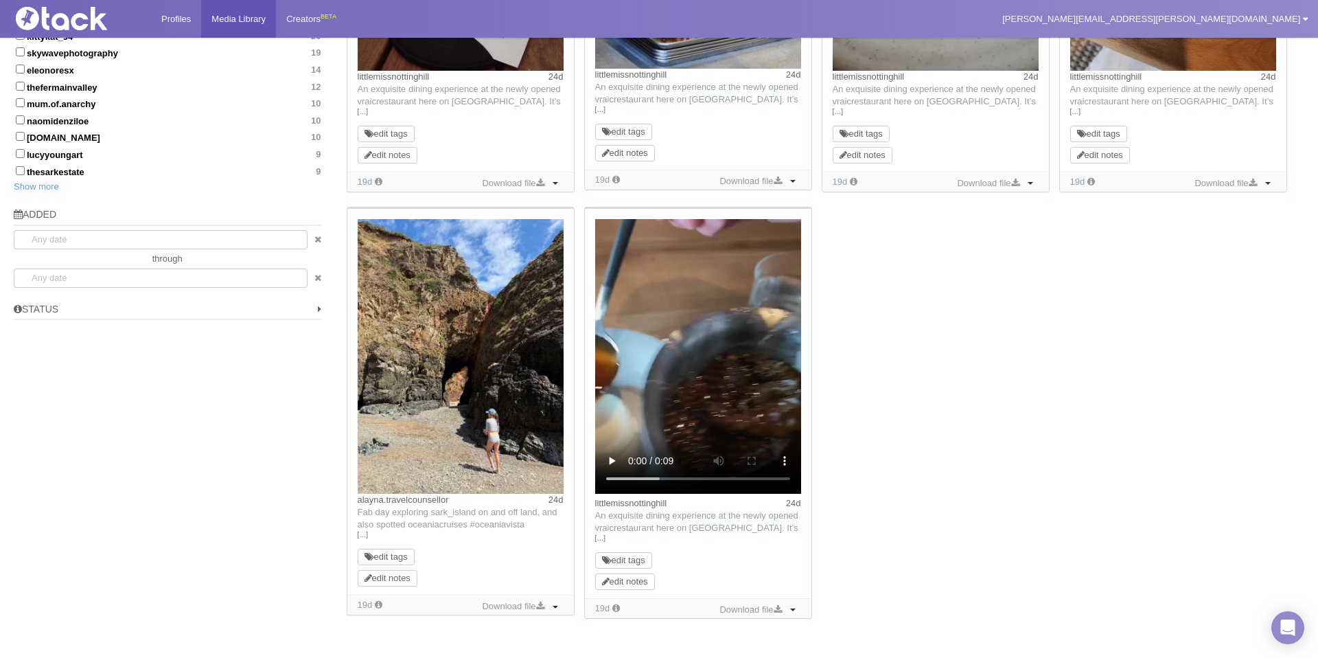
scroll to position [933, 0]
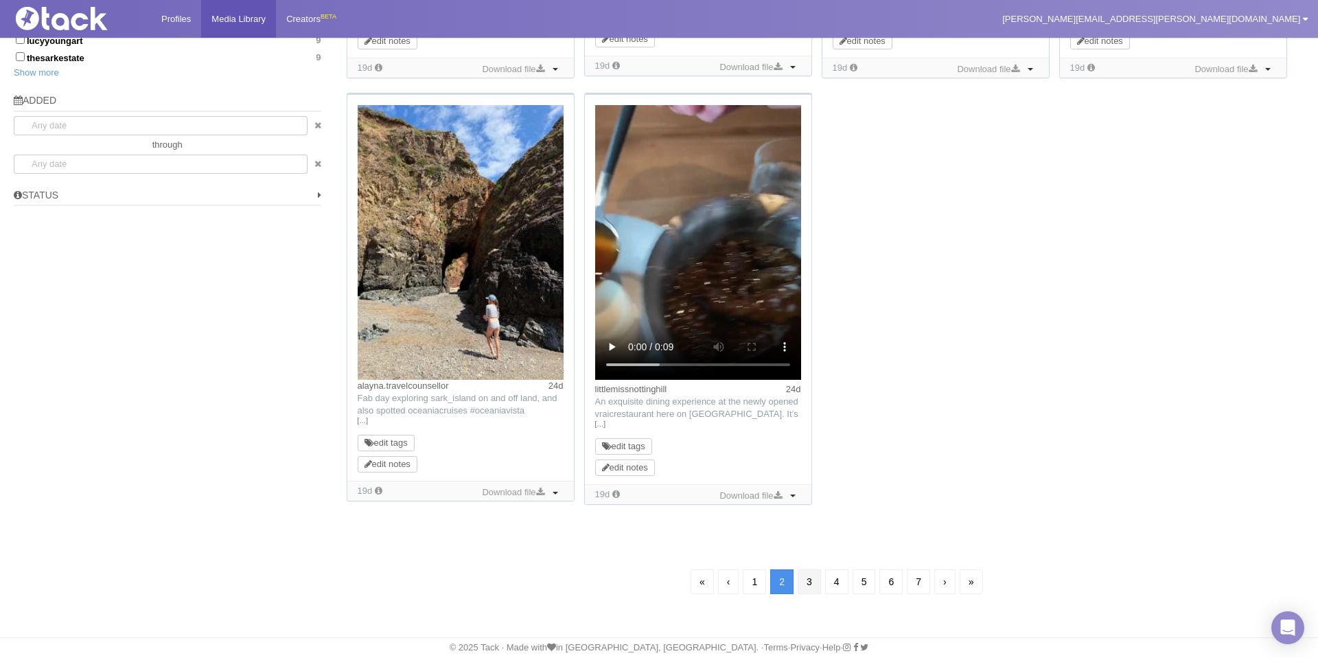
click at [813, 586] on link "3" at bounding box center [809, 581] width 23 height 25
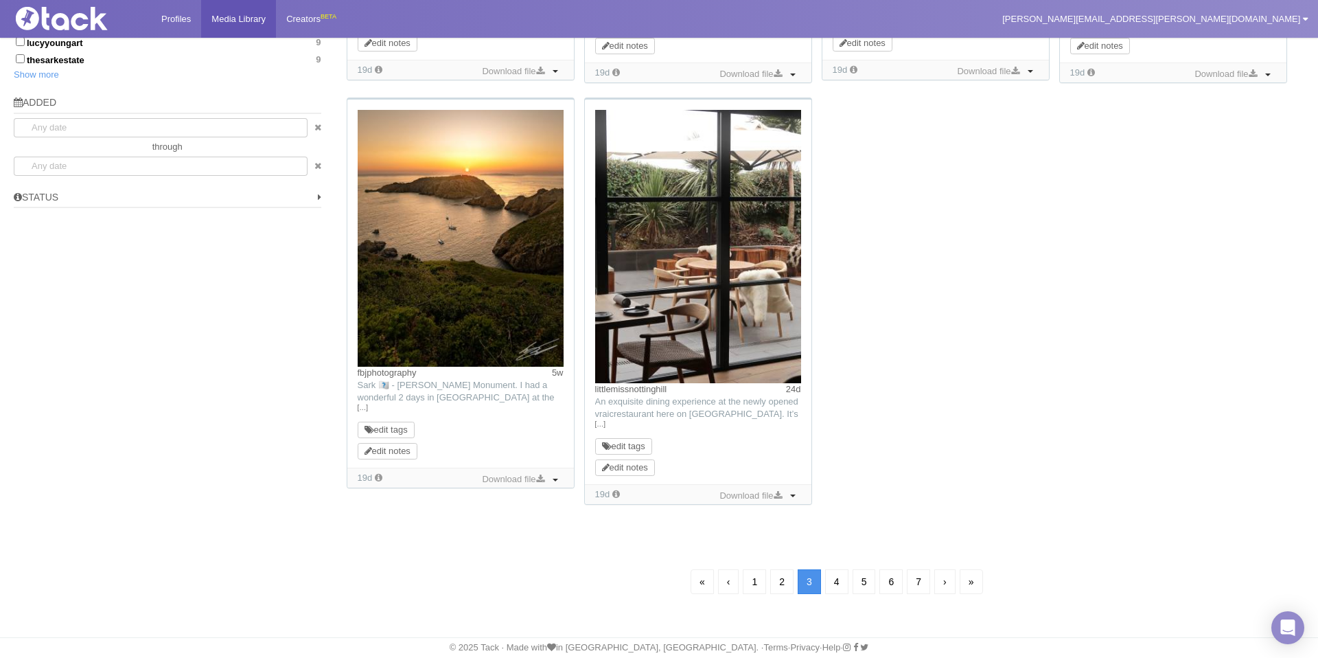
scroll to position [99, 0]
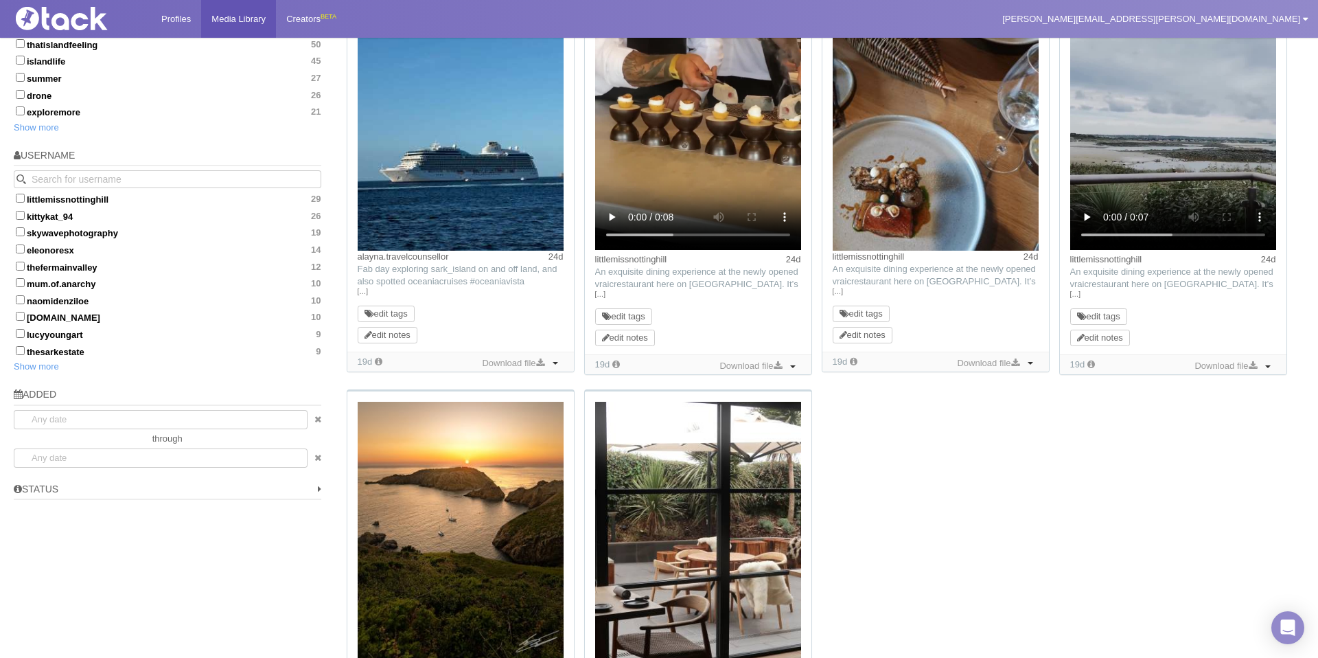
scroll to position [930, 0]
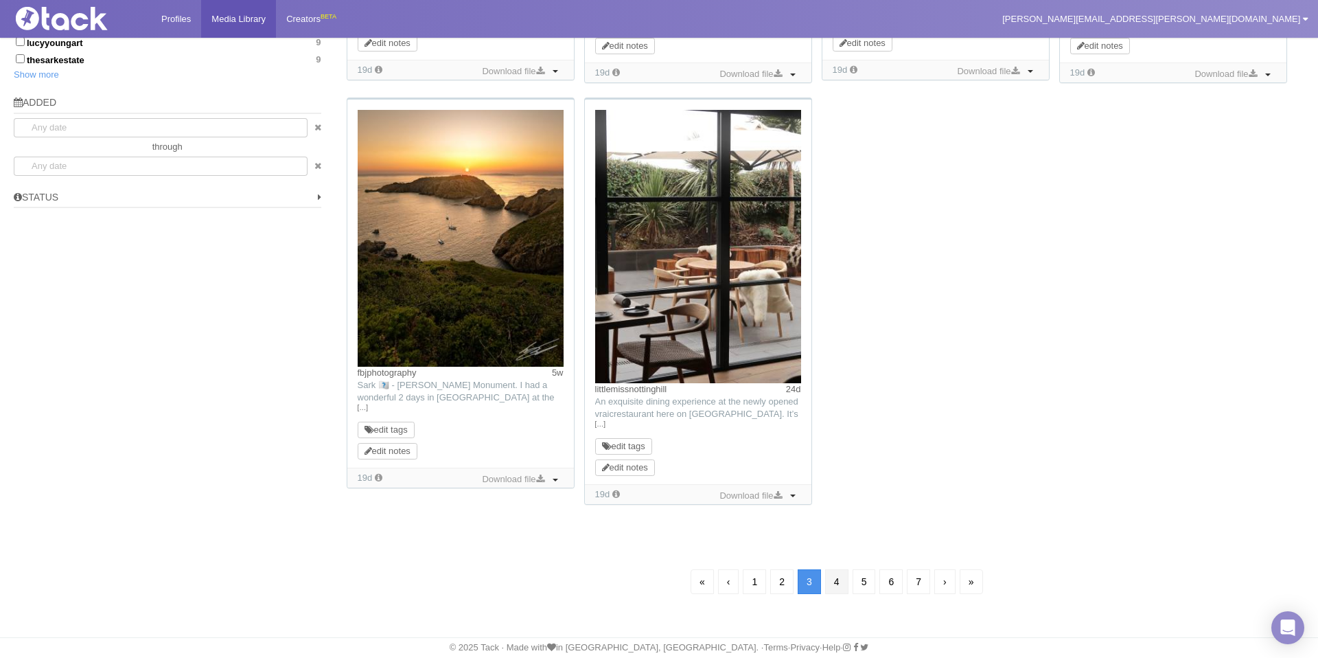
click at [836, 587] on link "4" at bounding box center [836, 581] width 23 height 25
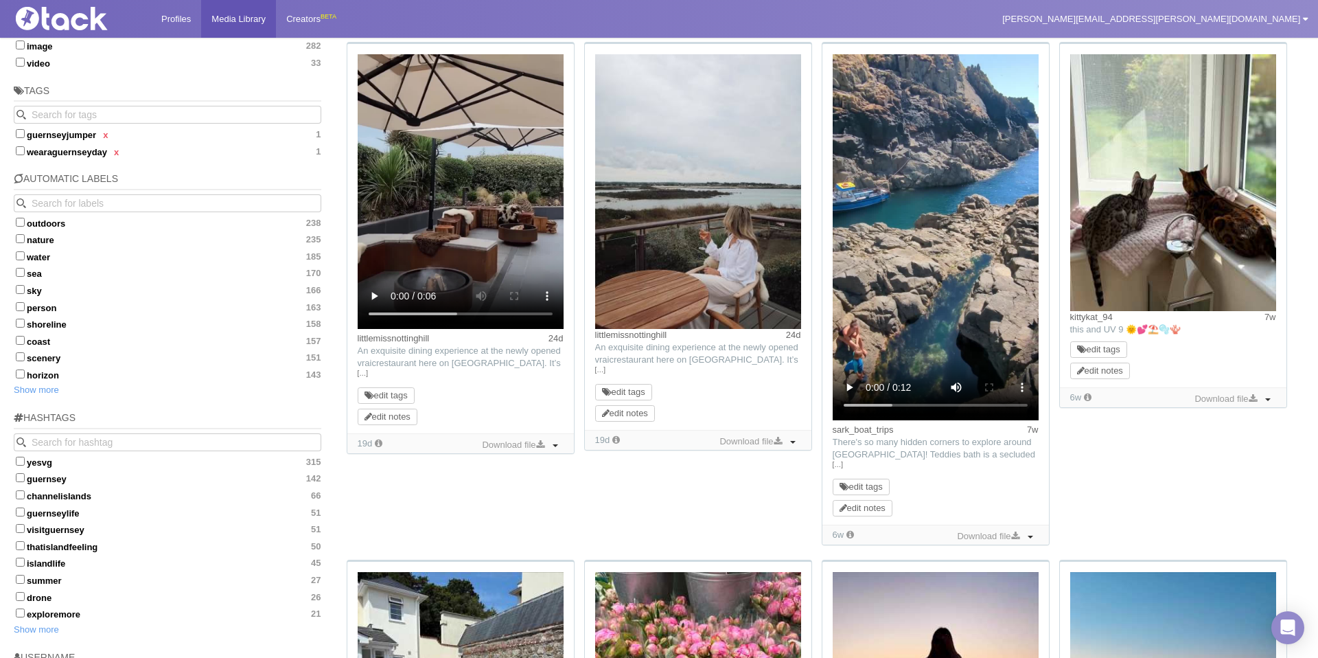
scroll to position [343, 0]
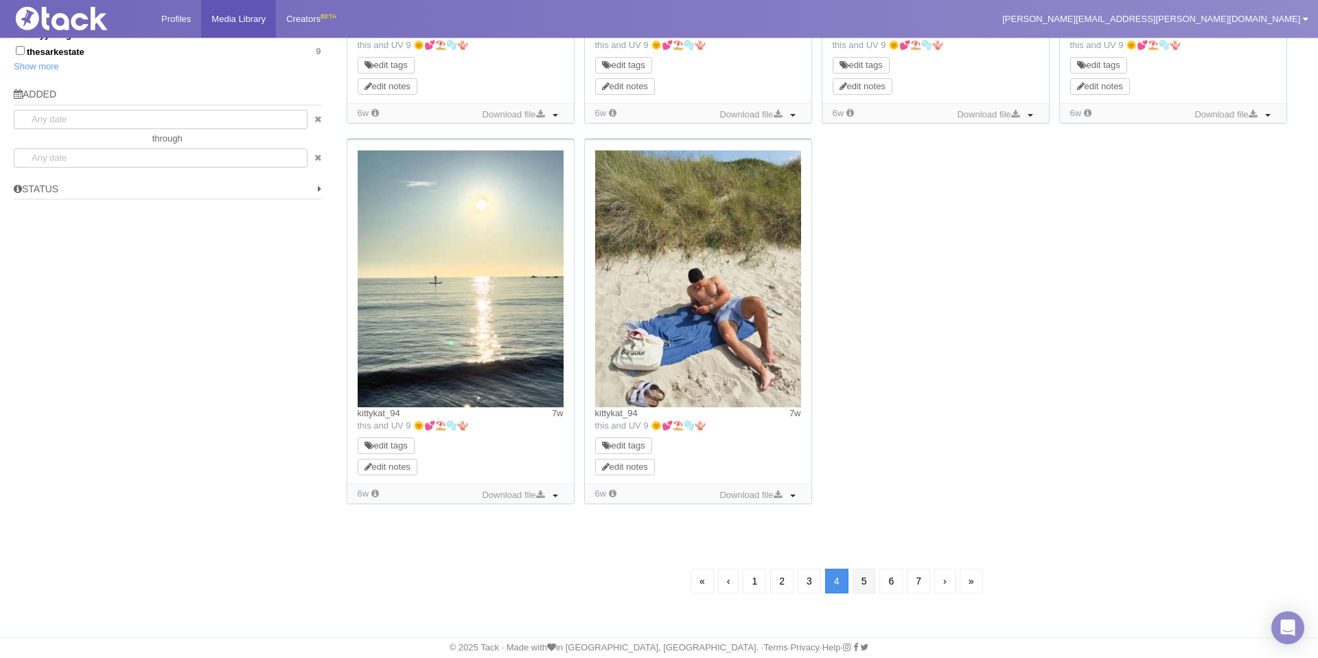
click at [864, 587] on link "5" at bounding box center [864, 581] width 23 height 25
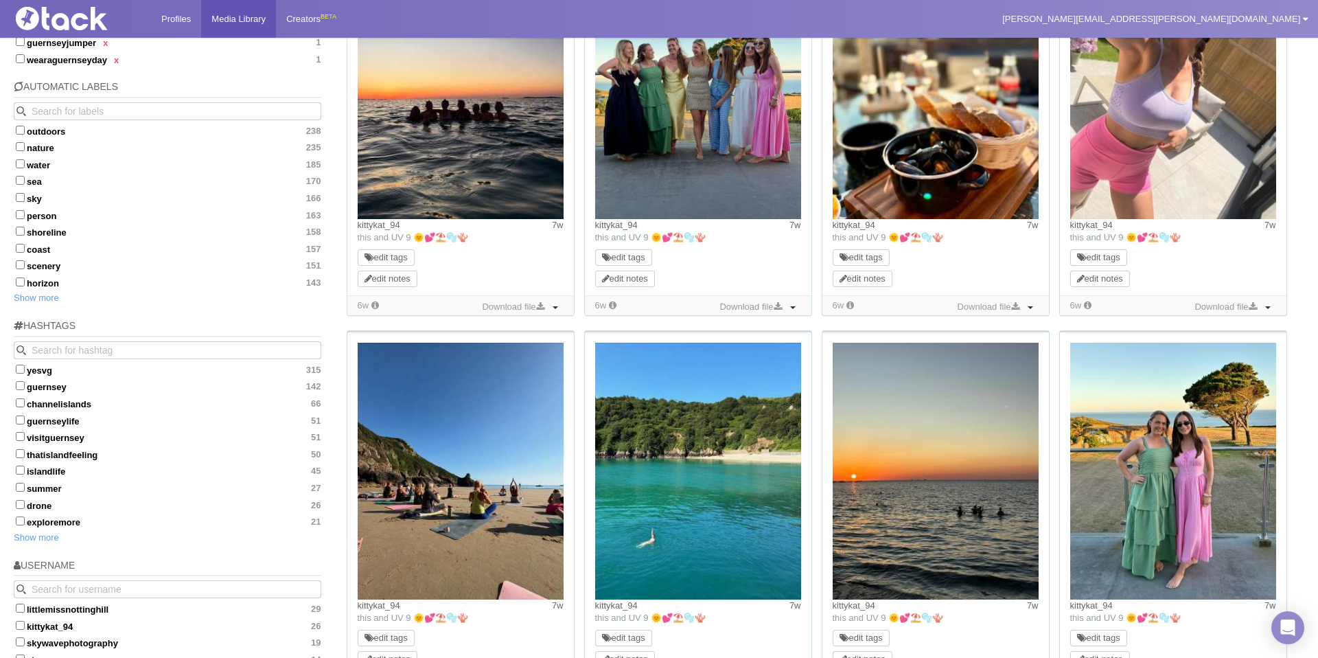
scroll to position [428, 0]
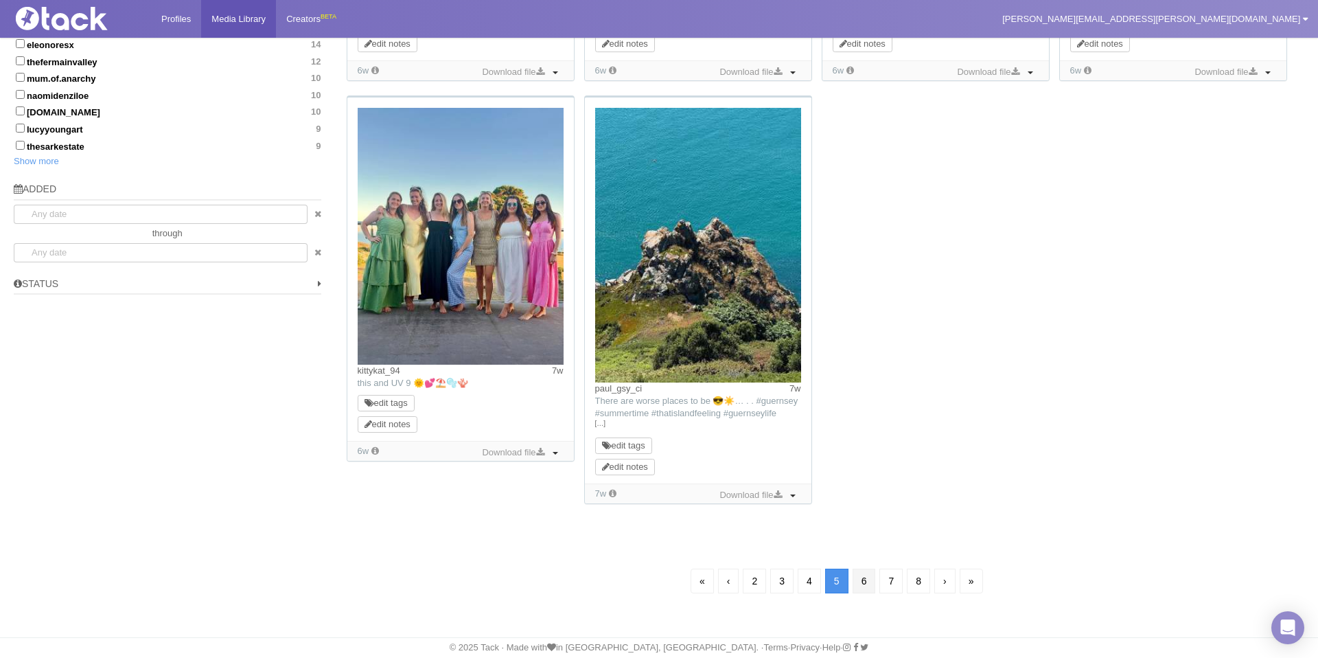
click at [865, 576] on link "6" at bounding box center [864, 581] width 23 height 25
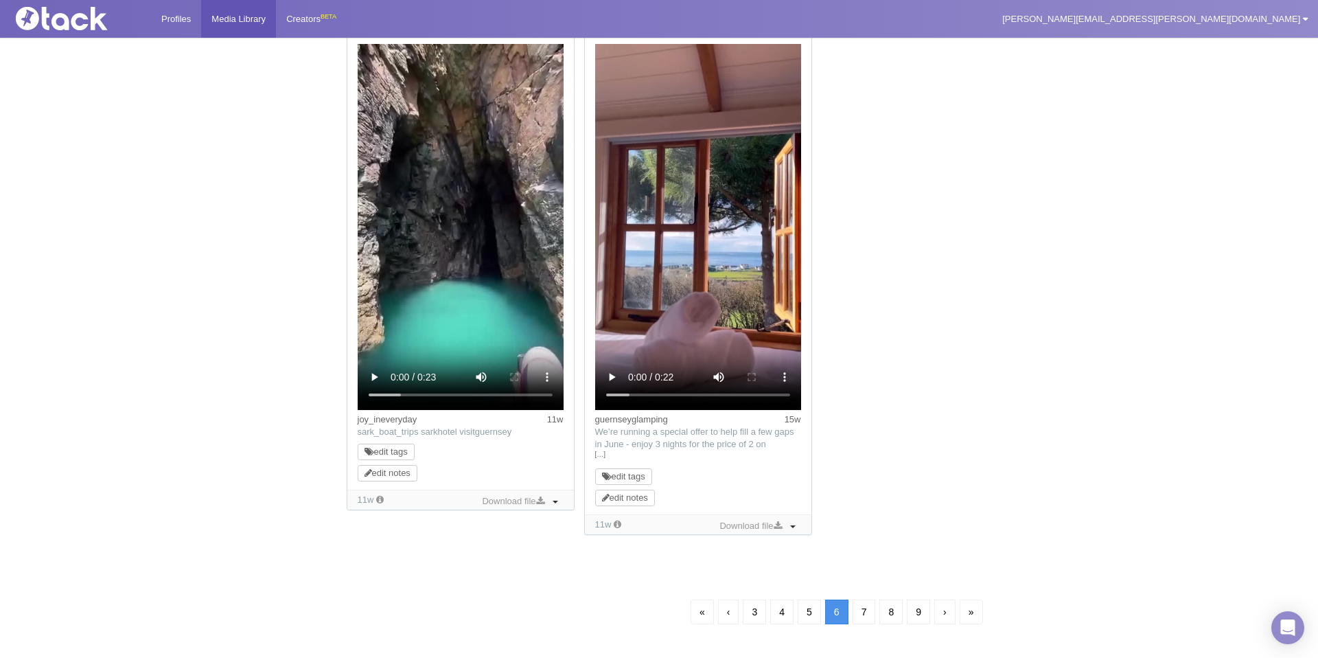
scroll to position [1212, 0]
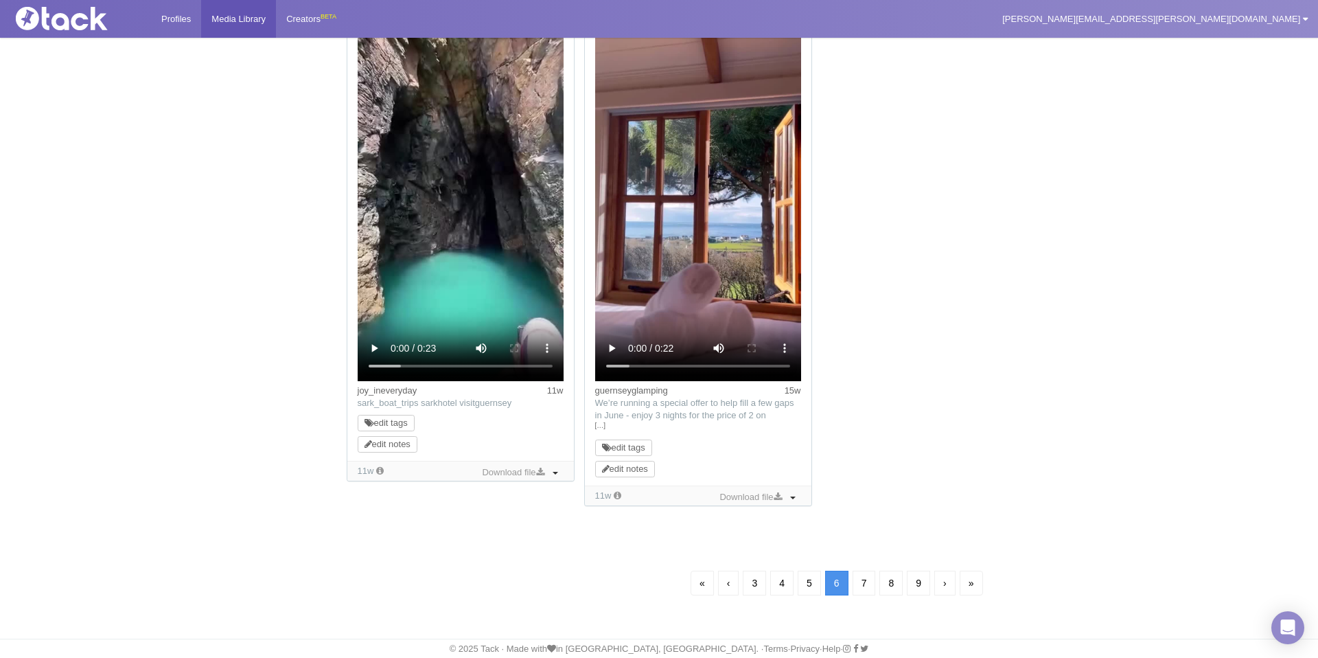
click at [865, 583] on link "7" at bounding box center [864, 583] width 23 height 25
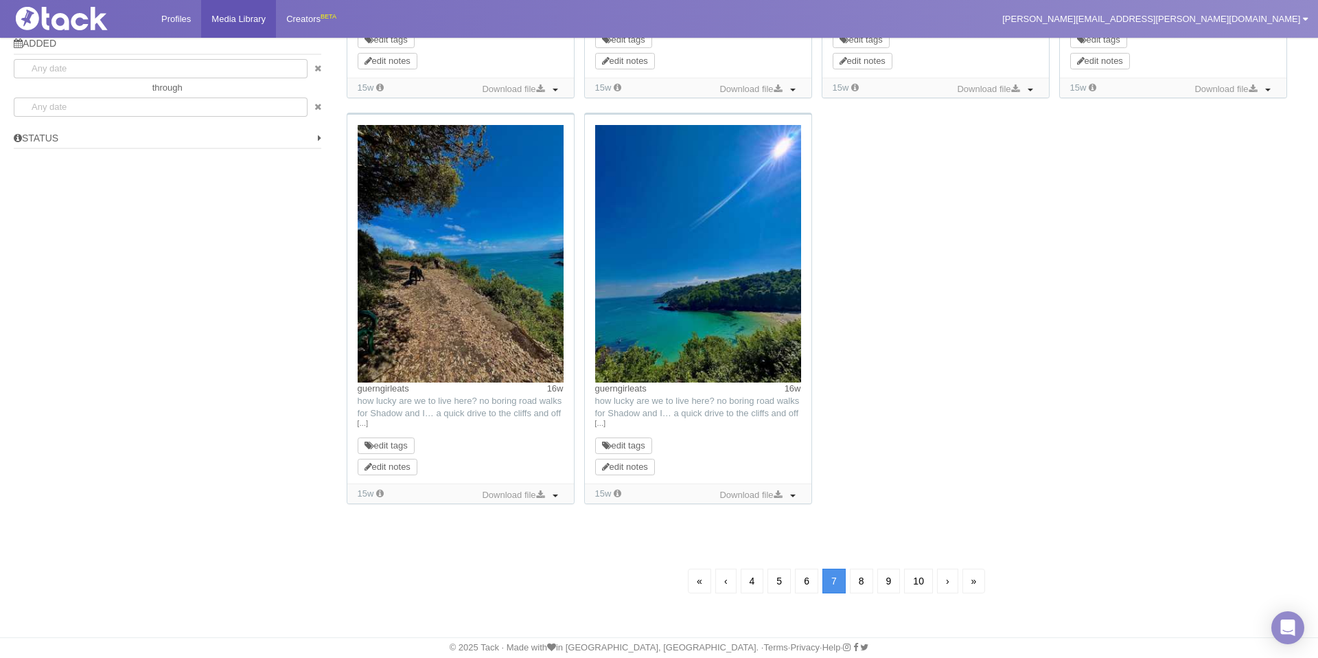
scroll to position [99, 0]
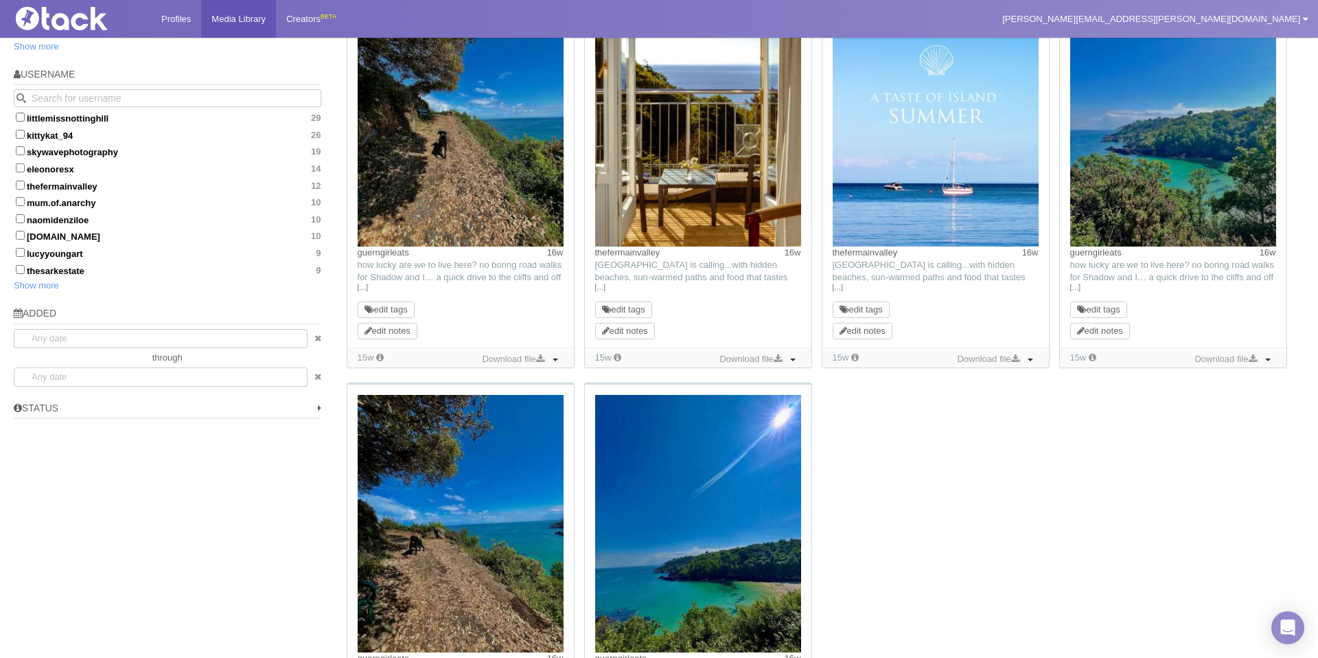
scroll to position [989, 0]
